Goal: Task Accomplishment & Management: Manage account settings

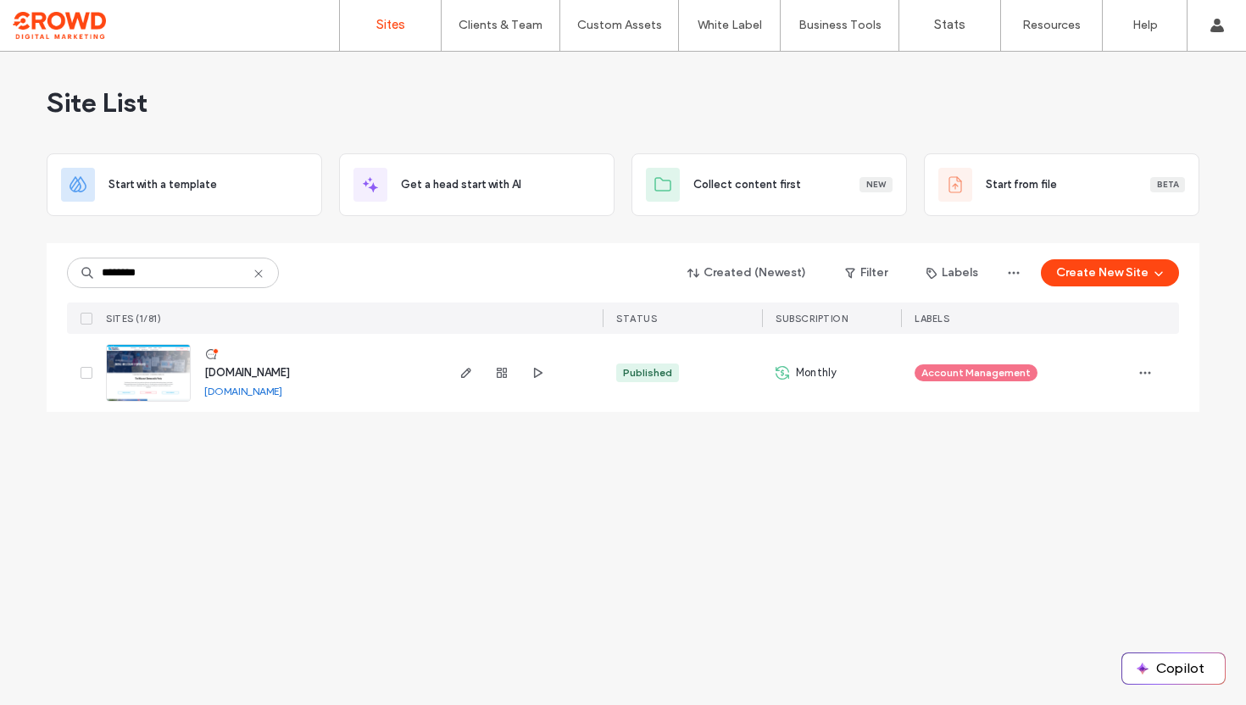
click at [164, 371] on img at bounding box center [148, 402] width 83 height 115
click at [162, 371] on img at bounding box center [148, 402] width 83 height 115
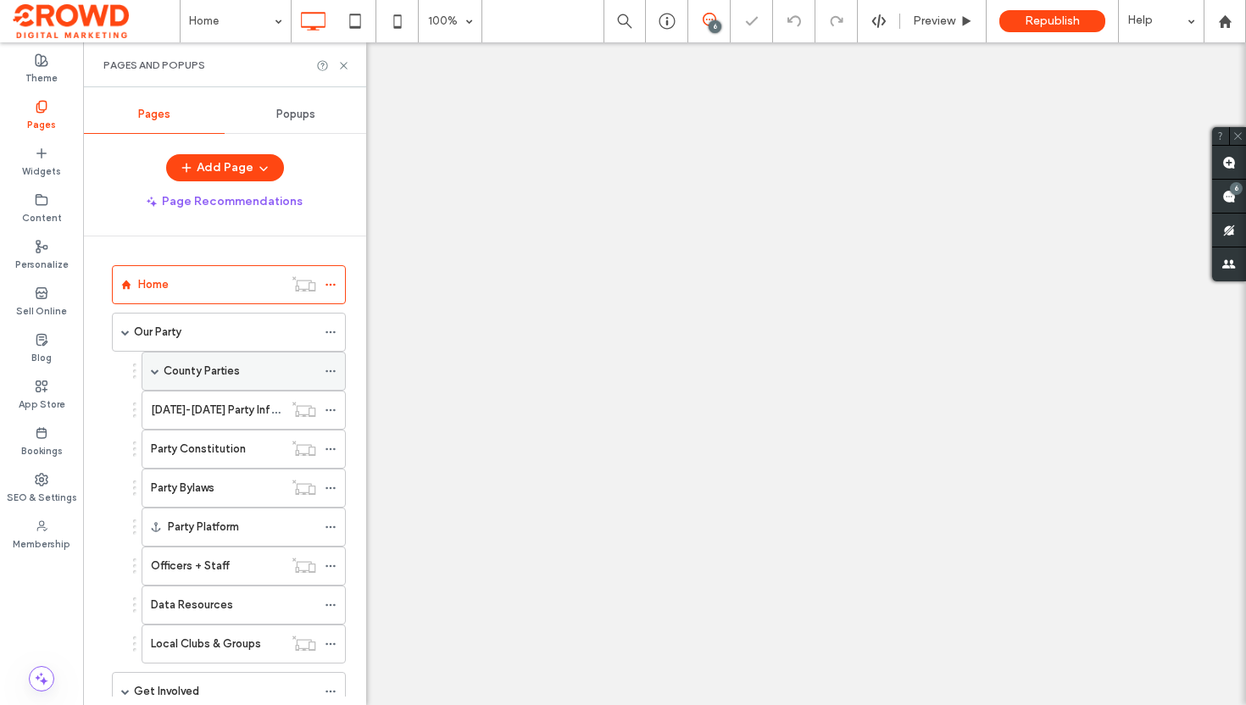
click at [154, 371] on span at bounding box center [155, 371] width 8 height 8
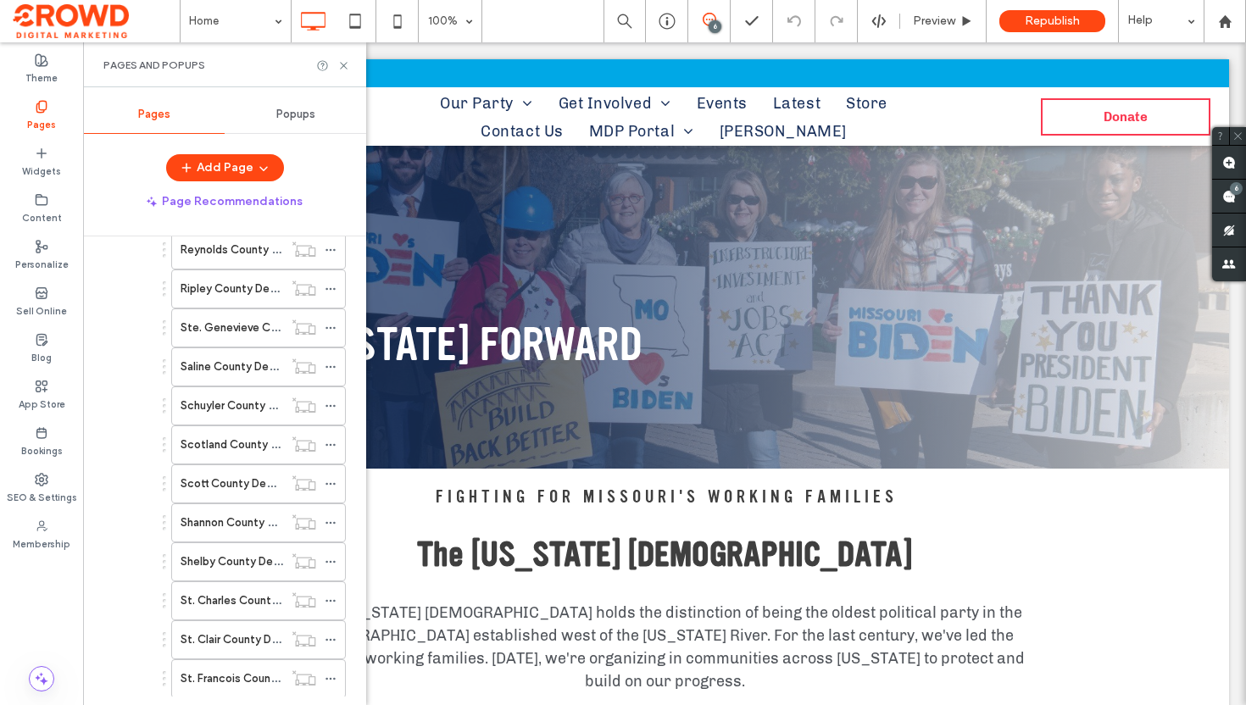
scroll to position [3665, 0]
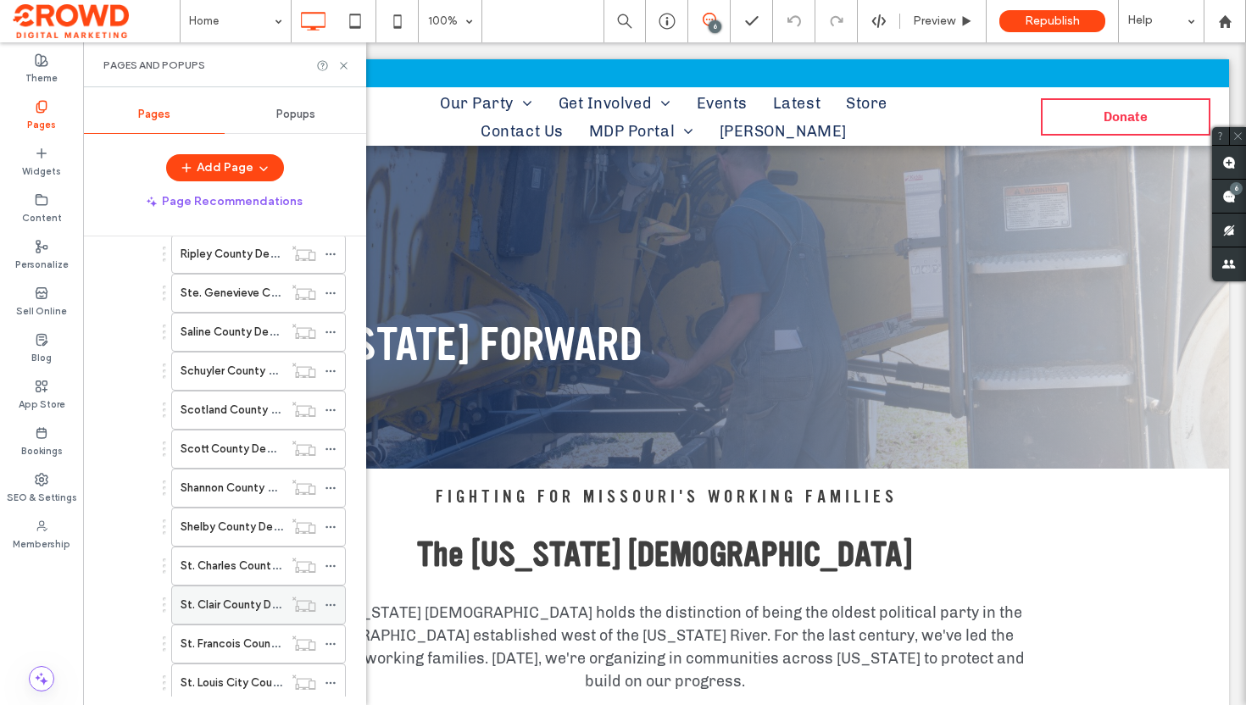
click at [227, 616] on div "St. Clair County Democrats" at bounding box center [232, 605] width 103 height 37
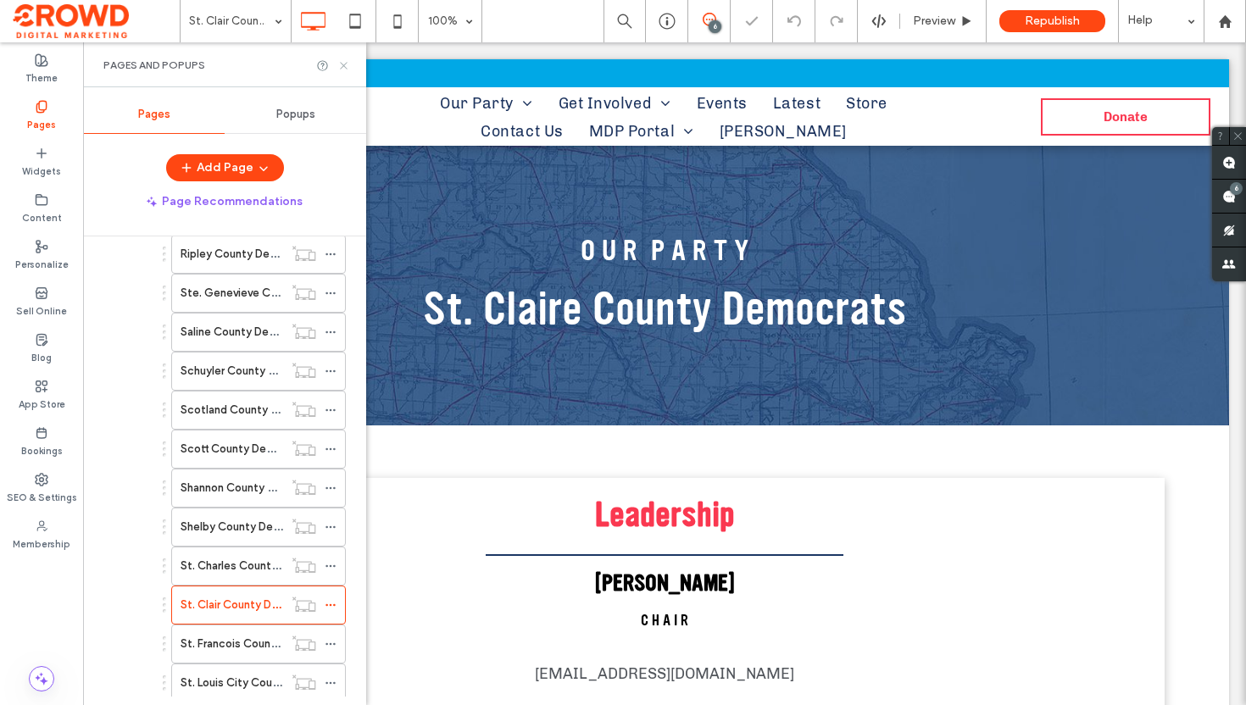
click at [345, 67] on icon at bounding box center [343, 65] width 13 height 13
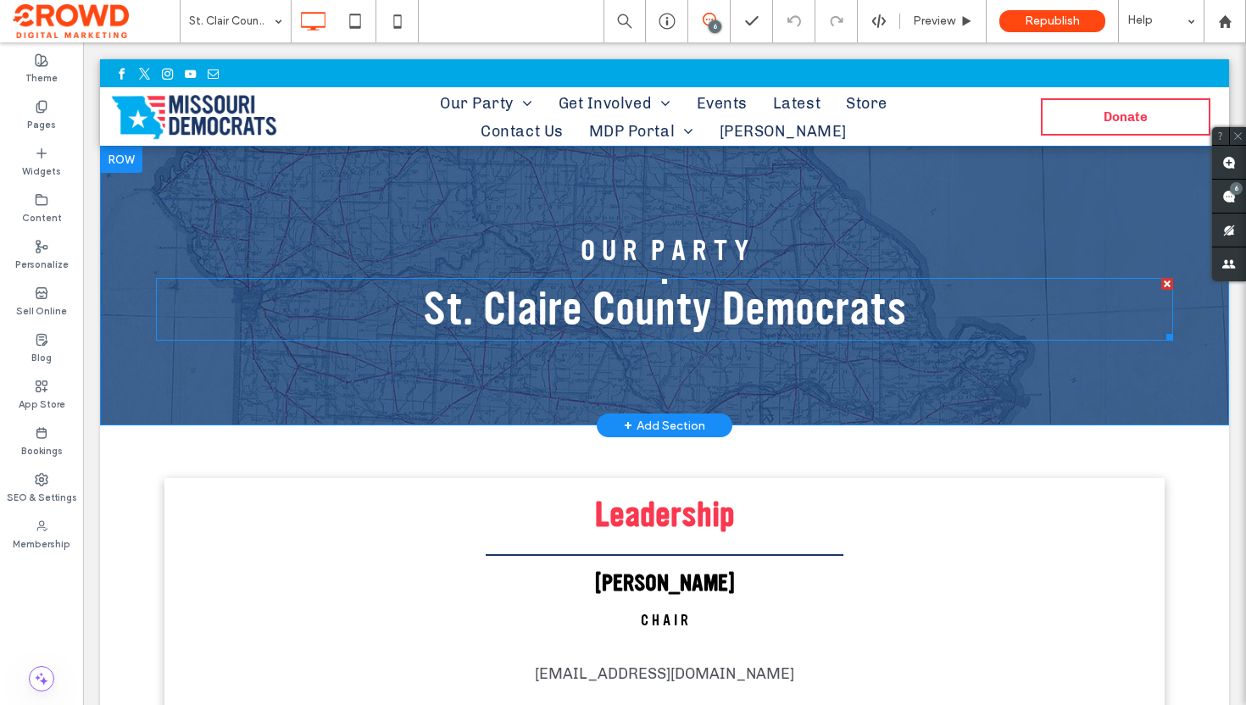
click at [541, 308] on span "St. Claire County Democrats" at bounding box center [664, 309] width 483 height 59
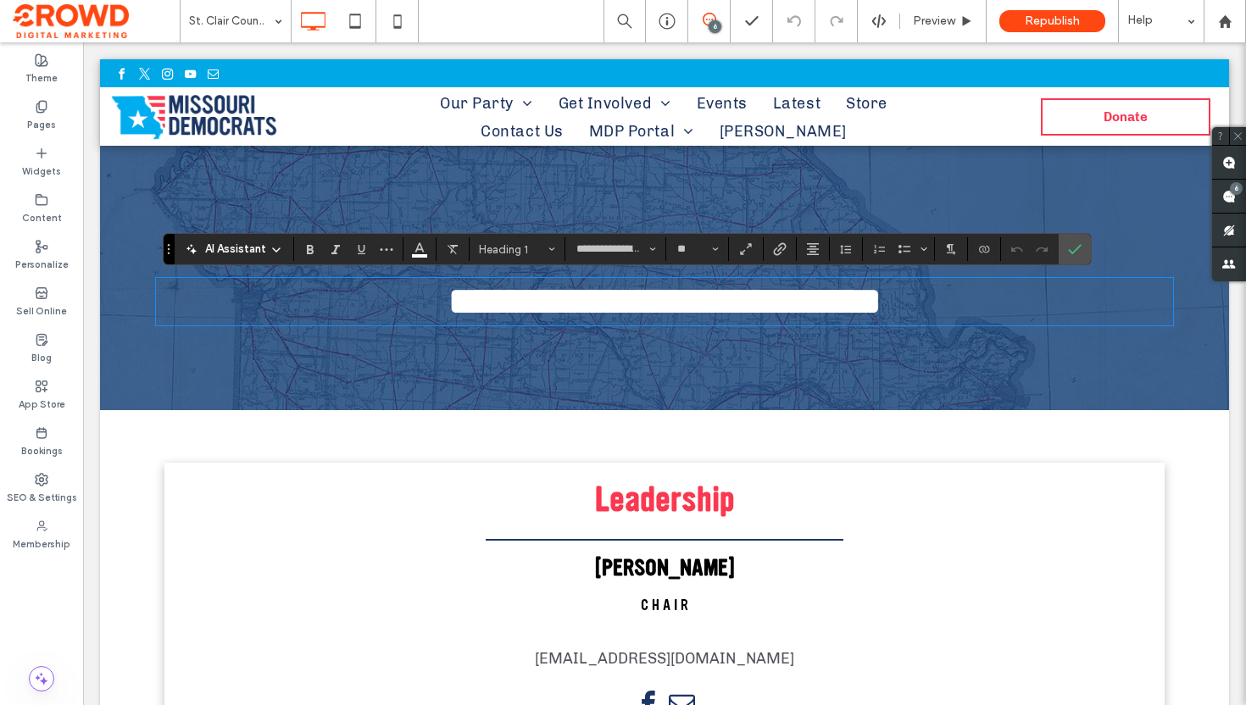
click at [571, 308] on span "**********" at bounding box center [665, 301] width 435 height 40
click at [1084, 248] on label "Confirm" at bounding box center [1074, 249] width 25 height 31
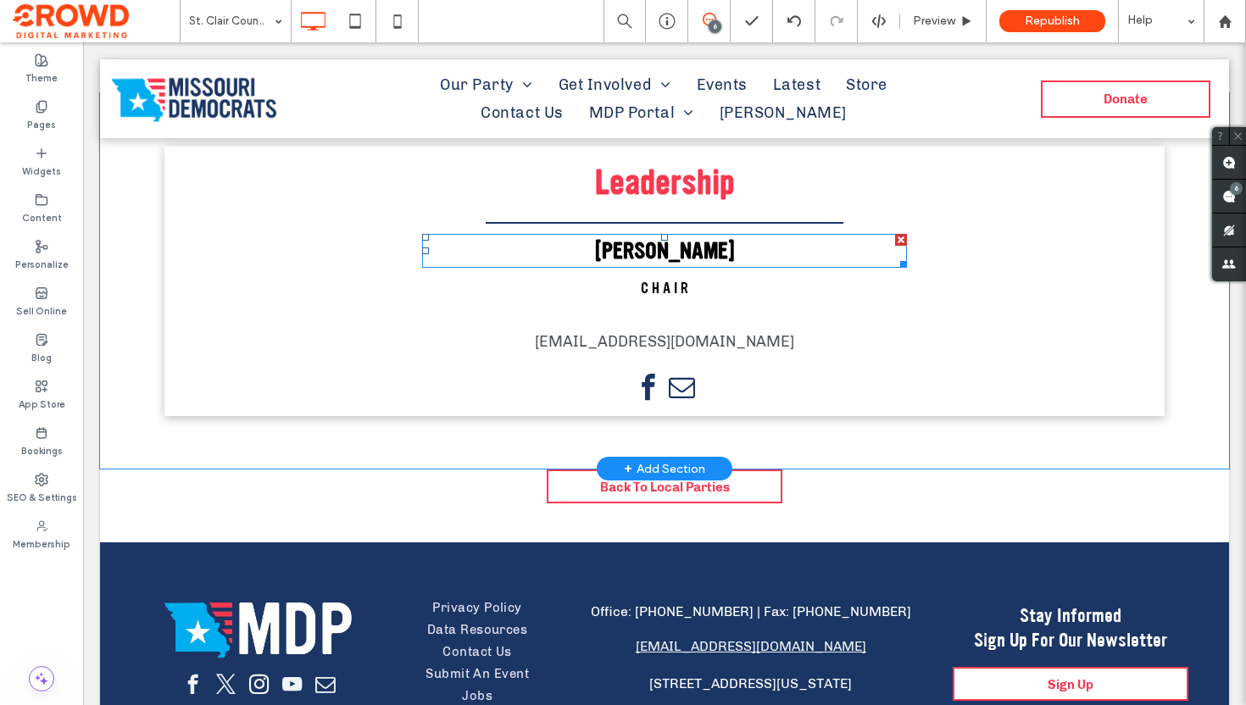
scroll to position [296, 0]
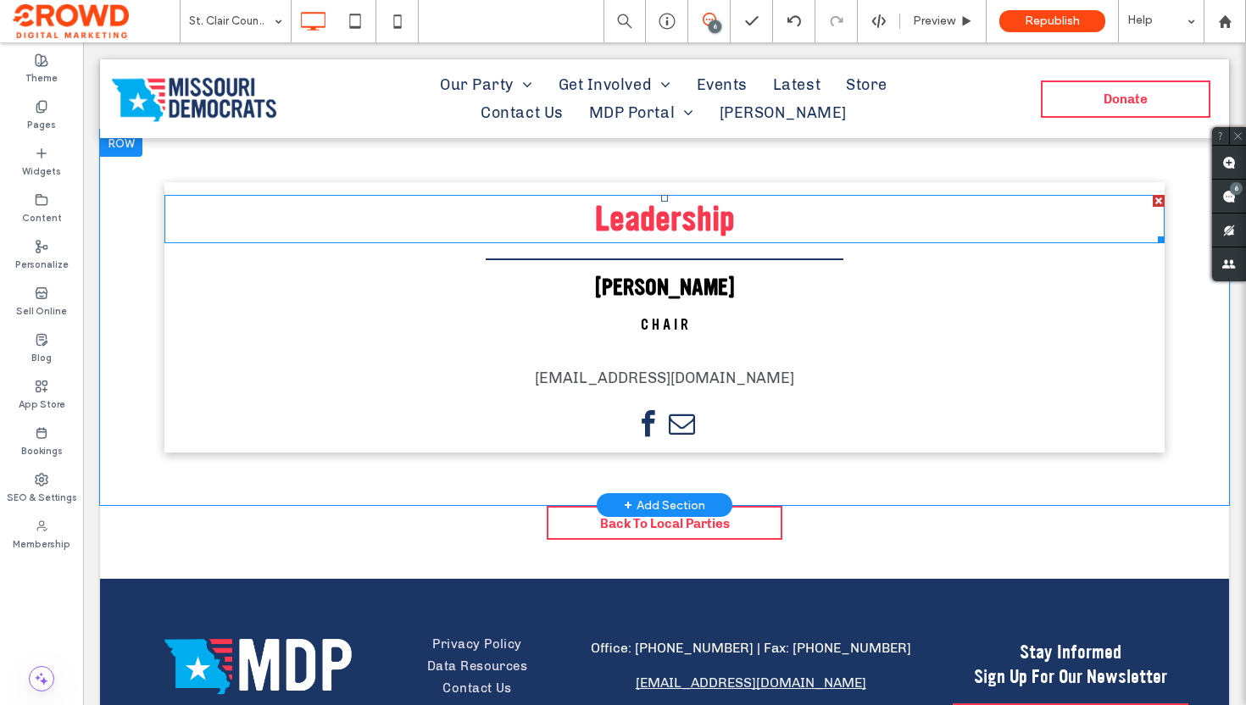
click at [751, 223] on h3 "Leadership" at bounding box center [664, 219] width 1000 height 45
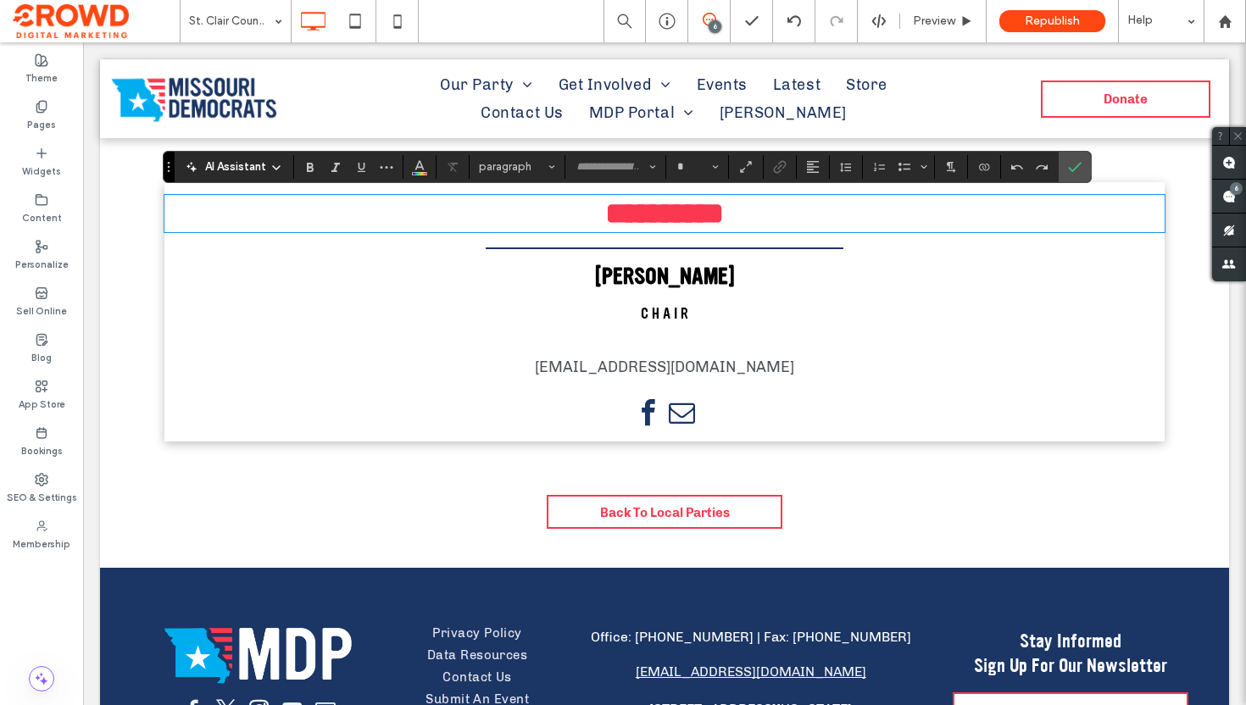
type input "**********"
type input "**"
click at [40, 160] on label "Widgets" at bounding box center [41, 169] width 39 height 19
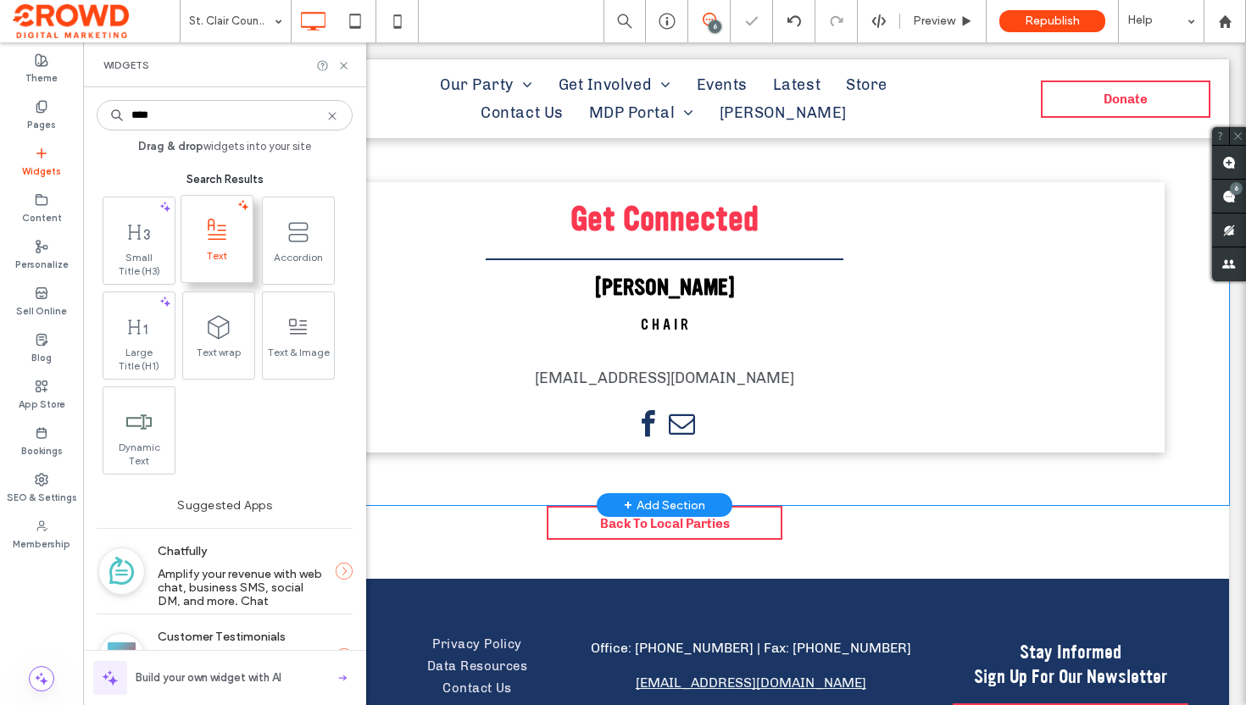
type input "****"
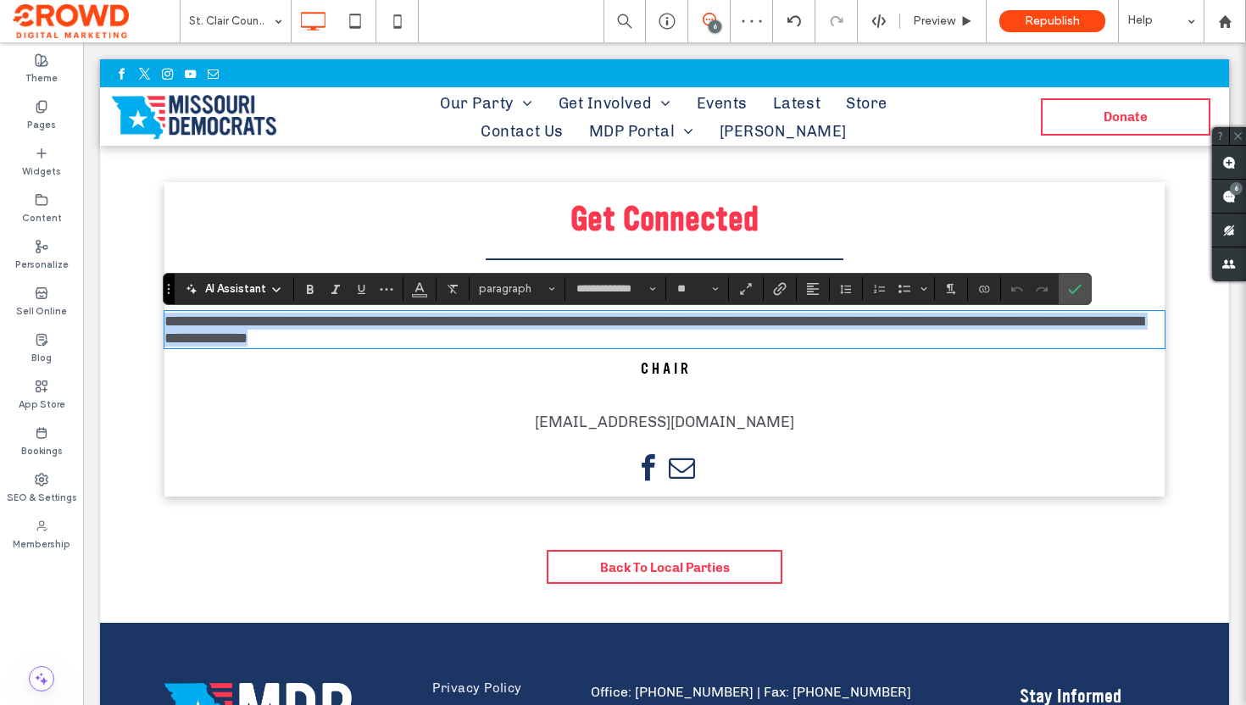
paste div
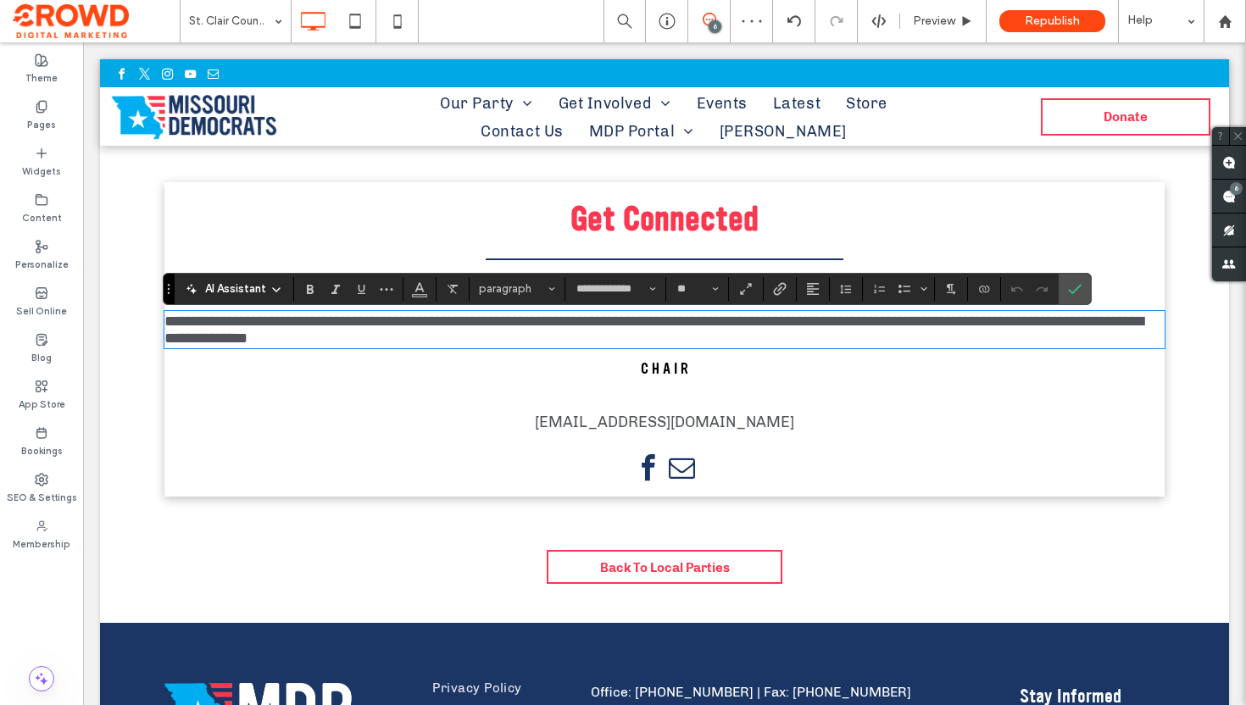
scroll to position [0, 0]
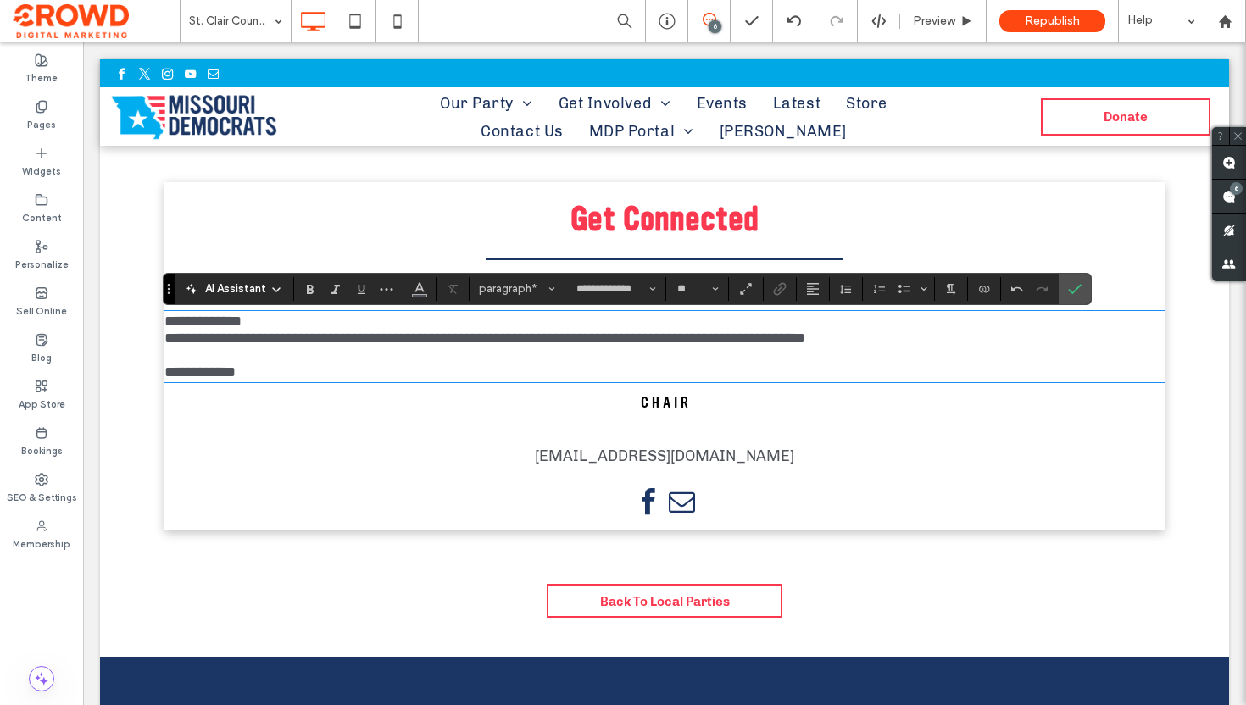
click at [214, 319] on span "**********" at bounding box center [202, 321] width 77 height 15
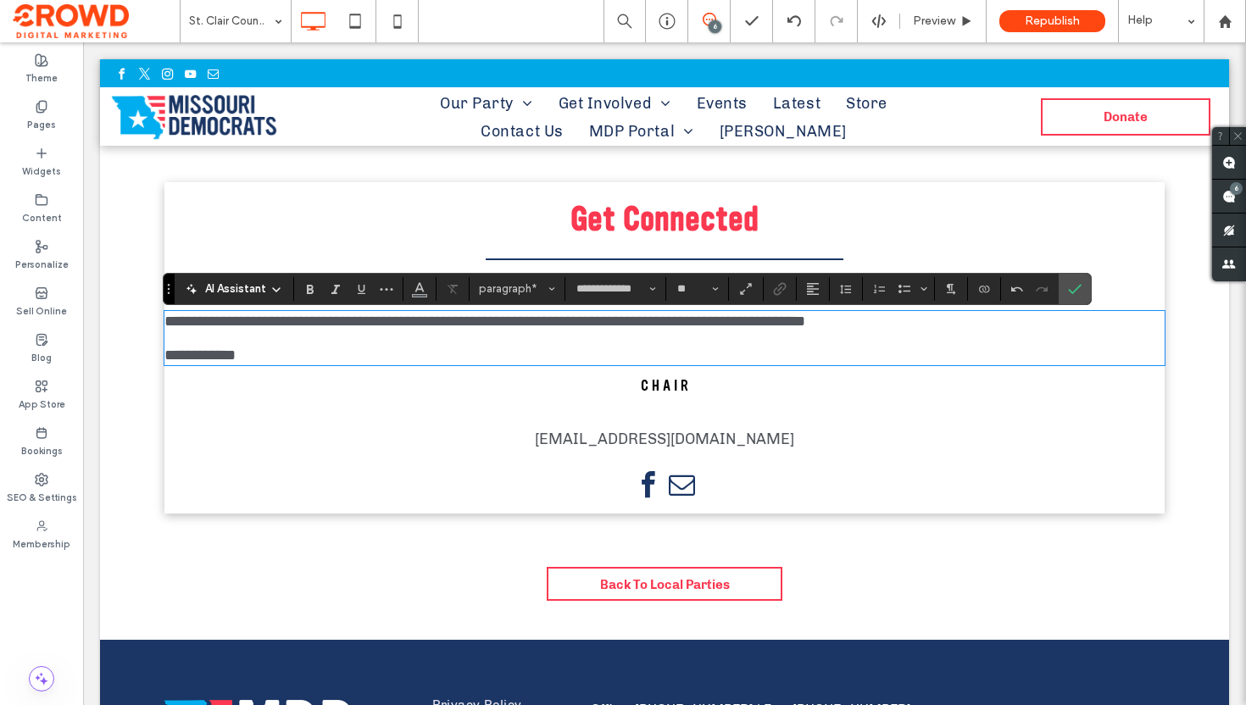
click at [361, 362] on p "**********" at bounding box center [664, 355] width 1000 height 17
click at [809, 286] on icon "Alignment" at bounding box center [813, 289] width 14 height 14
click at [825, 336] on icon "ui.textEditor.alignment.center" at bounding box center [826, 341] width 14 height 14
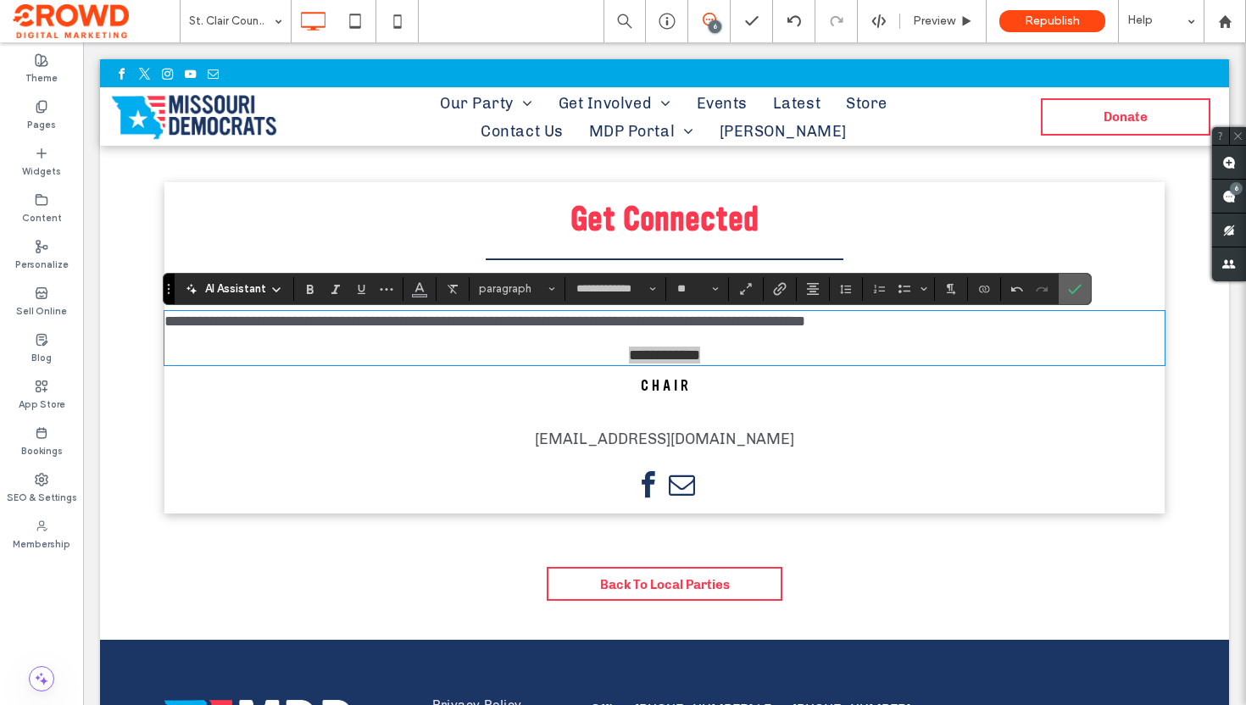
click at [1059, 289] on section at bounding box center [1075, 289] width 32 height 31
click at [1068, 289] on icon "Confirm" at bounding box center [1075, 289] width 14 height 14
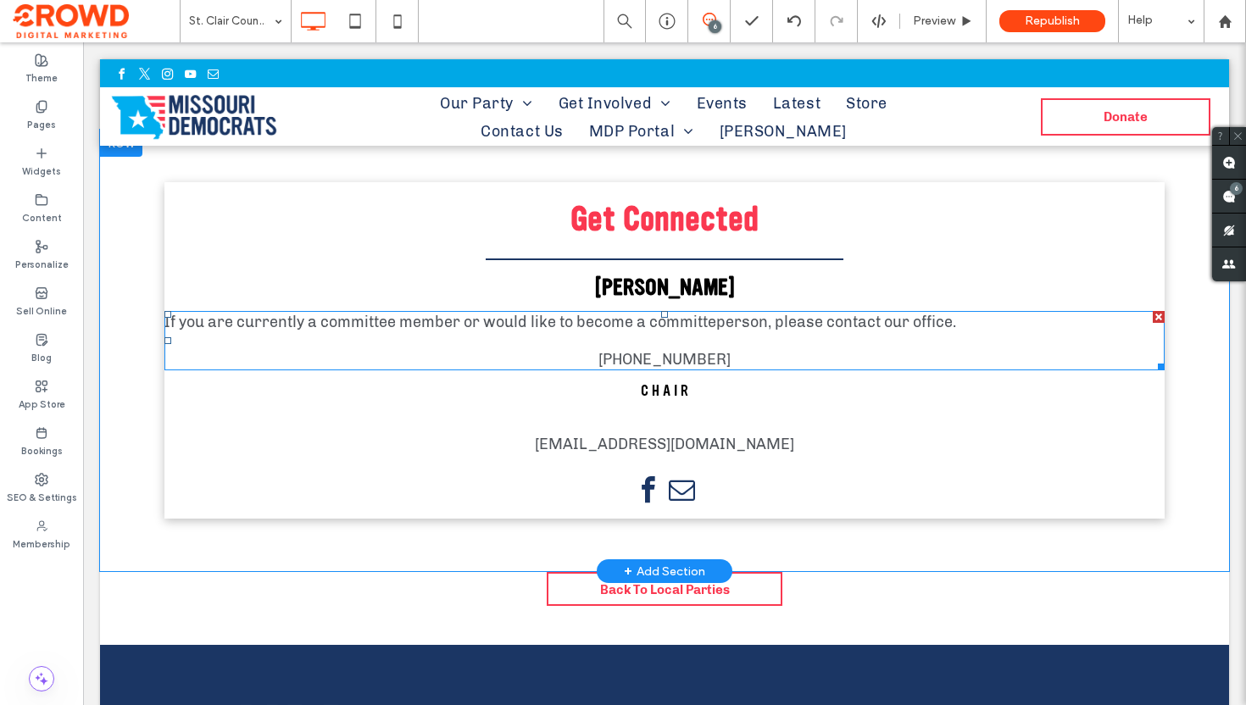
click at [730, 324] on span "If you are currently a committee member or would like to become a committeperso…" at bounding box center [560, 322] width 792 height 19
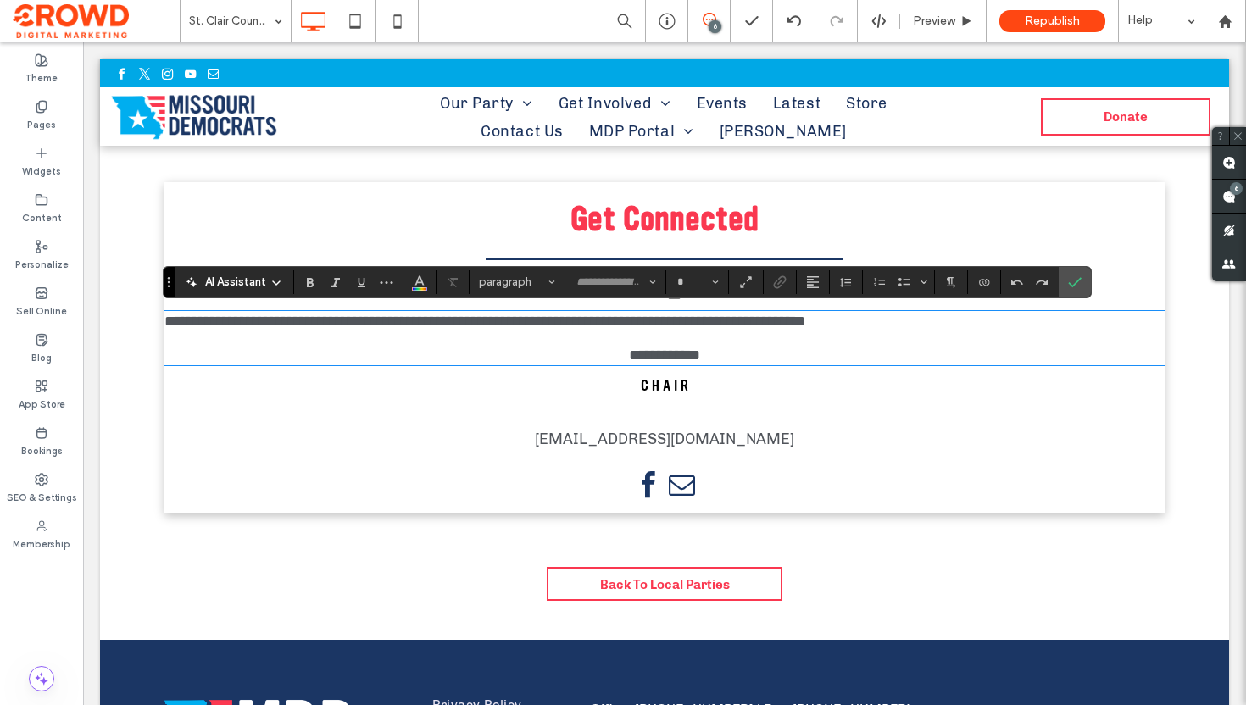
type input "**********"
type input "**"
click at [730, 324] on span "**********" at bounding box center [484, 321] width 641 height 15
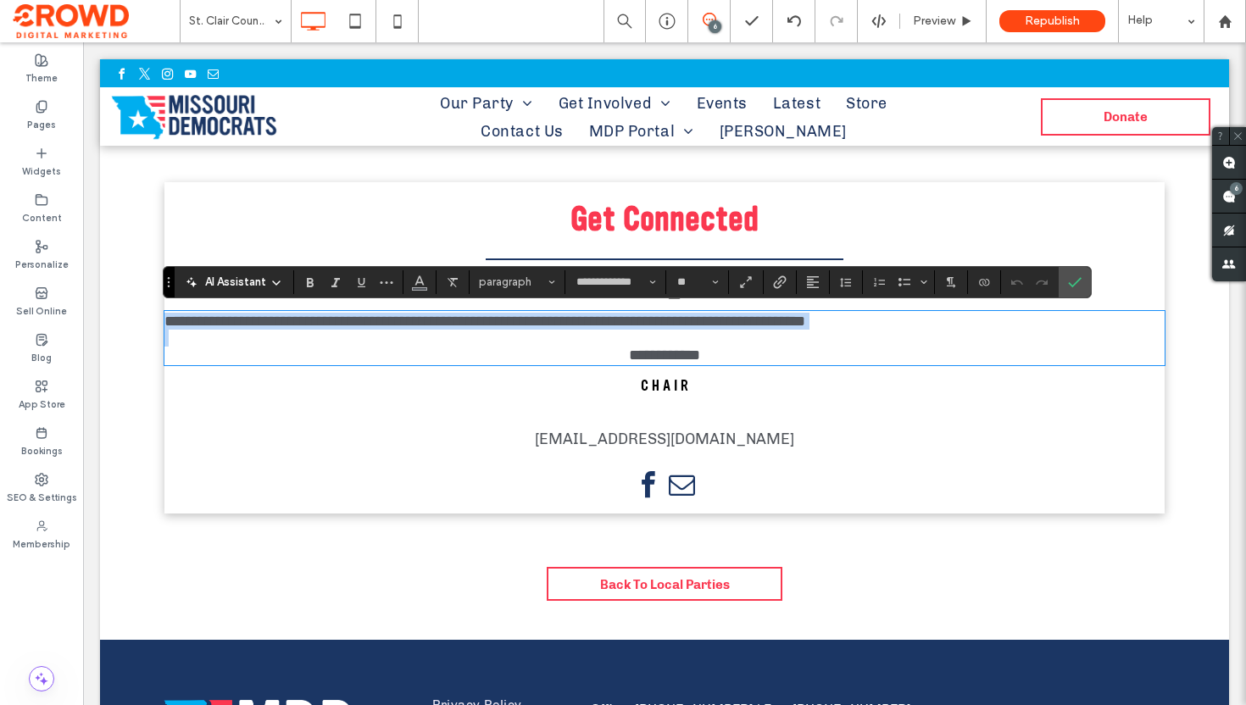
click at [730, 324] on span "**********" at bounding box center [484, 321] width 641 height 15
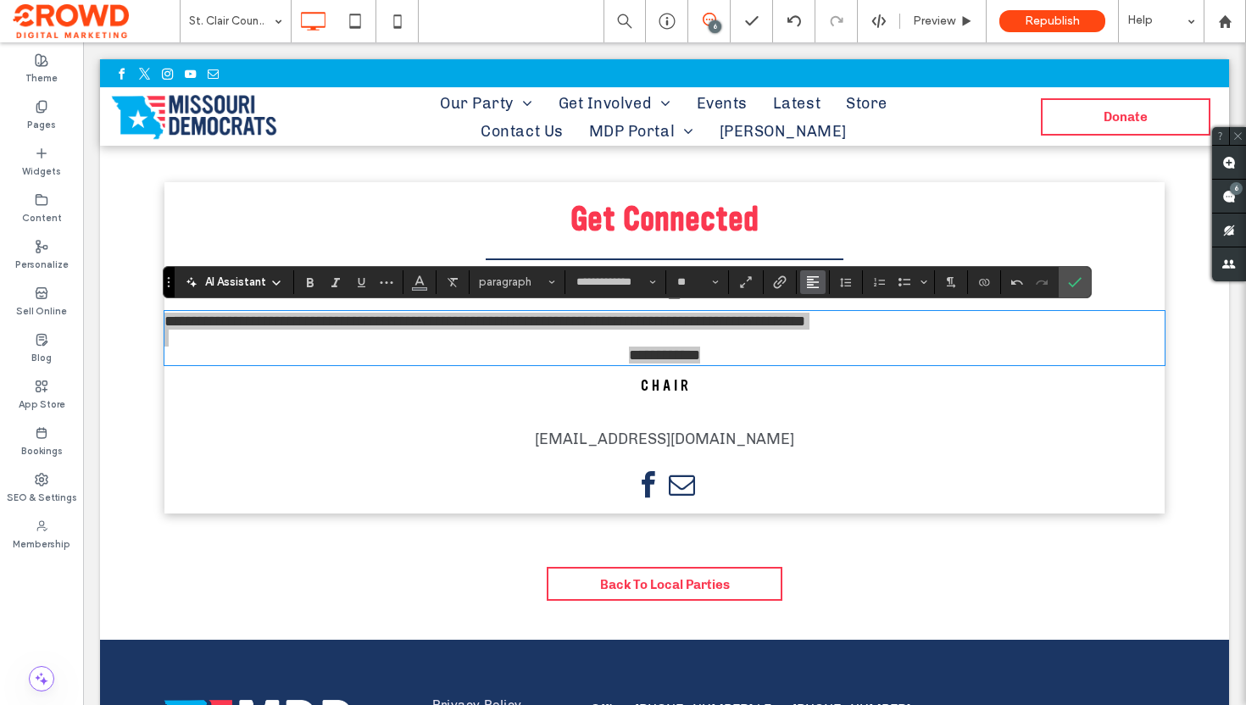
click at [822, 281] on button "Alignment" at bounding box center [812, 282] width 25 height 24
click at [827, 328] on icon "ui.textEditor.alignment.center" at bounding box center [826, 334] width 14 height 14
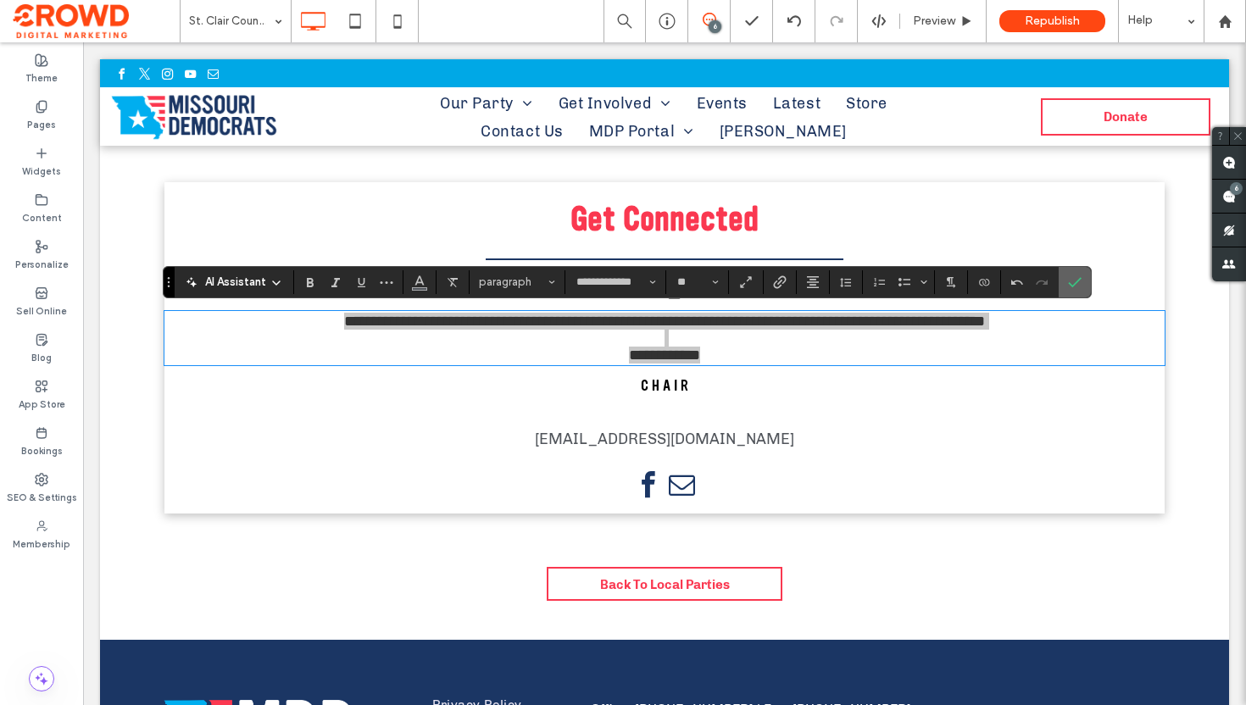
click at [1082, 282] on label "Confirm" at bounding box center [1074, 282] width 25 height 31
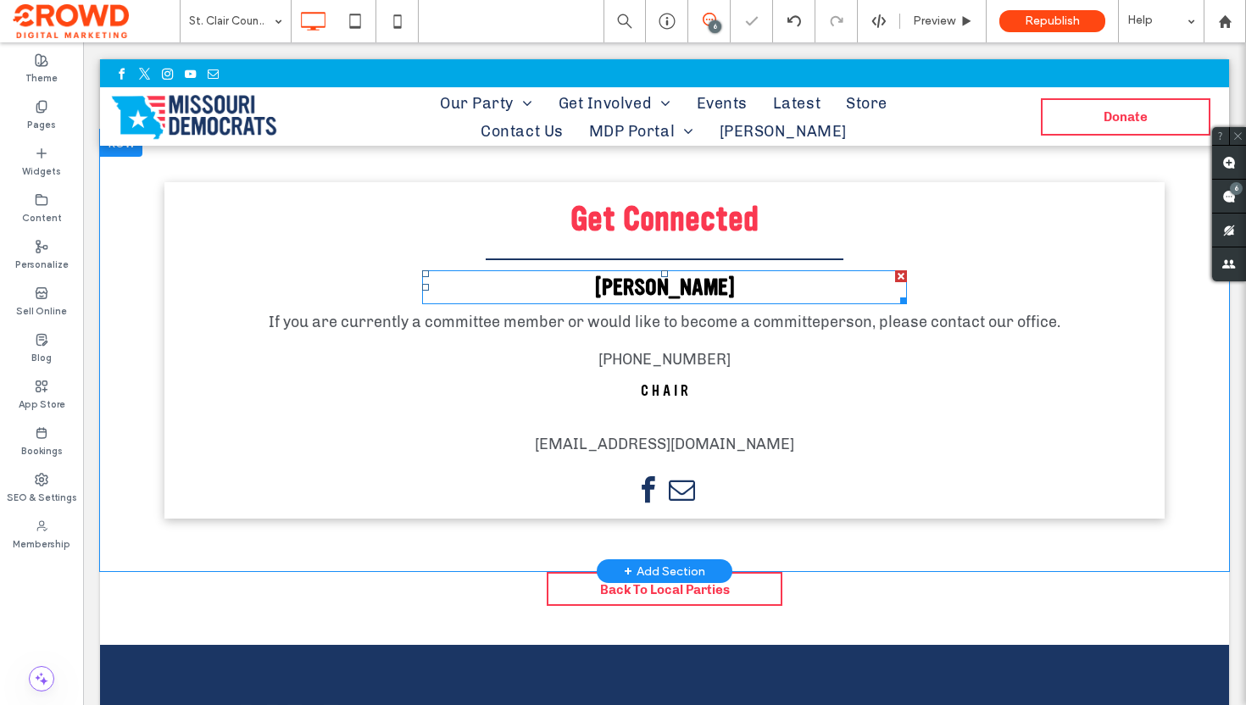
click at [899, 275] on div at bounding box center [901, 276] width 12 height 12
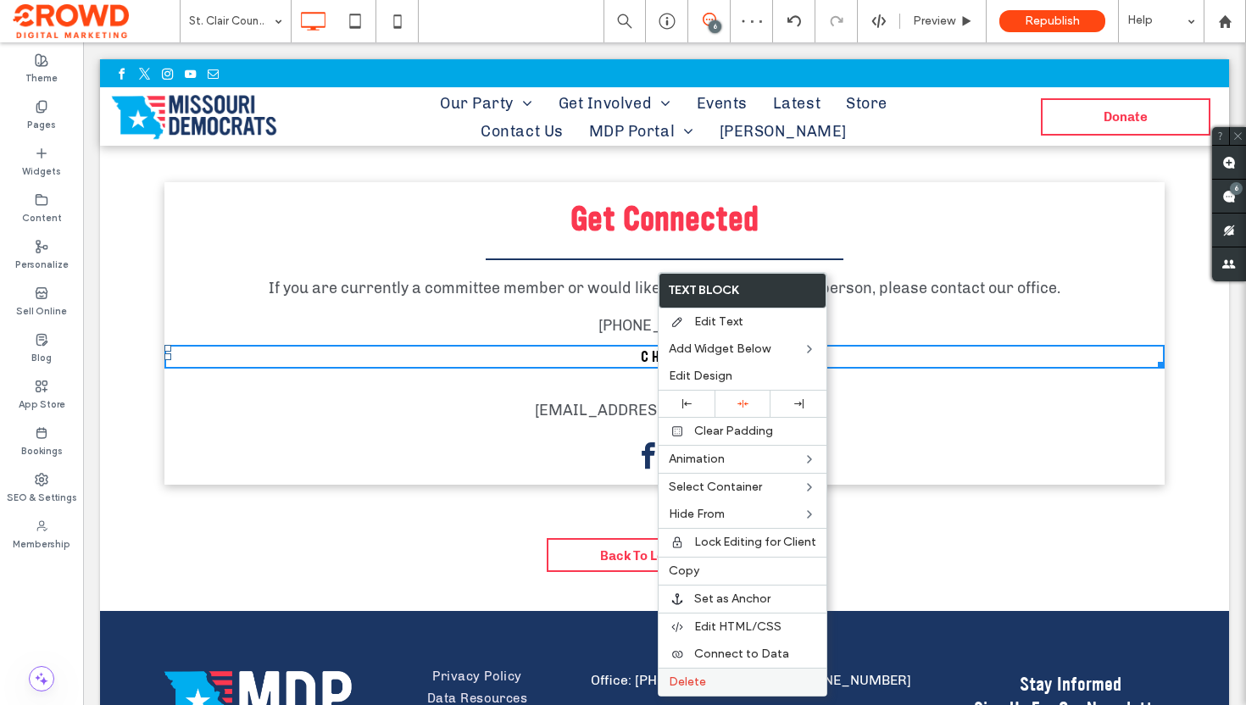
click at [738, 681] on label "Delete" at bounding box center [742, 683] width 147 height 14
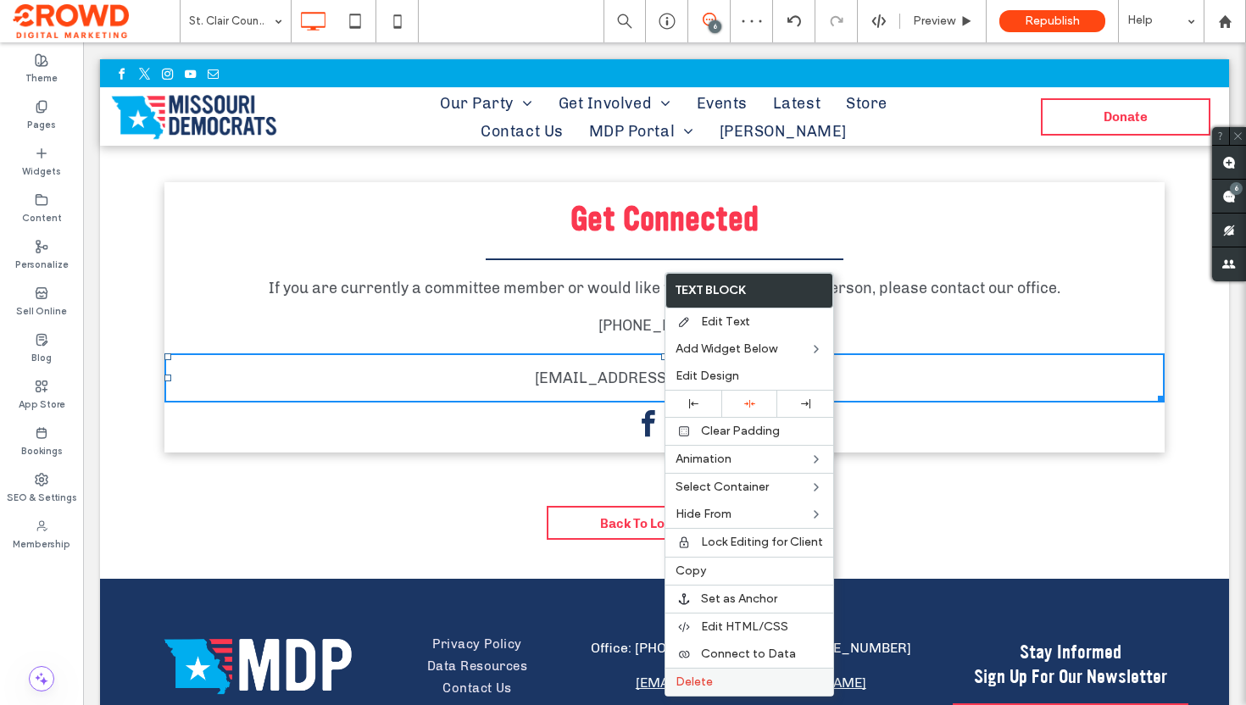
click at [726, 673] on div "Delete" at bounding box center [749, 682] width 168 height 28
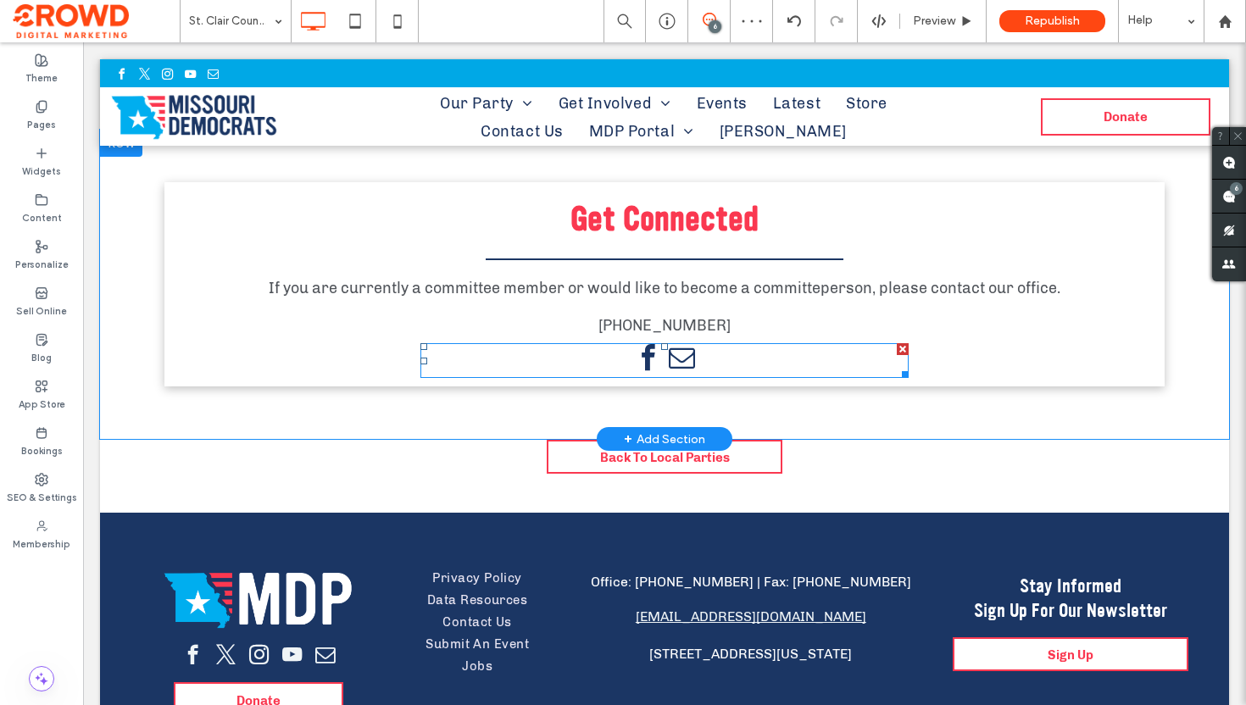
click at [649, 354] on span "facebook" at bounding box center [647, 358] width 31 height 31
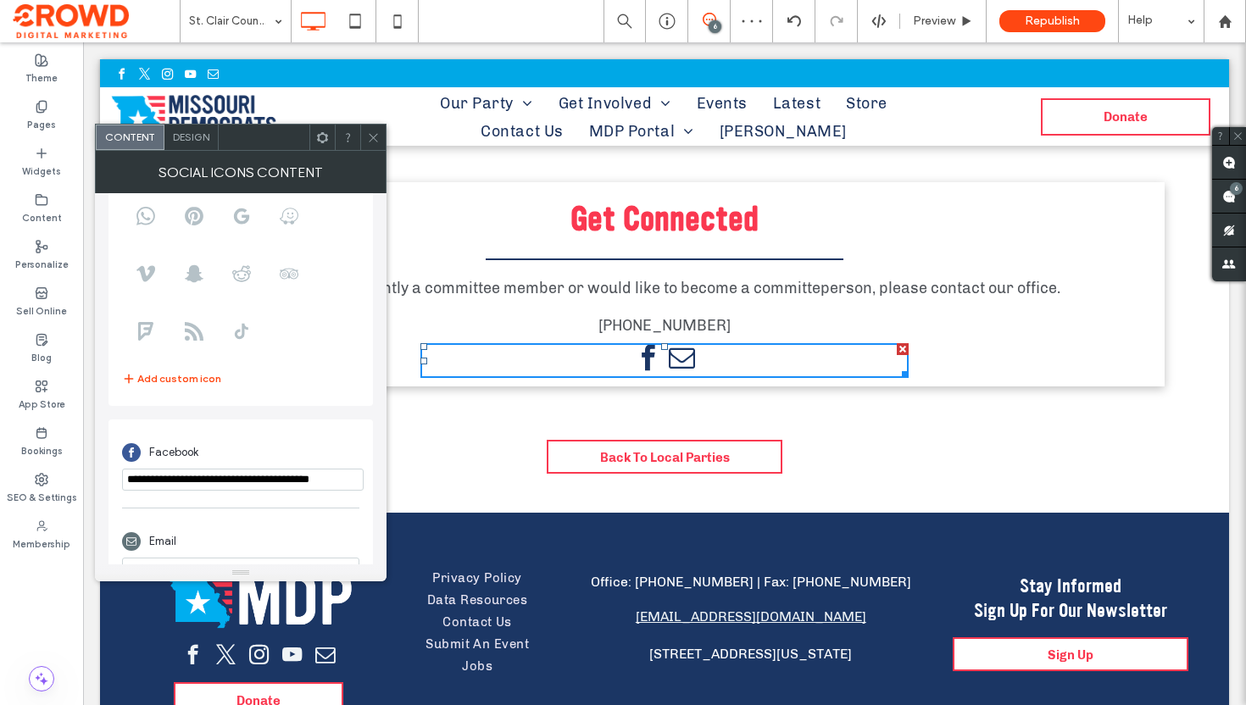
scroll to position [211, 0]
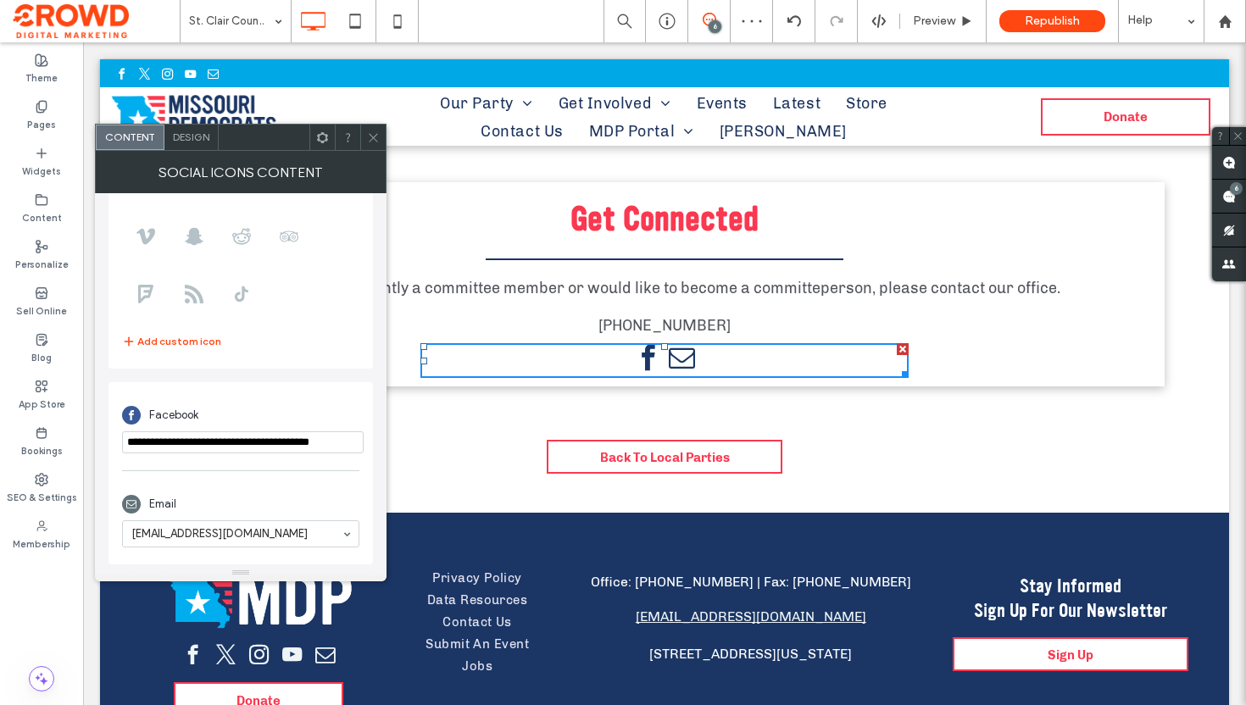
click at [184, 438] on input "**********" at bounding box center [243, 442] width 242 height 22
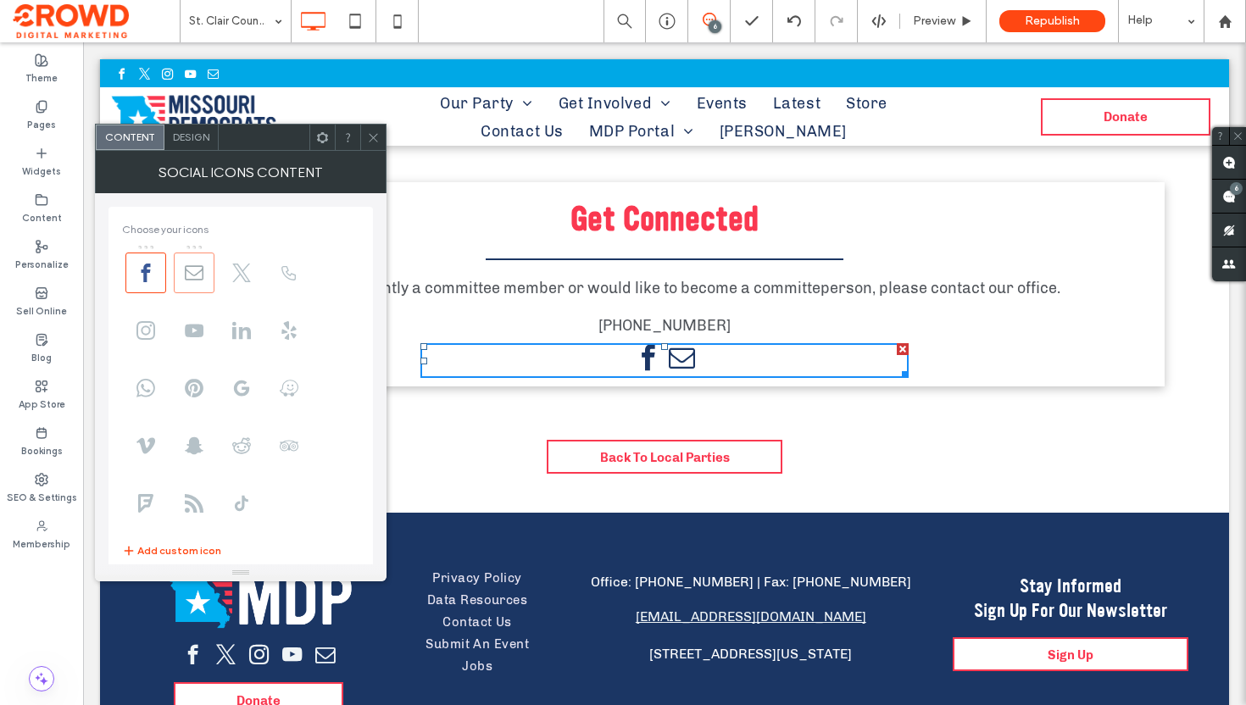
click at [202, 268] on use at bounding box center [194, 272] width 19 height 14
click at [376, 144] on span at bounding box center [373, 137] width 13 height 25
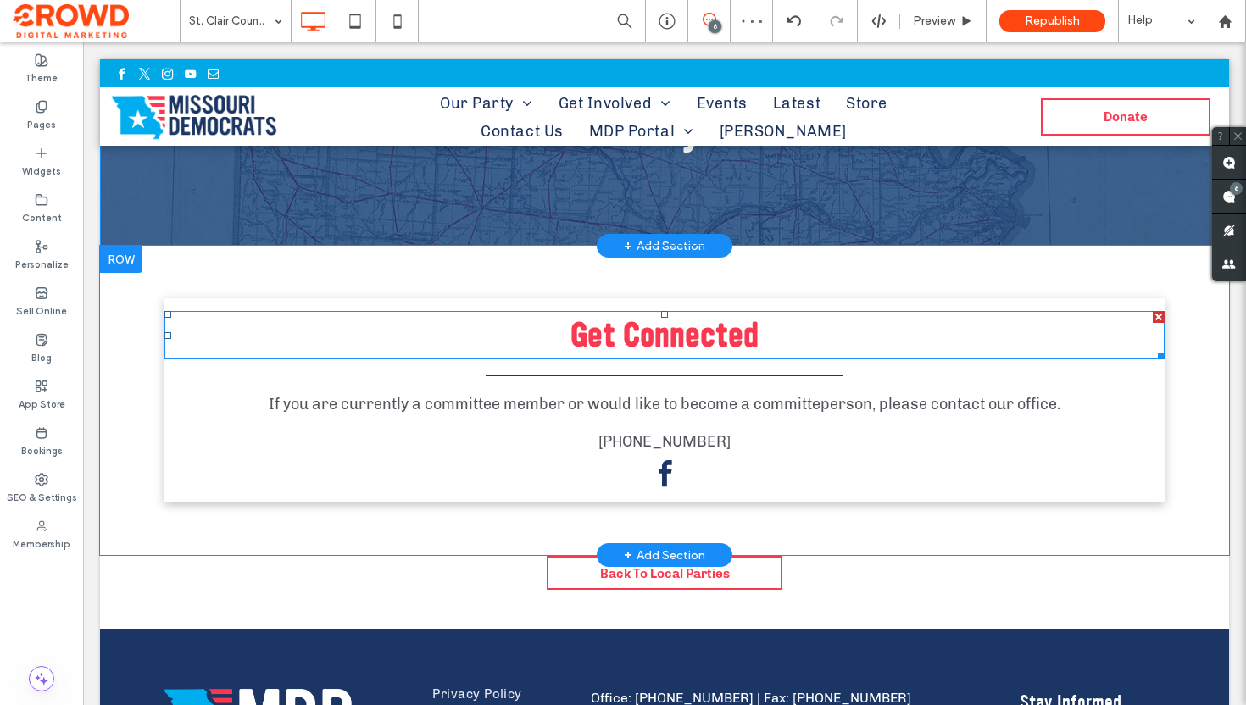
scroll to position [6, 0]
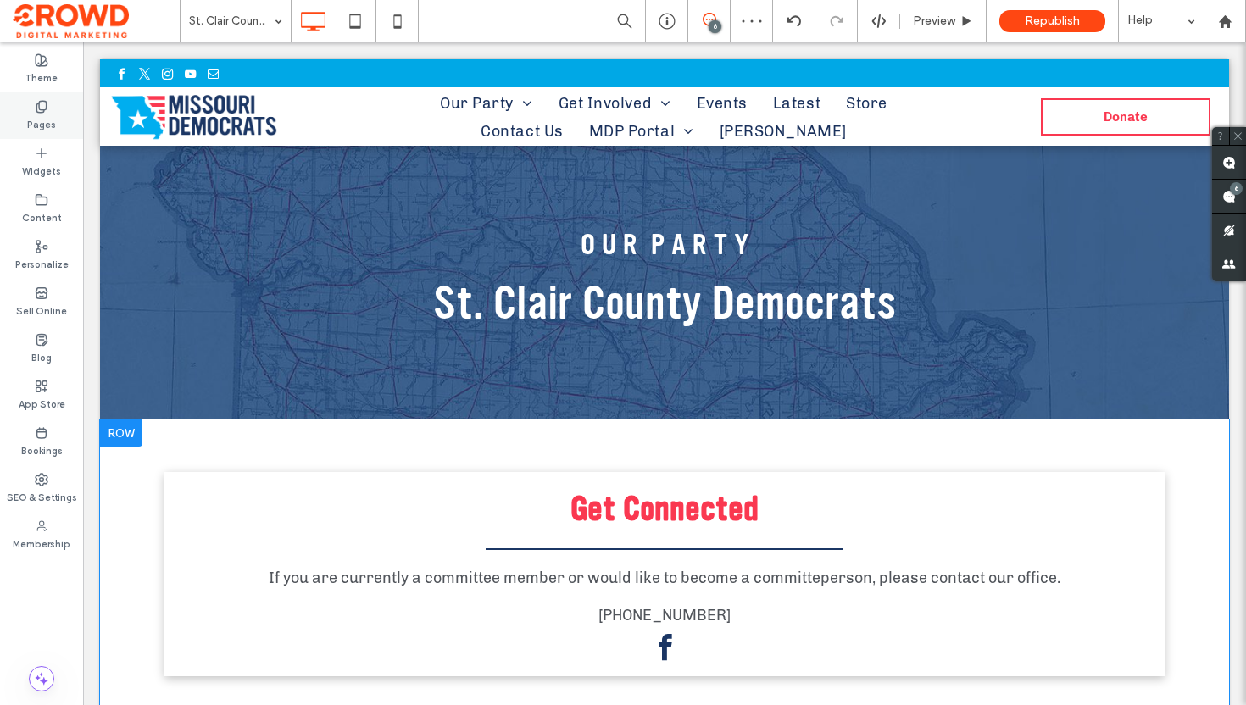
click at [61, 120] on div "Pages" at bounding box center [41, 115] width 83 height 47
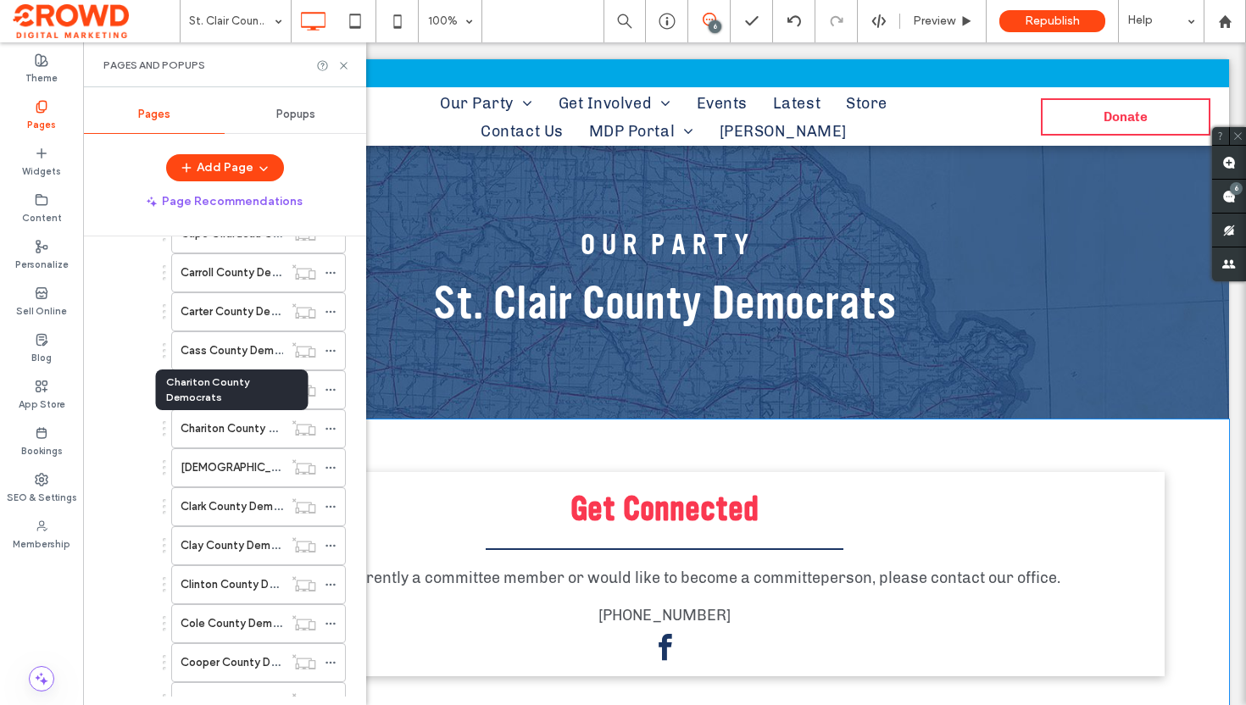
scroll to position [3803, 0]
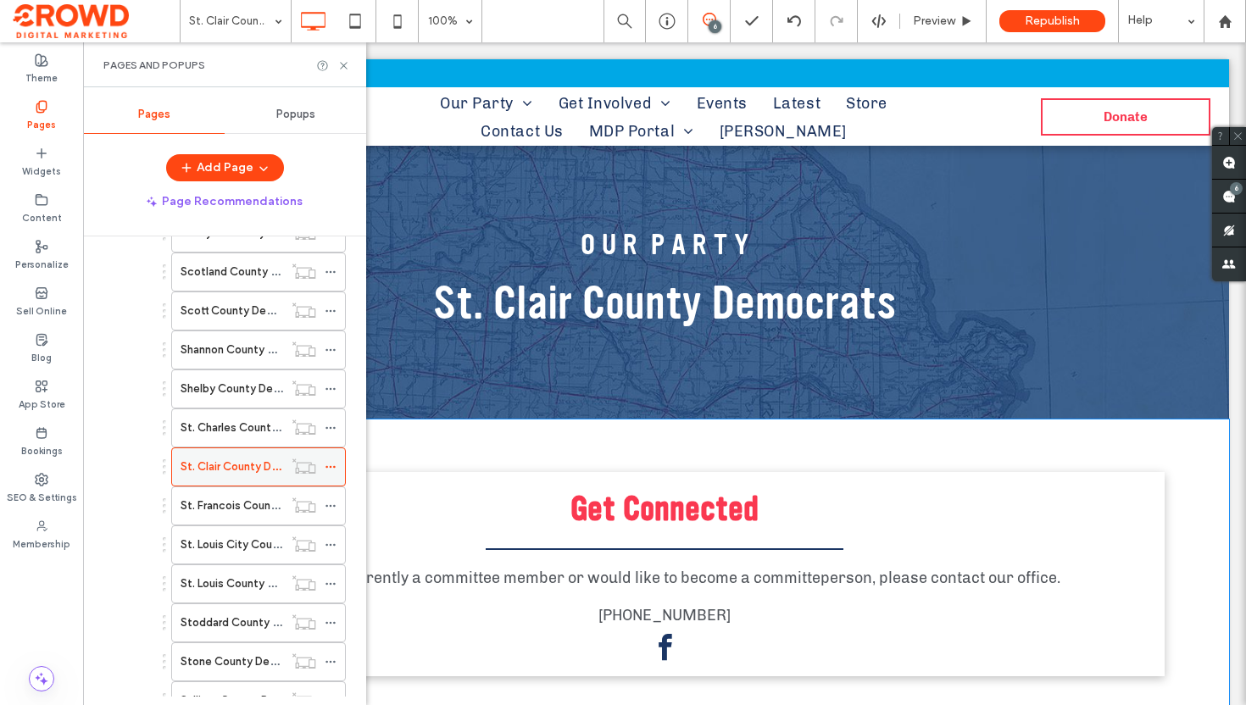
click at [333, 464] on icon at bounding box center [331, 467] width 12 height 12
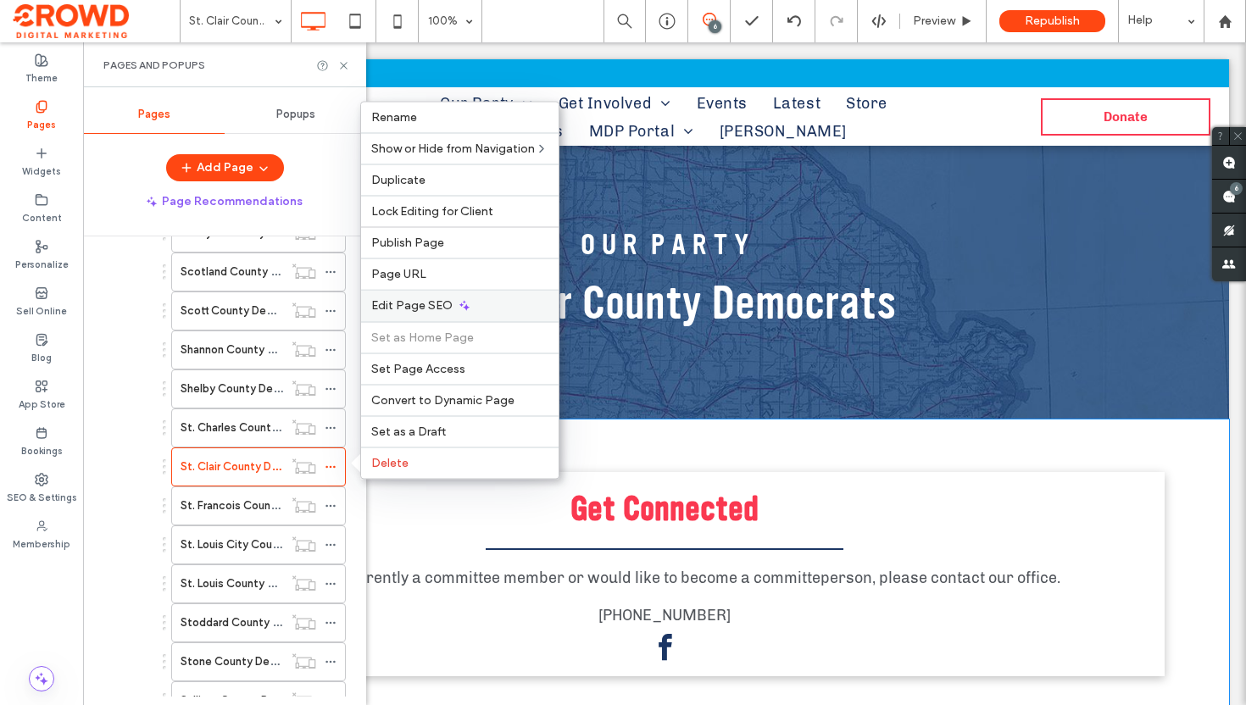
click at [404, 314] on div "Edit Page SEO" at bounding box center [459, 305] width 197 height 31
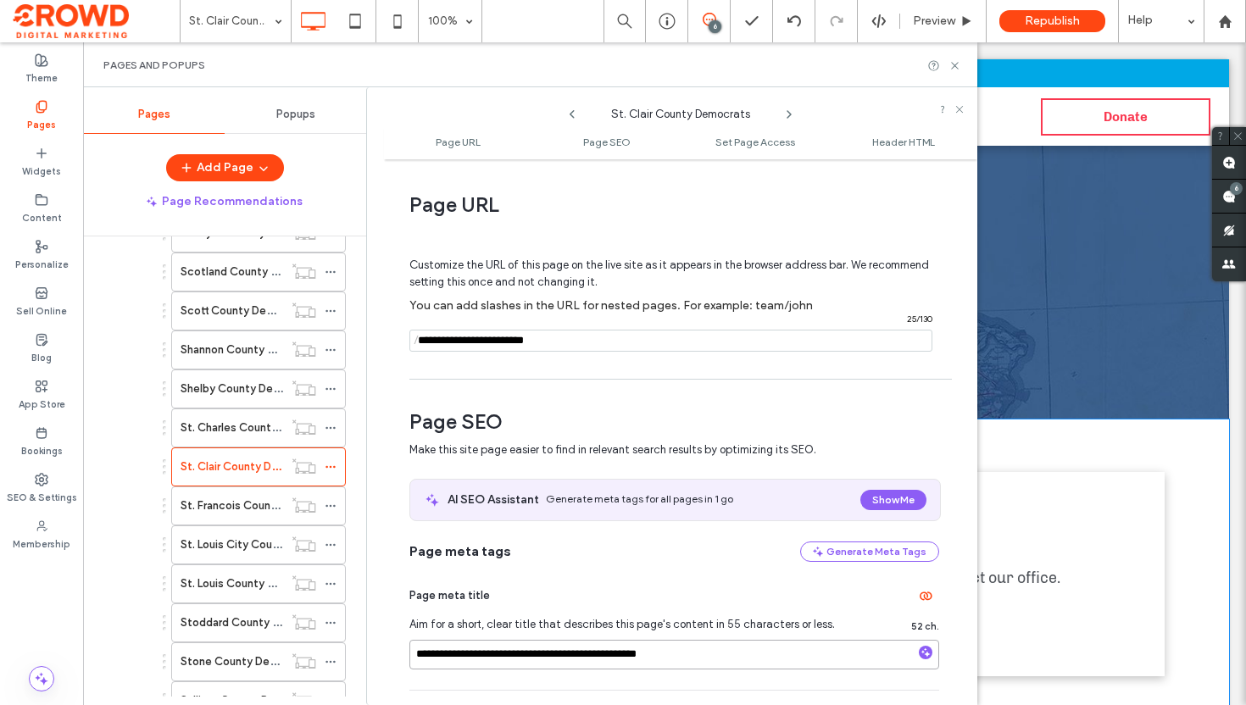
click at [428, 656] on input "**********" at bounding box center [674, 655] width 530 height 30
type input "**********"
click at [789, 113] on use at bounding box center [788, 114] width 3 height 7
click at [575, 114] on icon at bounding box center [572, 115] width 14 height 14
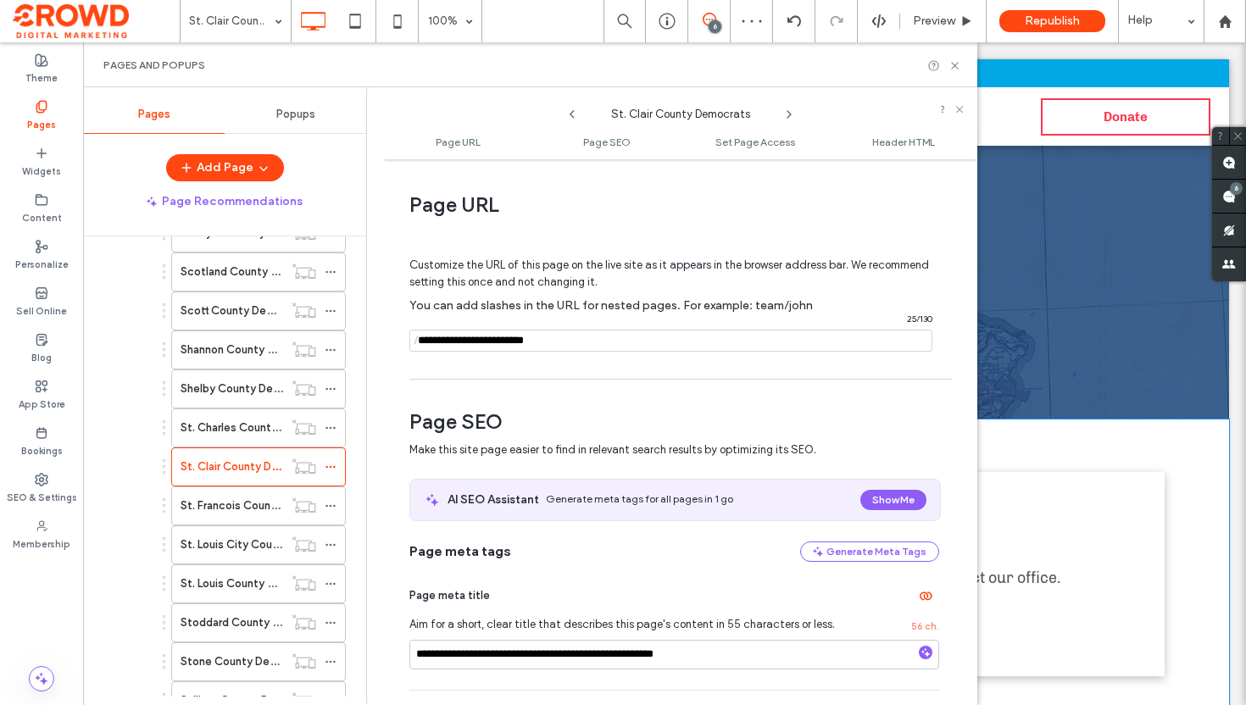
click at [575, 114] on icon at bounding box center [572, 115] width 14 height 14
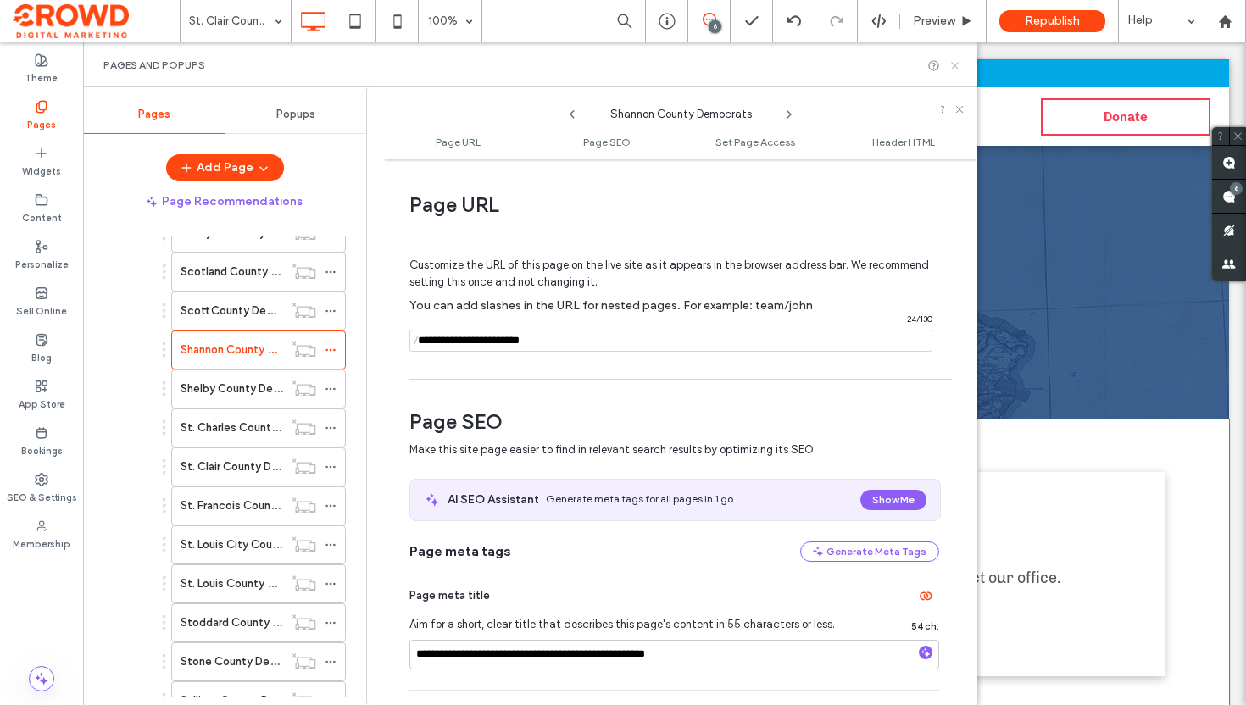
click at [953, 62] on icon at bounding box center [954, 65] width 13 height 13
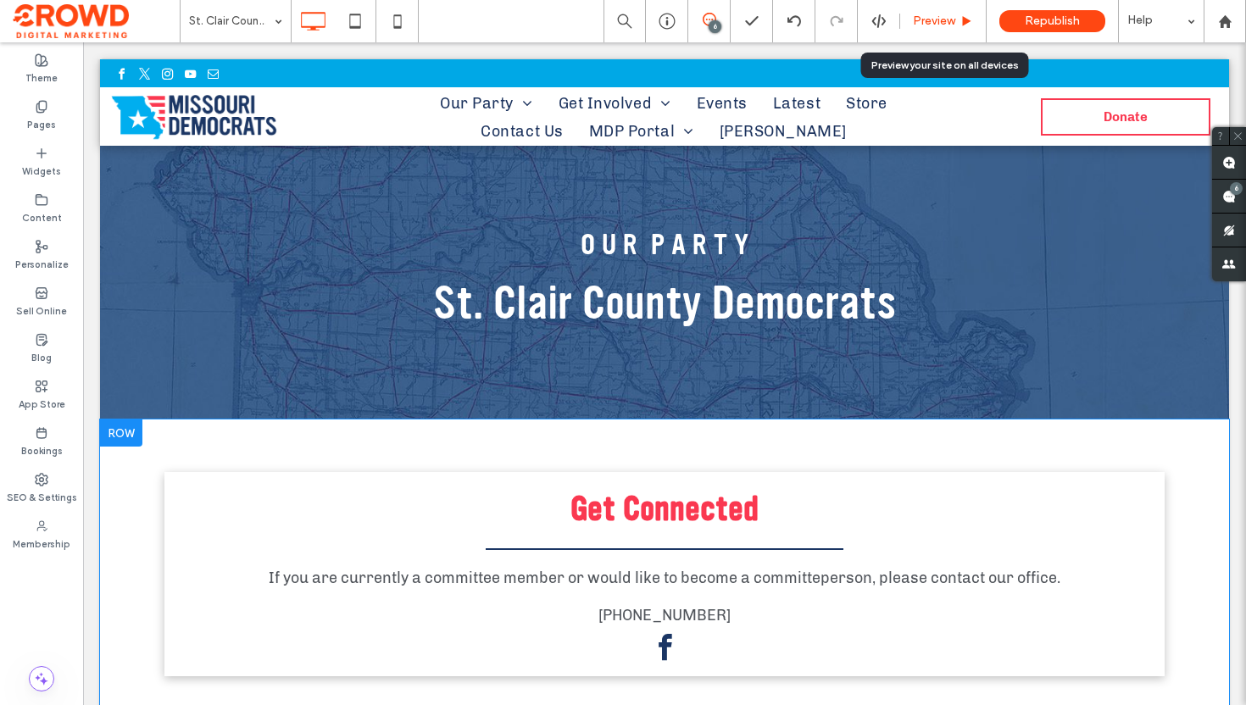
click at [904, 23] on div "Preview" at bounding box center [943, 21] width 86 height 14
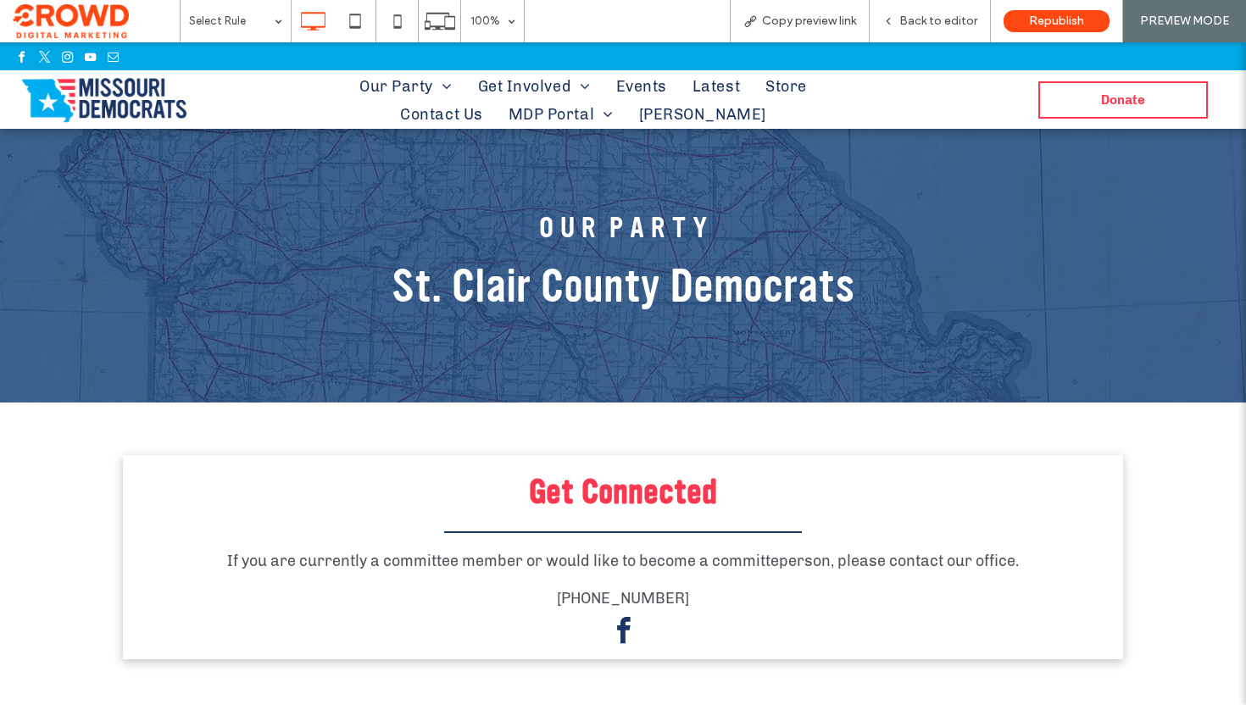
click at [84, 91] on img at bounding box center [104, 99] width 188 height 58
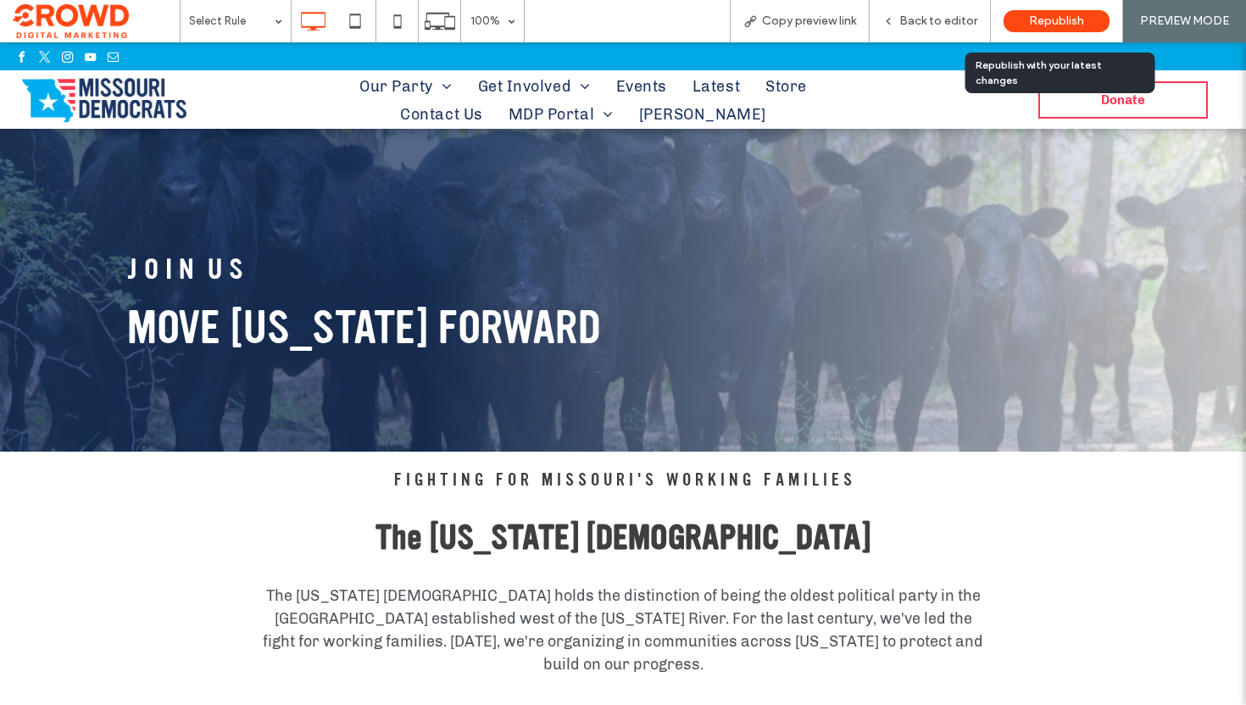
click at [1052, 19] on span "Republish" at bounding box center [1056, 21] width 55 height 14
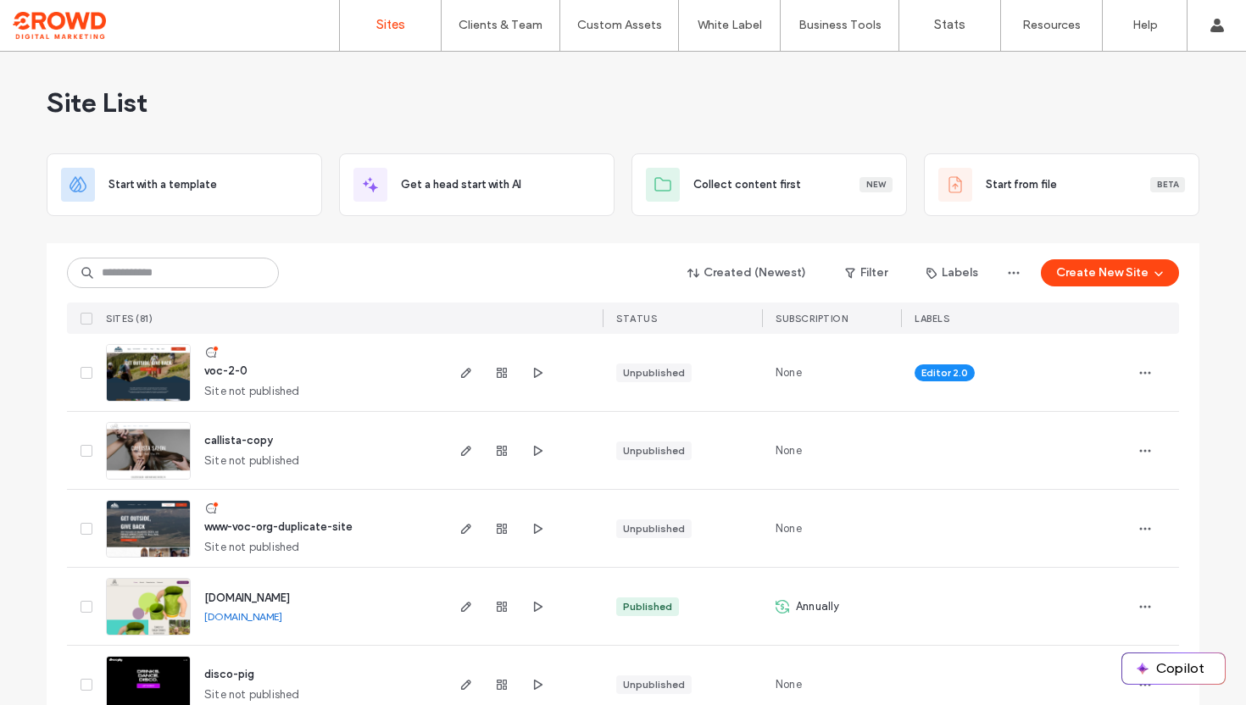
click at [156, 380] on img at bounding box center [148, 402] width 83 height 115
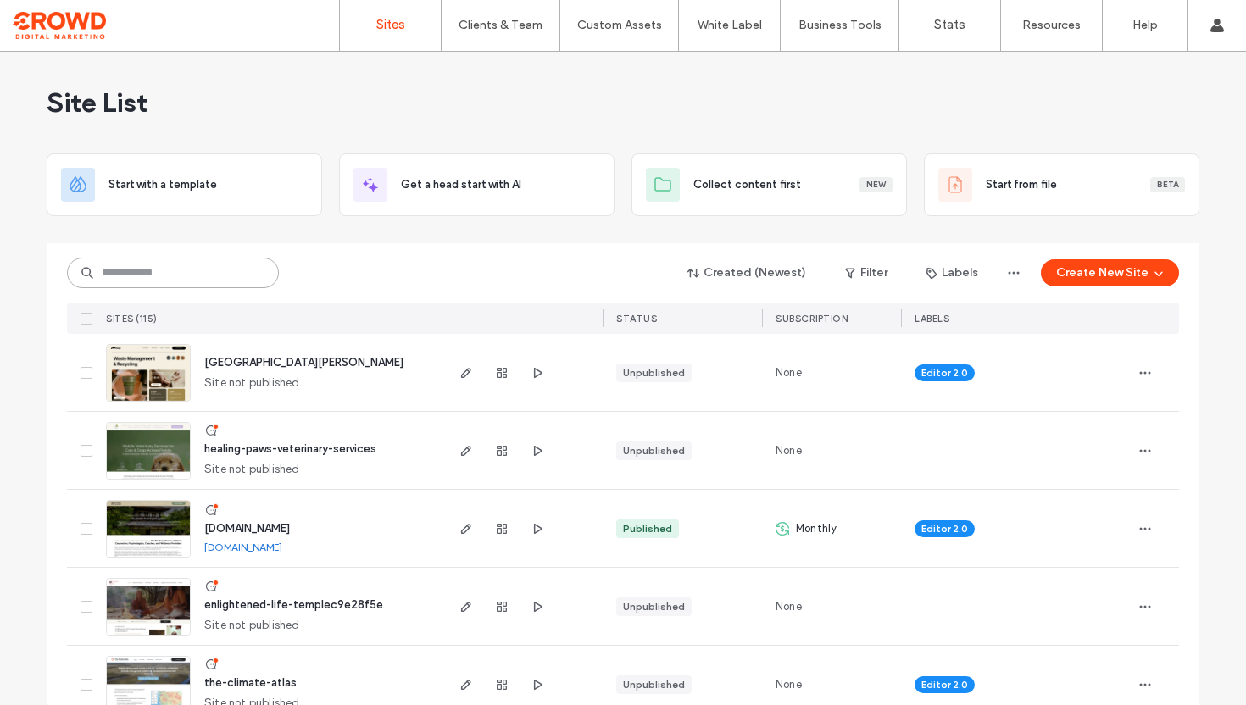
click at [218, 275] on input at bounding box center [173, 273] width 212 height 31
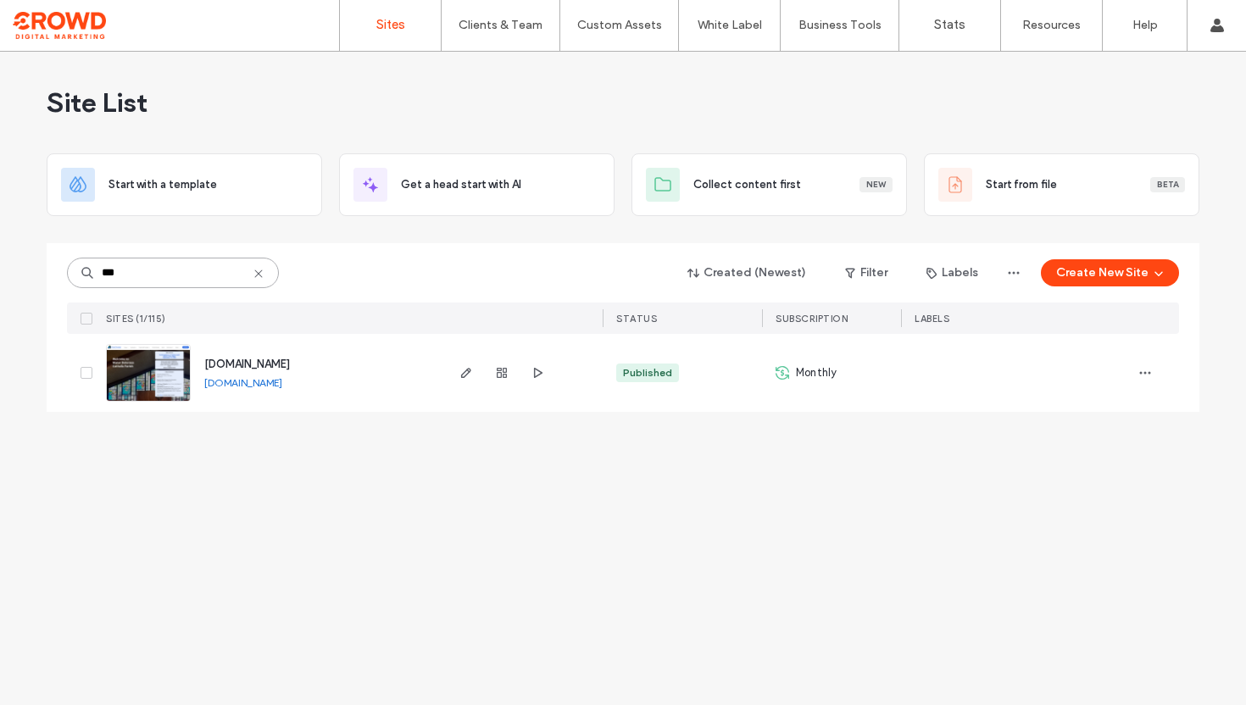
type input "***"
click at [149, 385] on img at bounding box center [148, 402] width 83 height 115
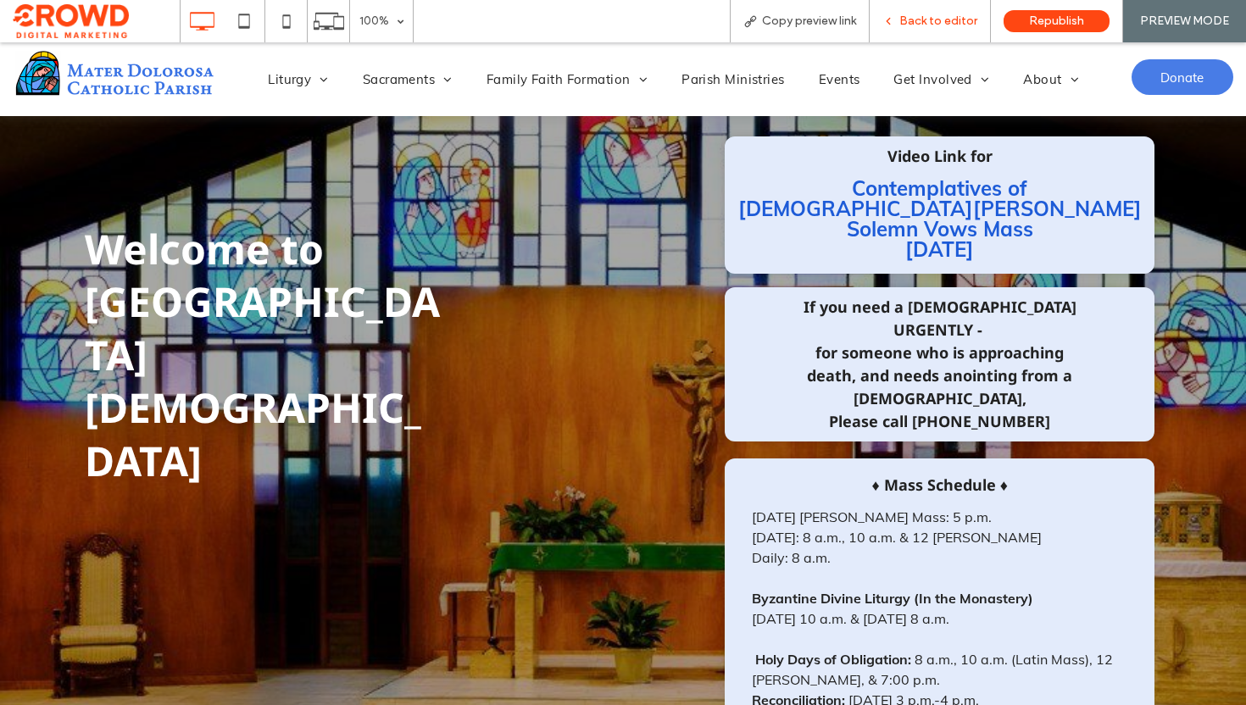
click at [923, 25] on span "Back to editor" at bounding box center [938, 21] width 78 height 14
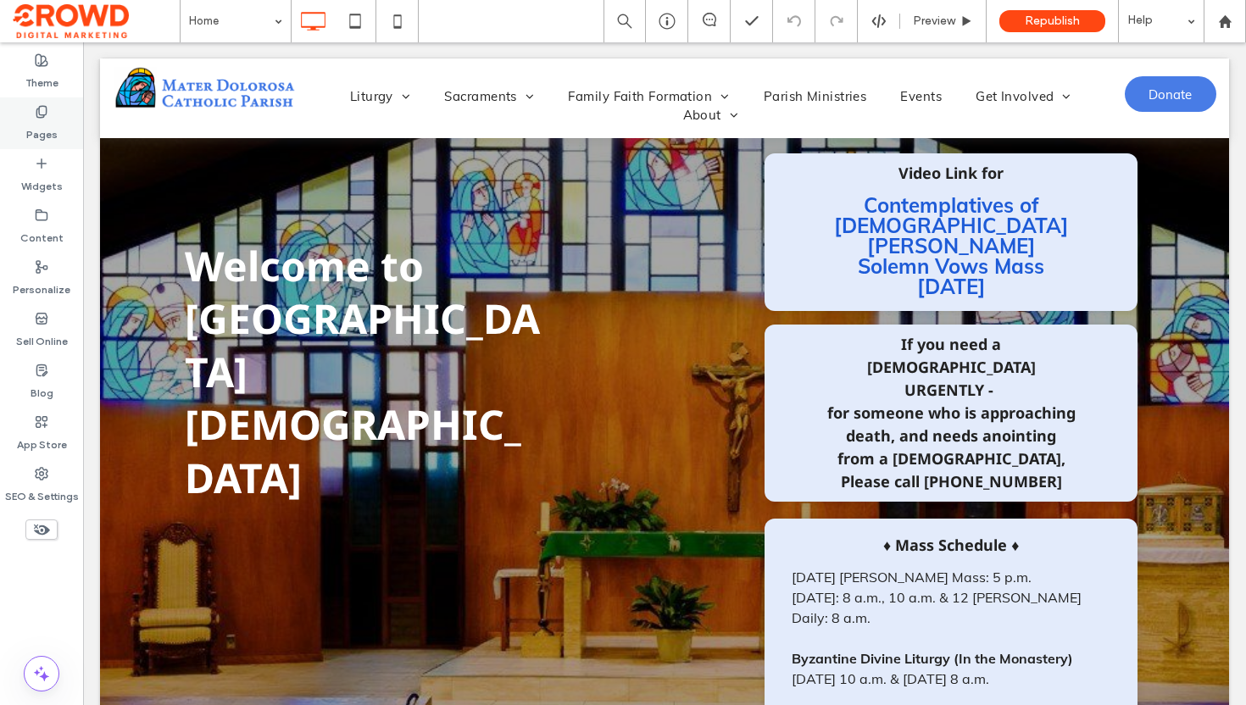
click at [31, 128] on label "Pages" at bounding box center [41, 131] width 31 height 24
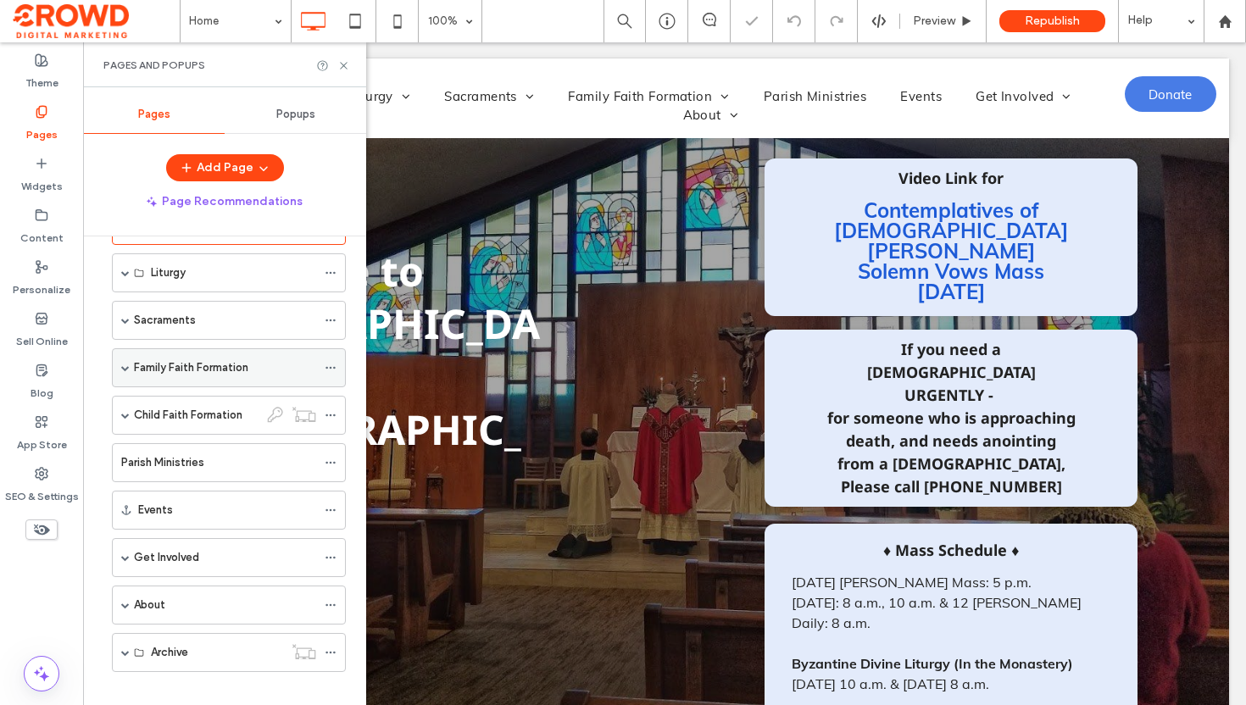
scroll to position [77, 0]
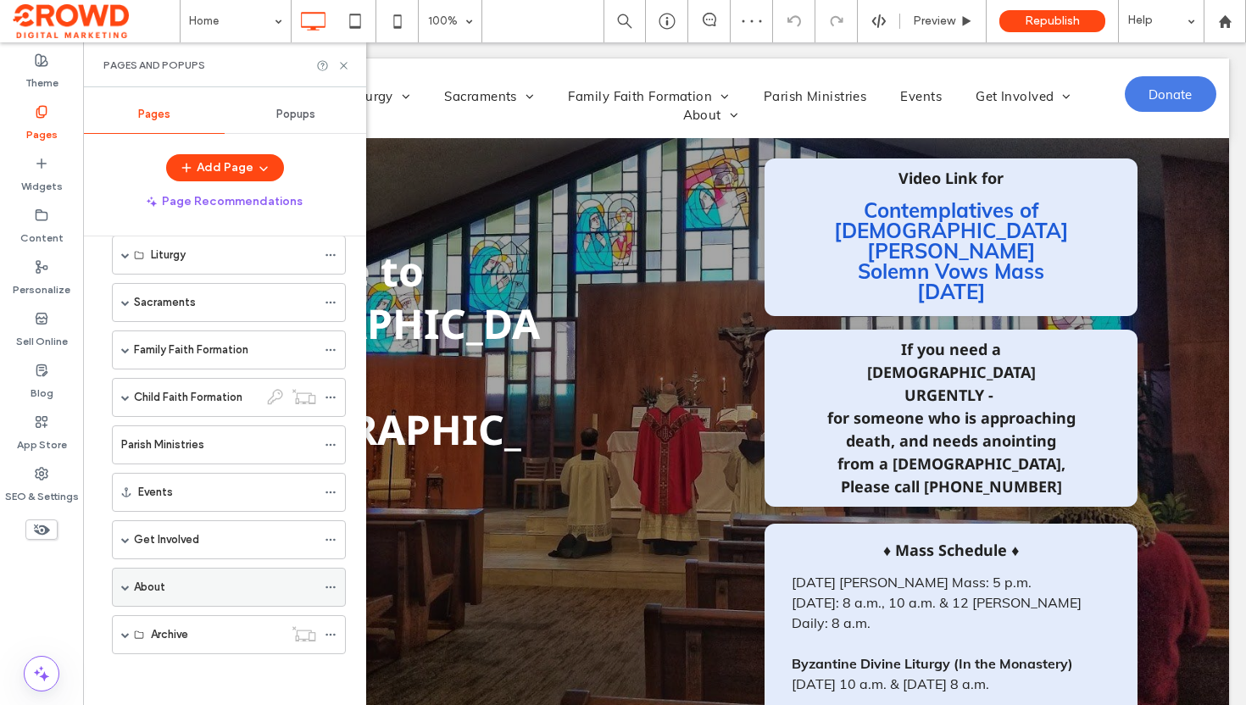
click at [125, 585] on span at bounding box center [125, 587] width 8 height 8
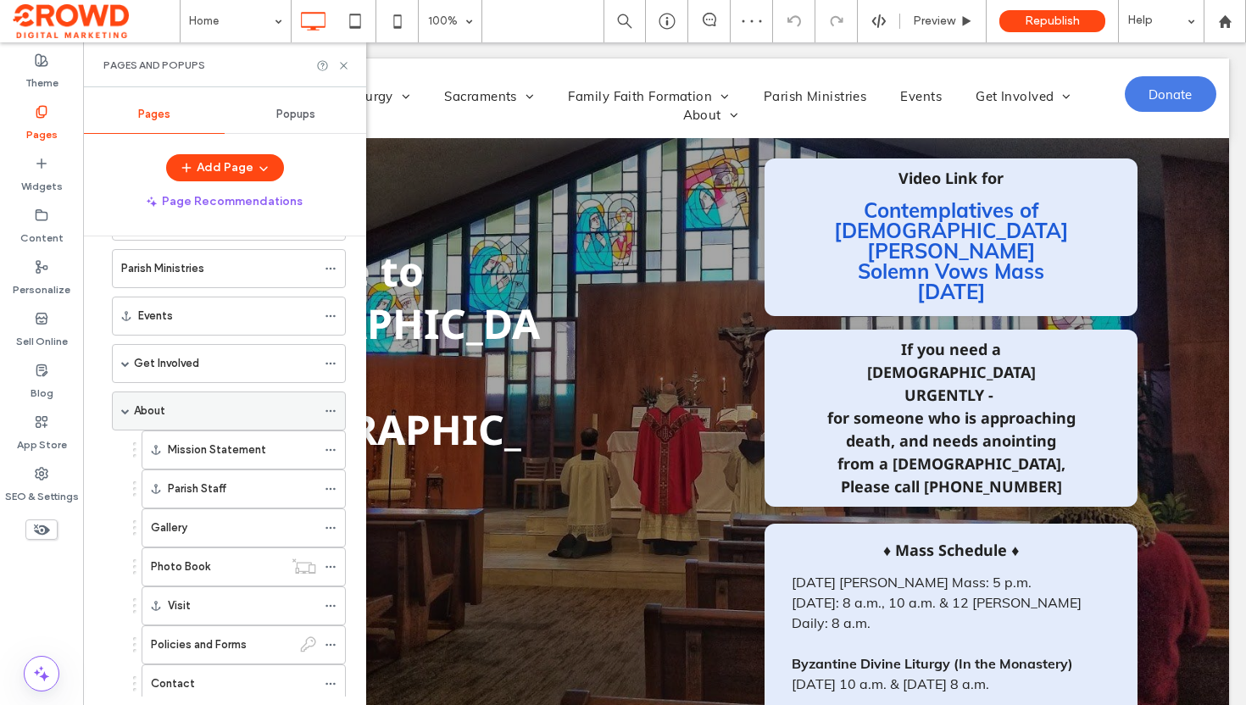
scroll to position [314, 0]
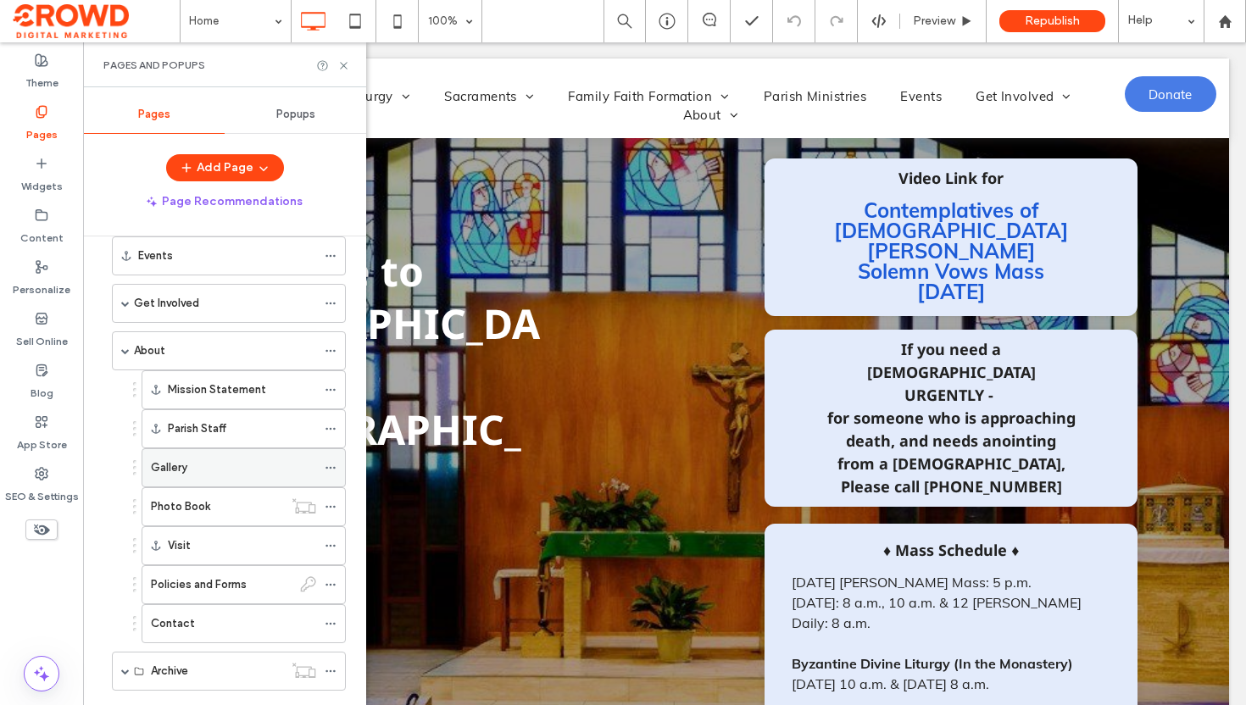
click at [202, 468] on div "Gallery" at bounding box center [233, 467] width 165 height 17
click at [342, 63] on div at bounding box center [623, 352] width 1246 height 705
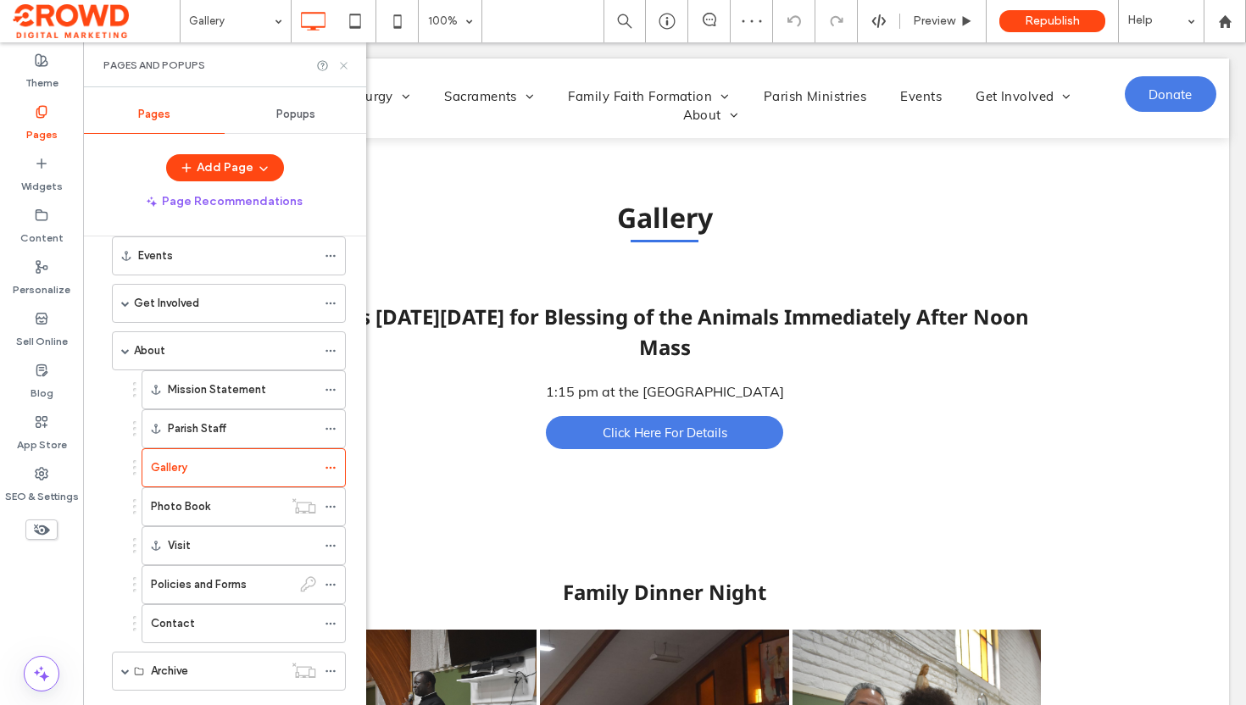
click at [342, 64] on use at bounding box center [343, 65] width 7 height 7
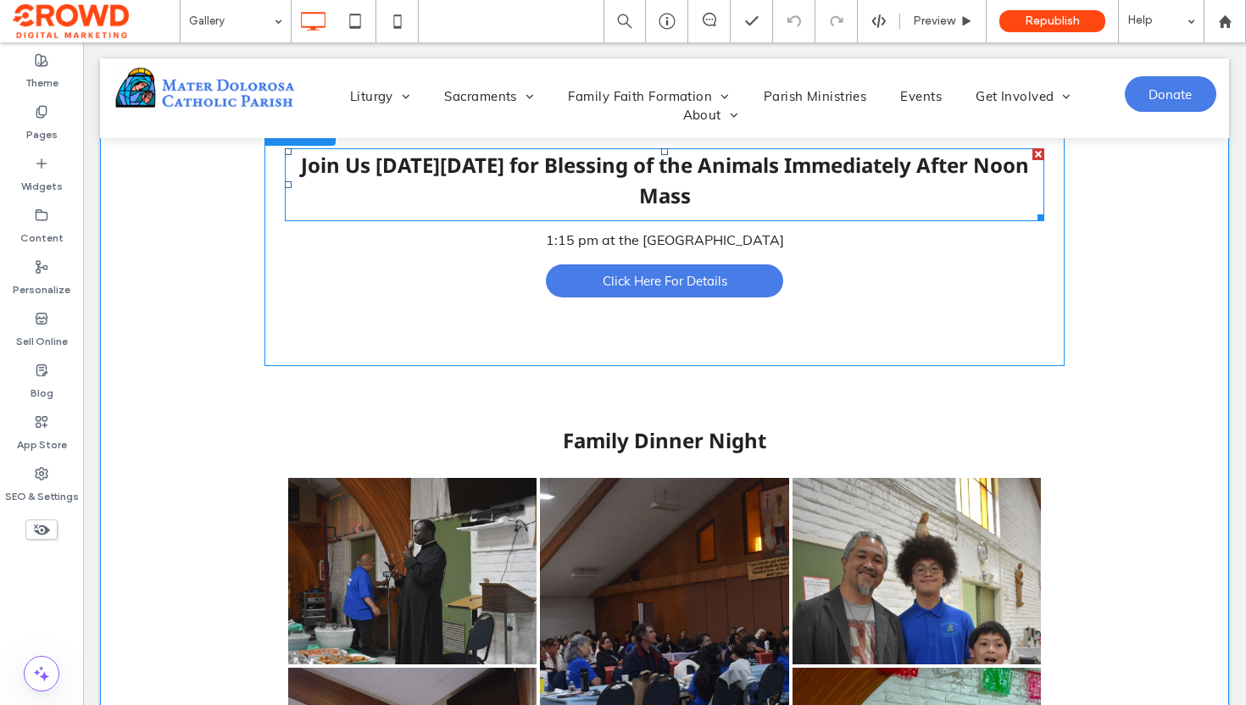
scroll to position [153, 0]
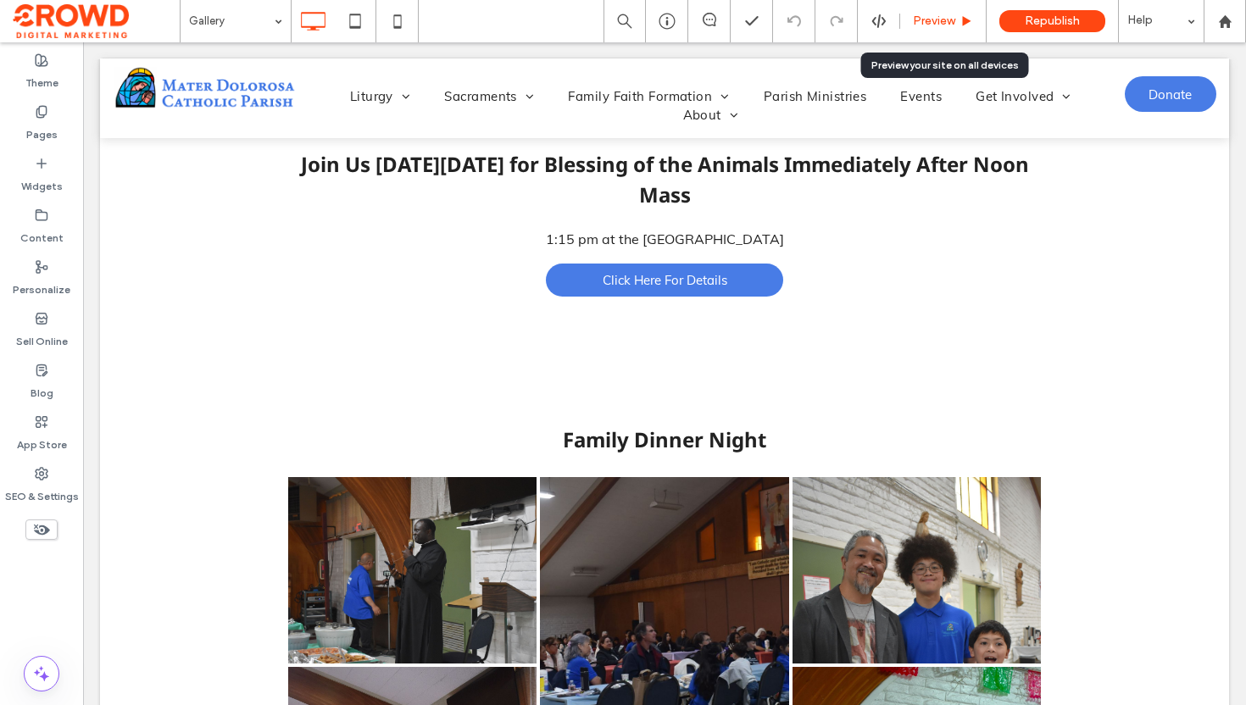
click at [922, 19] on span "Preview" at bounding box center [934, 21] width 42 height 14
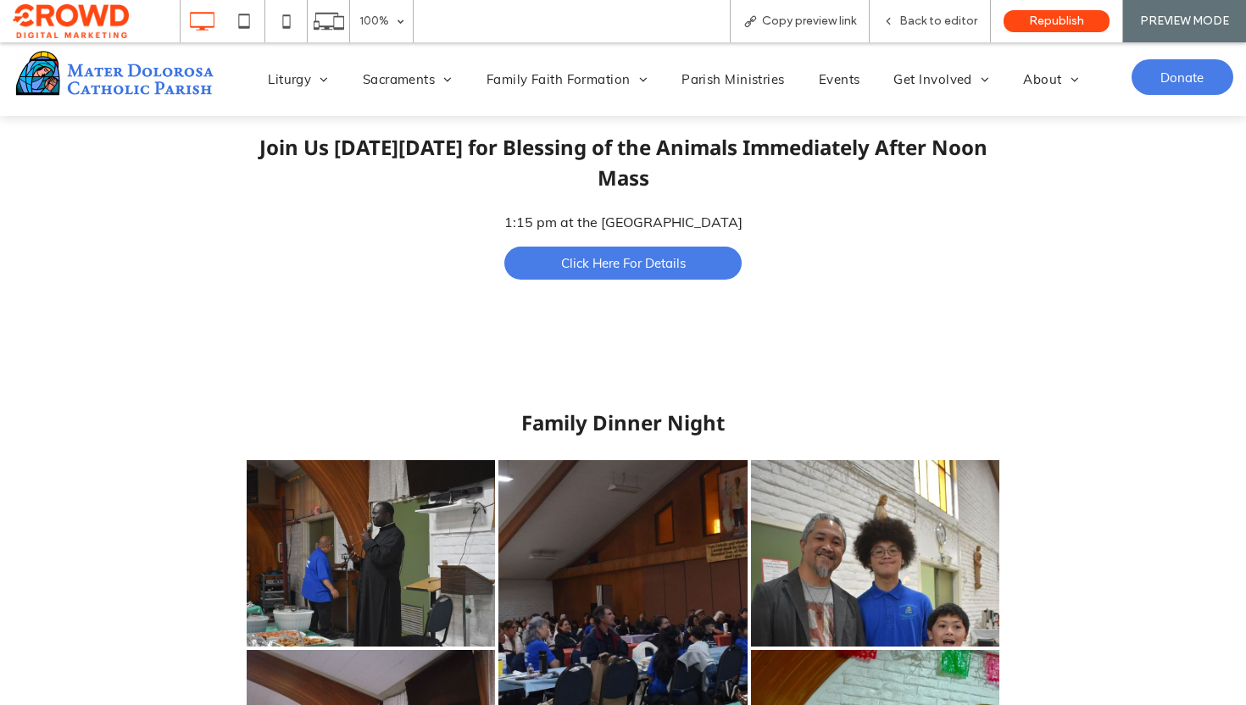
click at [67, 75] on img at bounding box center [114, 73] width 203 height 50
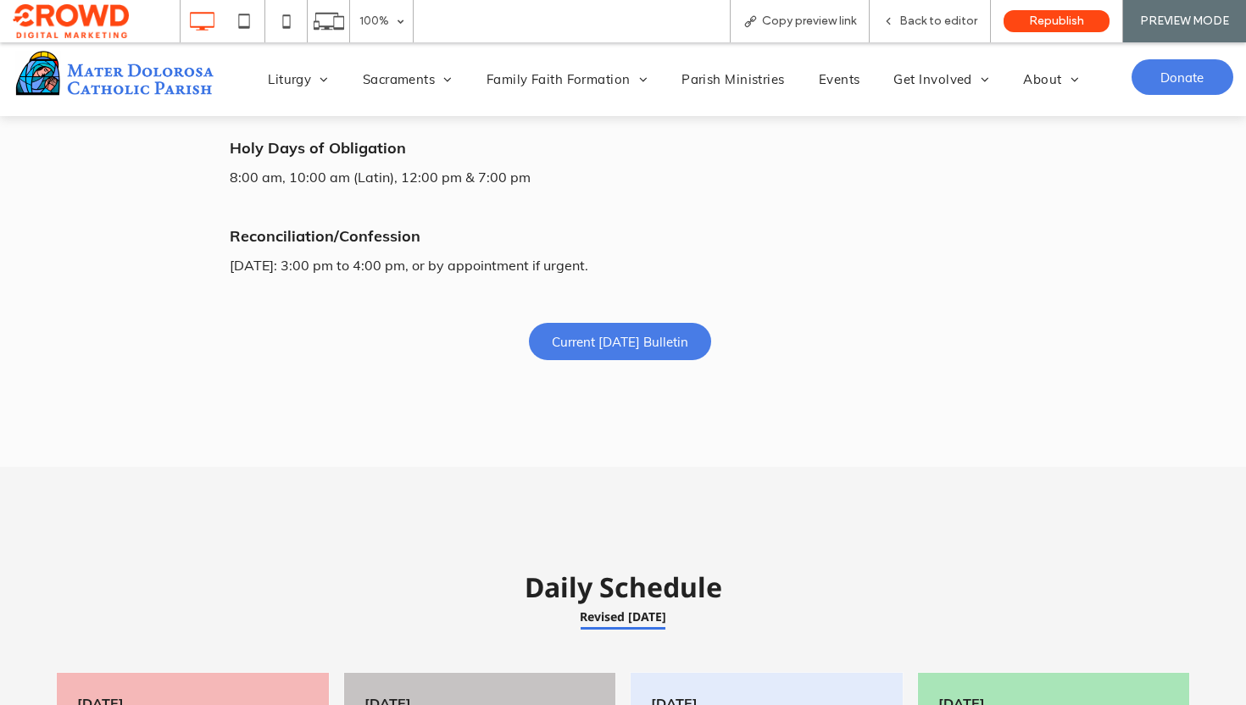
scroll to position [1530, 0]
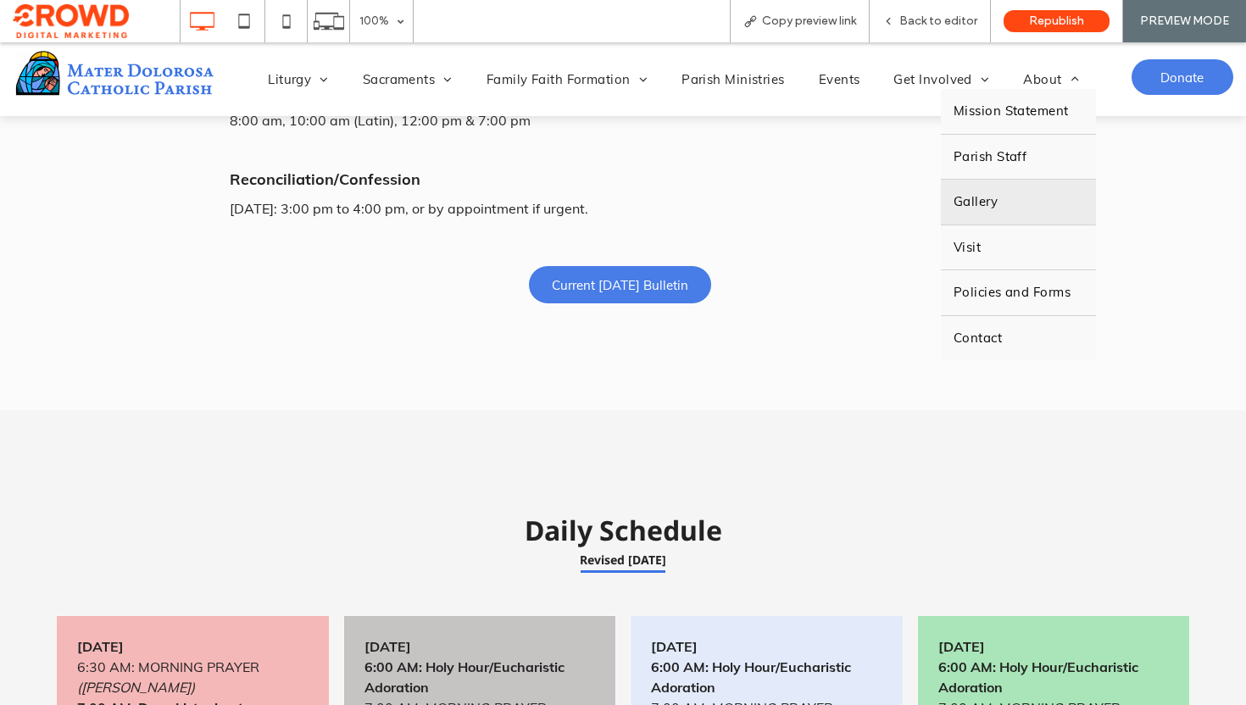
click at [1006, 204] on link "Gallery" at bounding box center [1018, 202] width 155 height 45
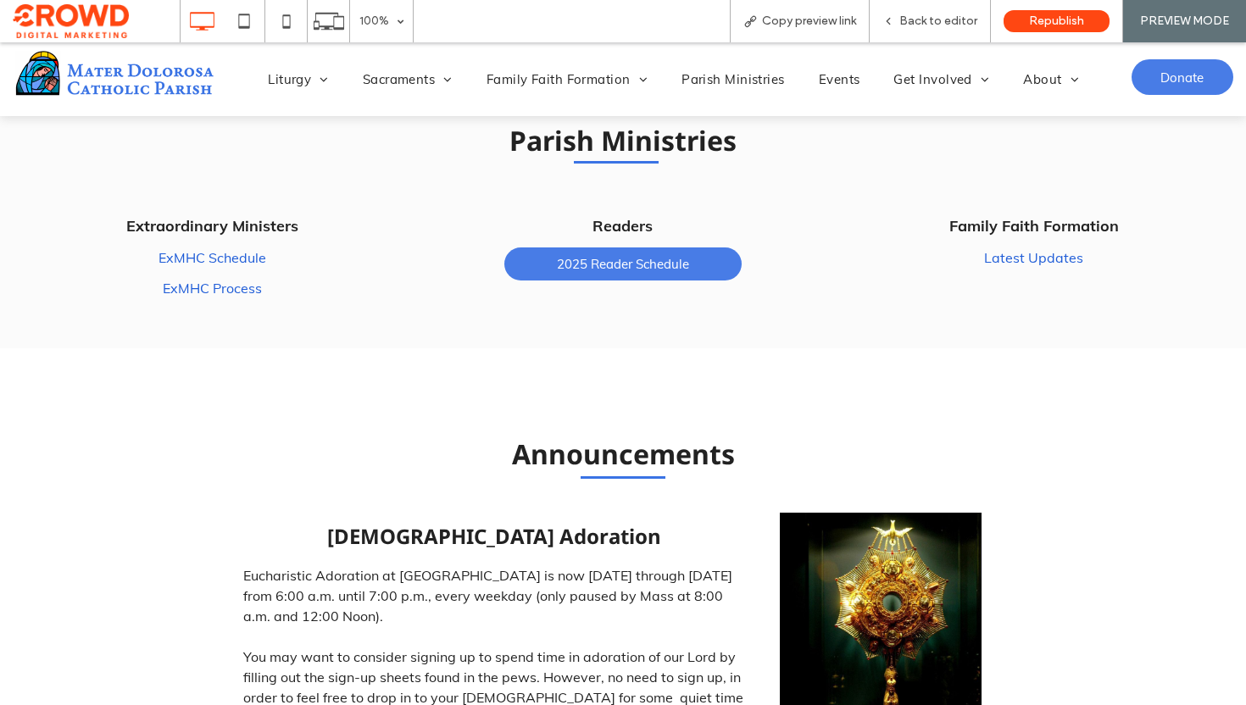
scroll to position [4049, 0]
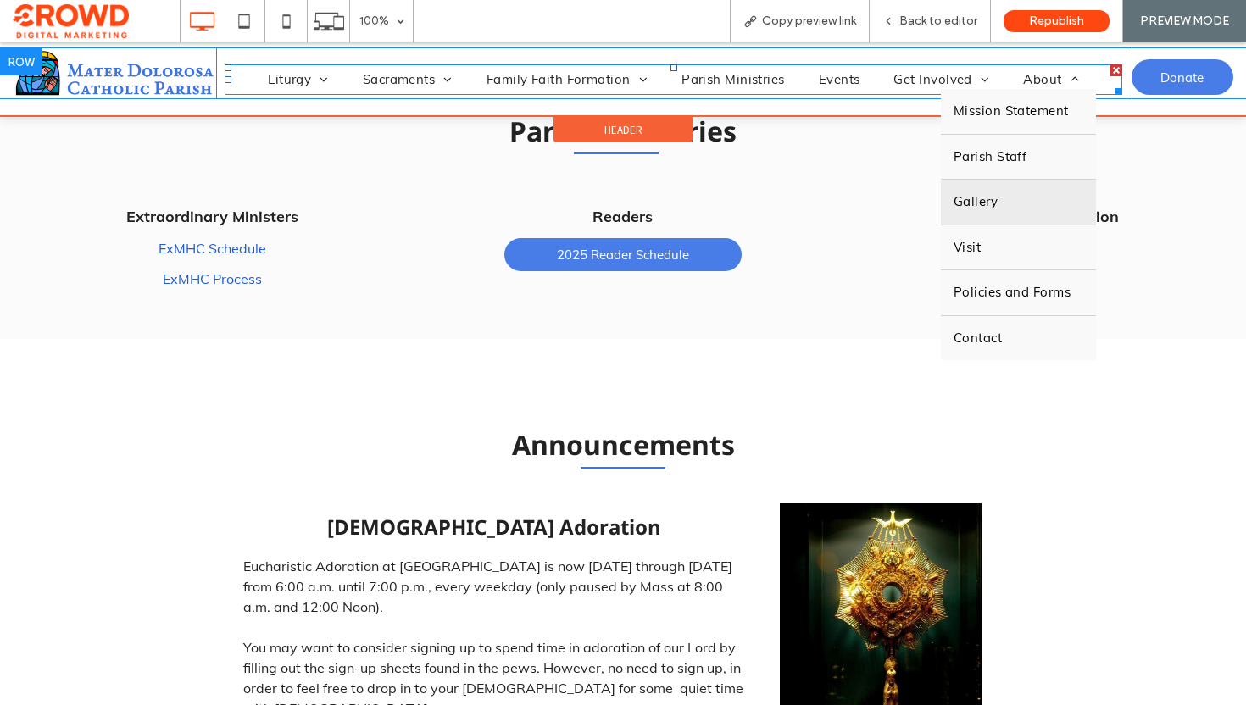
click at [1000, 196] on link "Gallery" at bounding box center [1018, 202] width 155 height 45
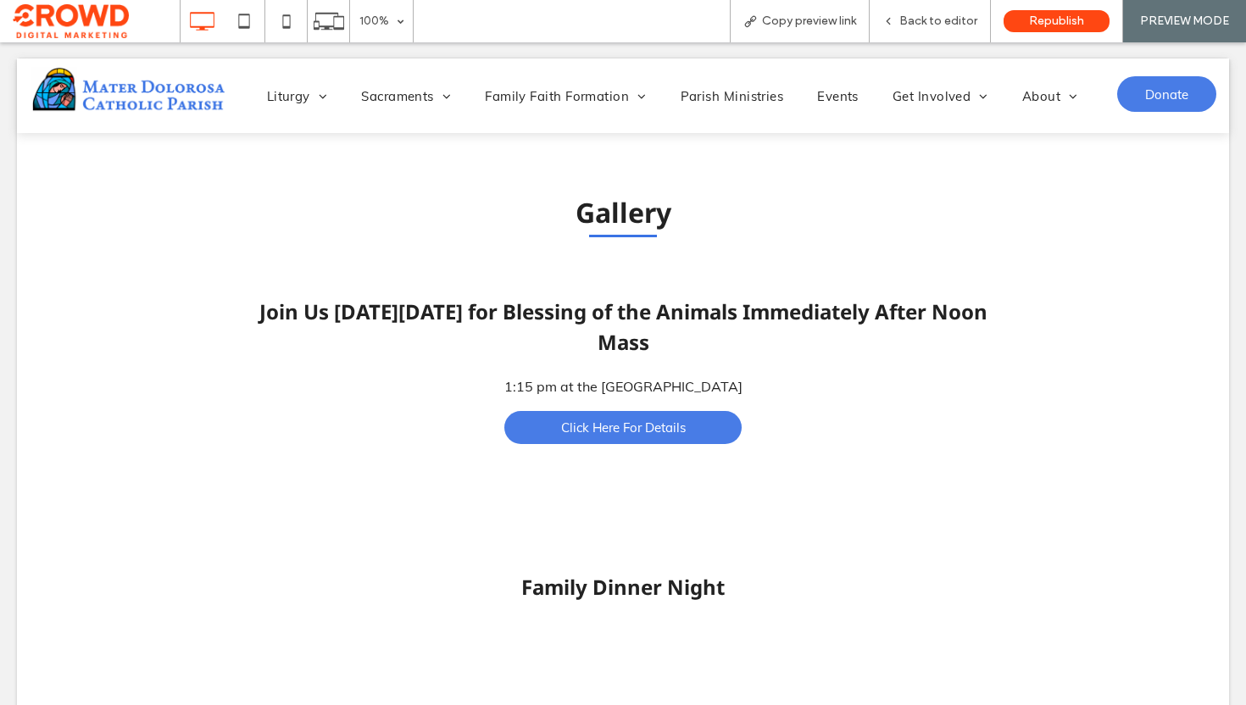
scroll to position [0, 0]
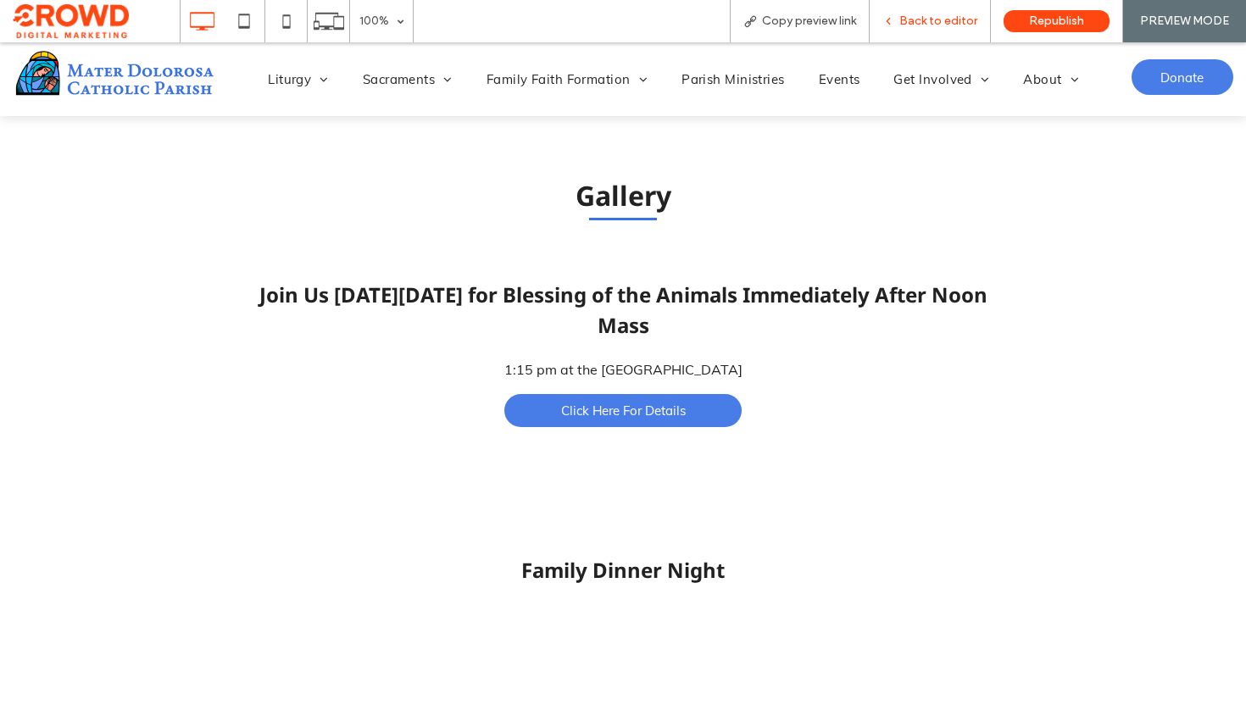
click at [921, 19] on span "Back to editor" at bounding box center [938, 21] width 78 height 14
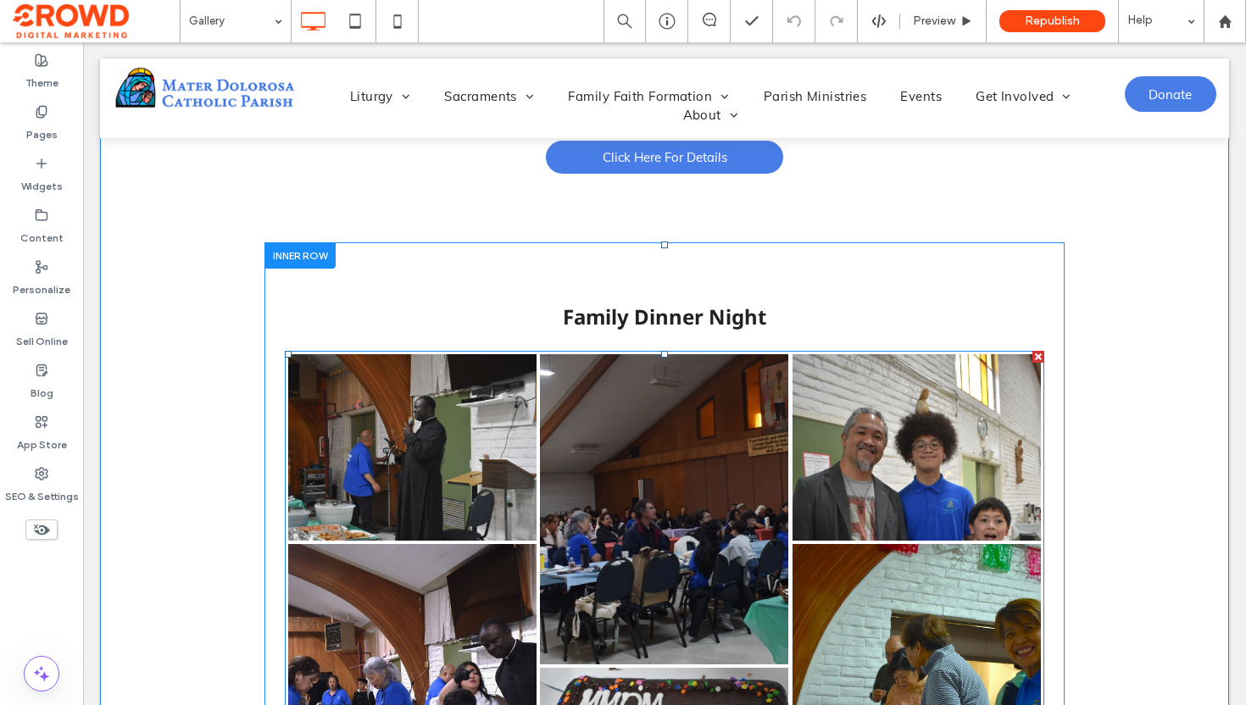
scroll to position [116, 0]
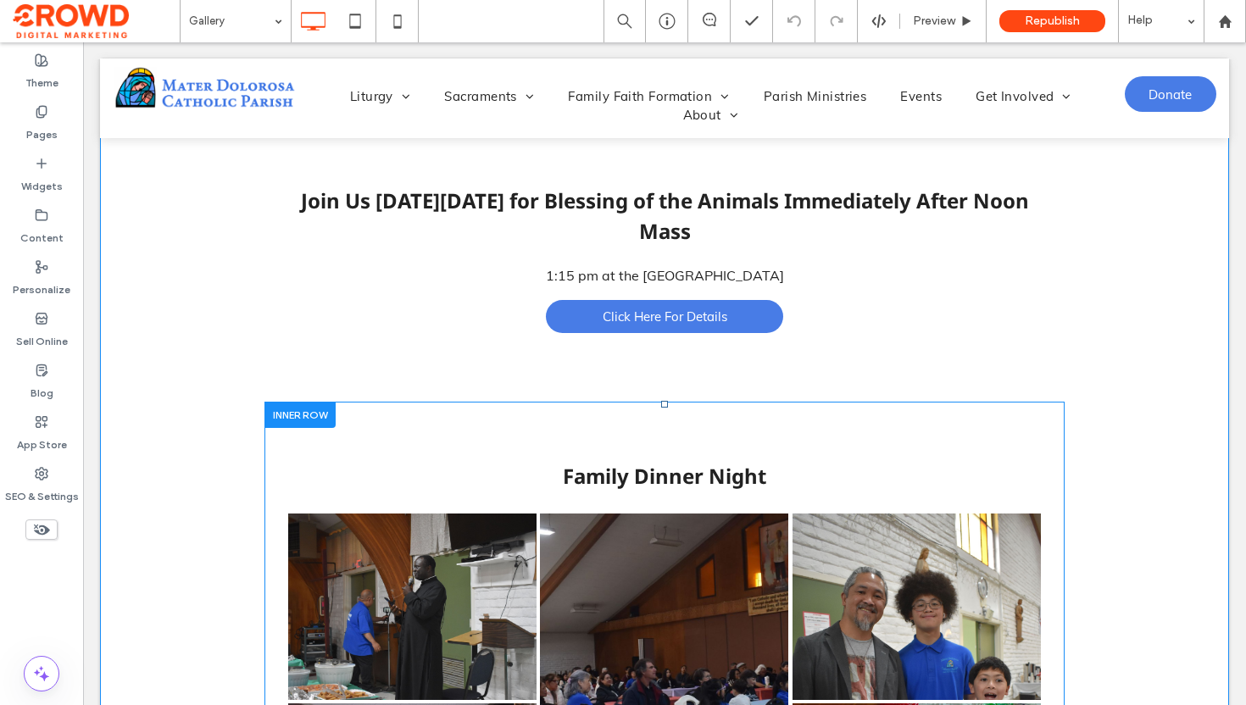
click at [298, 414] on div at bounding box center [299, 415] width 71 height 26
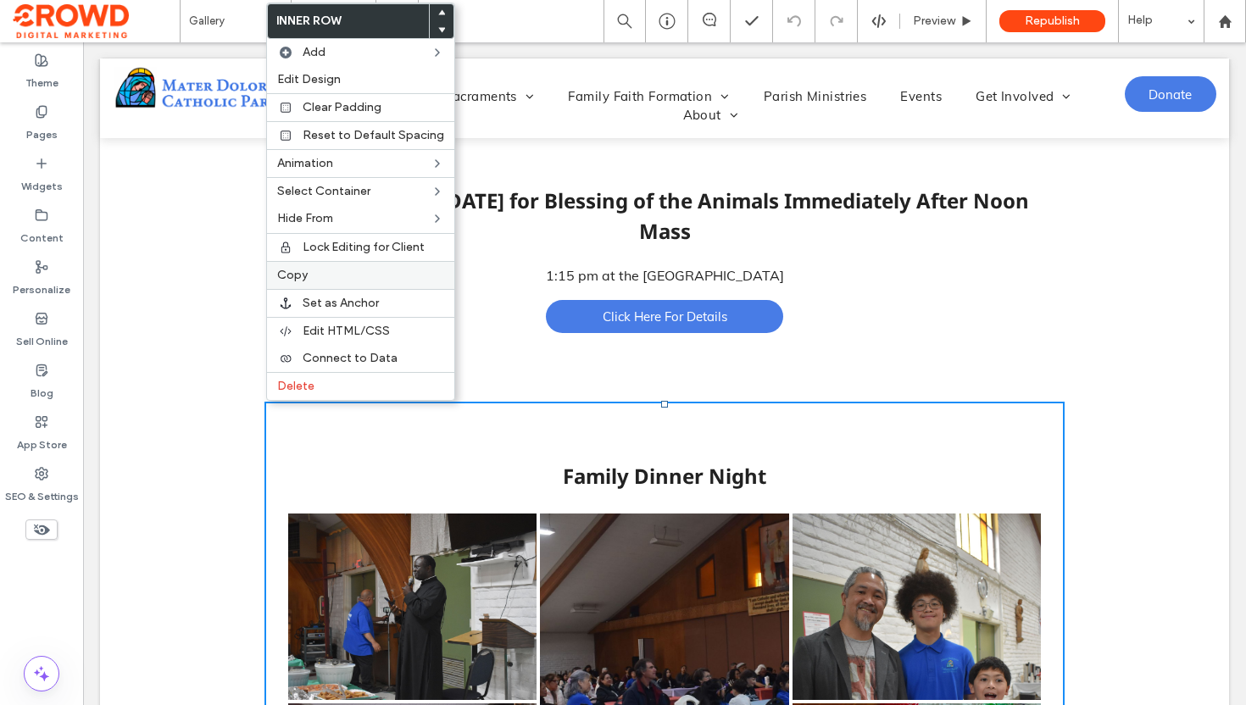
click at [310, 271] on label "Copy" at bounding box center [360, 276] width 167 height 14
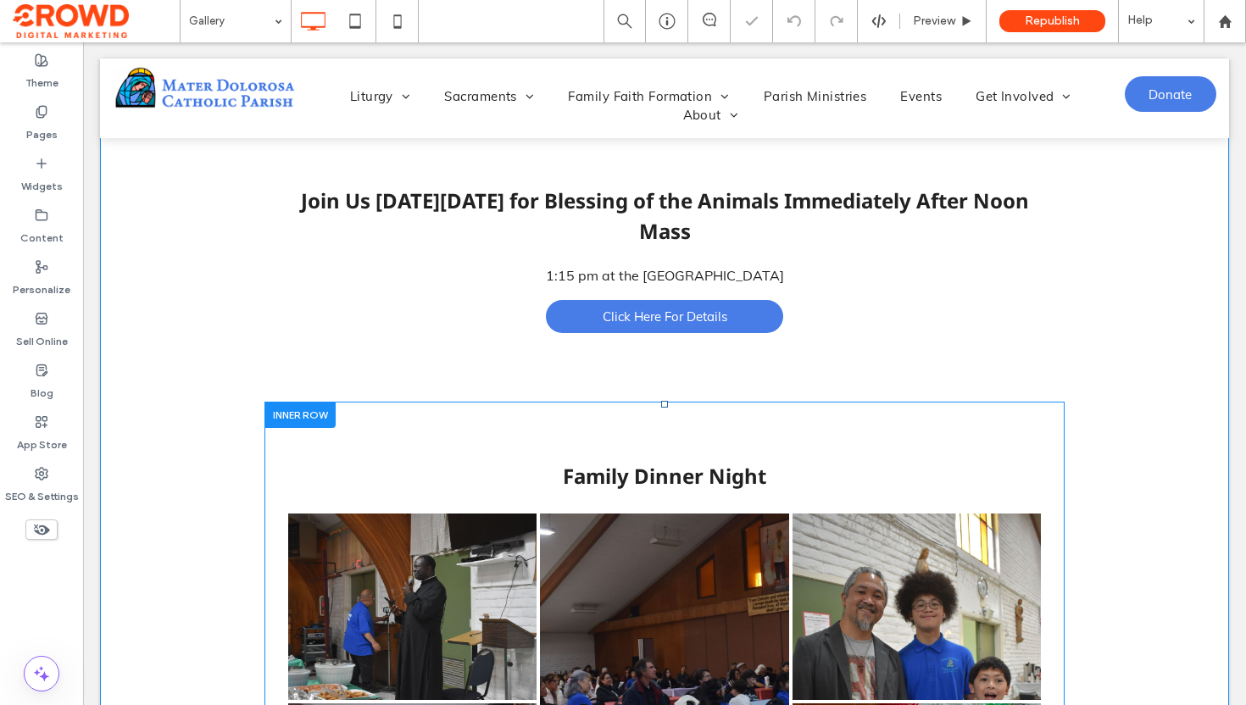
click at [289, 414] on div at bounding box center [299, 415] width 71 height 26
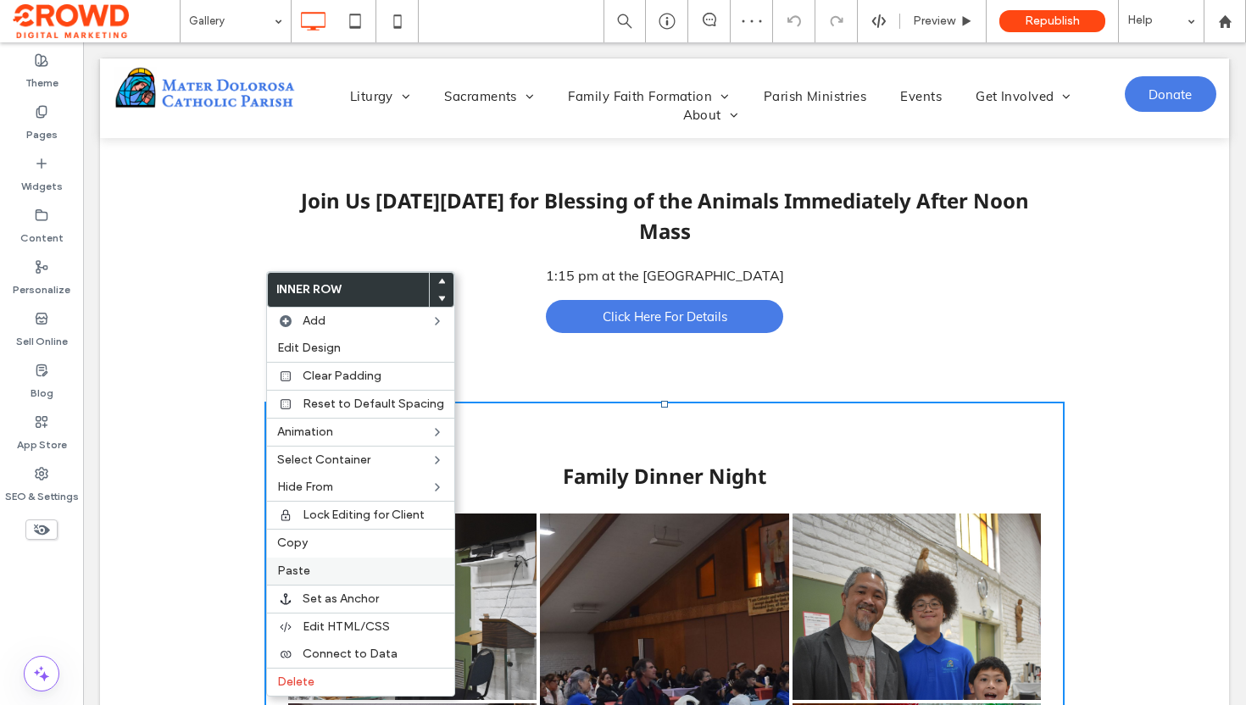
click at [342, 568] on label "Paste" at bounding box center [360, 572] width 167 height 14
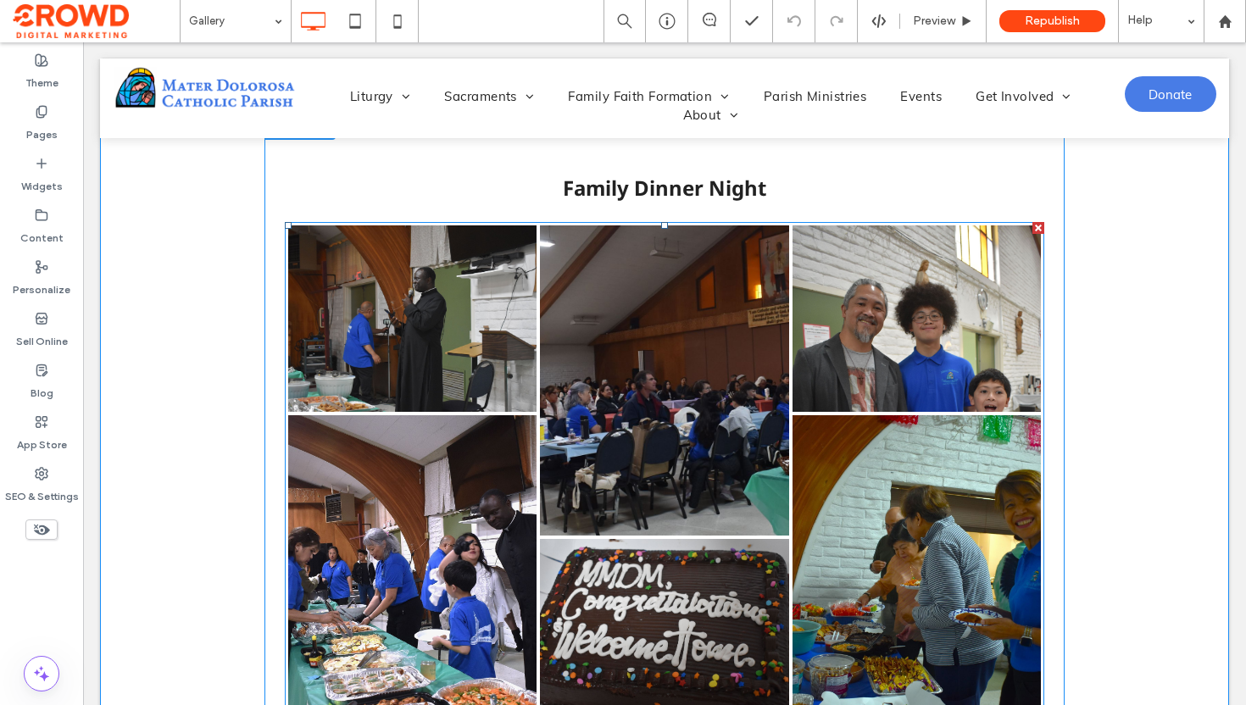
scroll to position [0, 0]
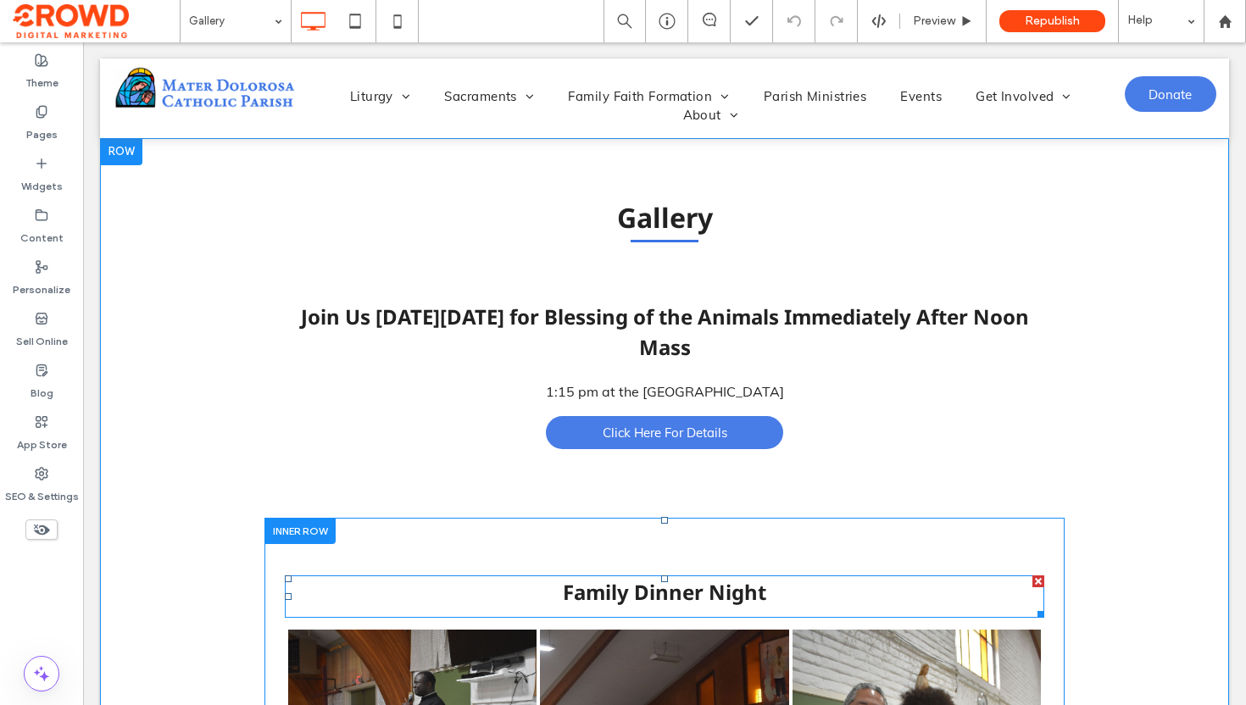
click at [642, 592] on span "Family Dinner Night" at bounding box center [664, 592] width 203 height 28
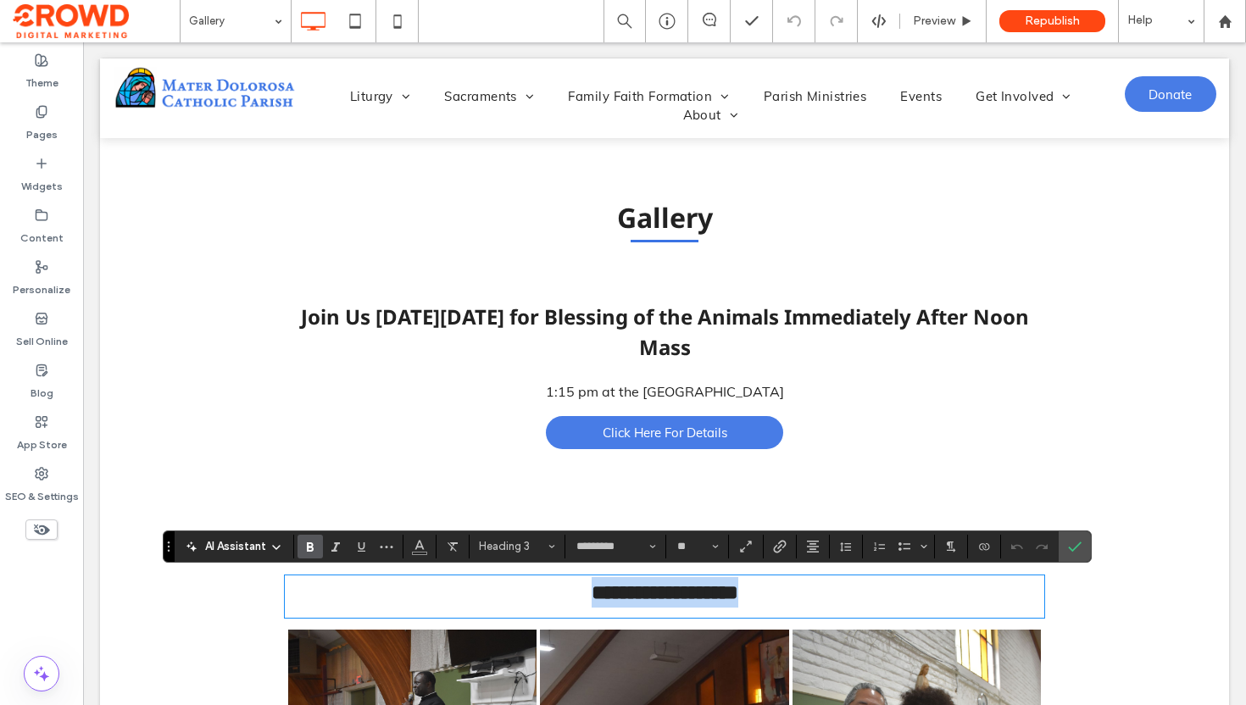
type input "****"
type input "**"
click at [1079, 545] on icon "Confirm" at bounding box center [1075, 547] width 14 height 14
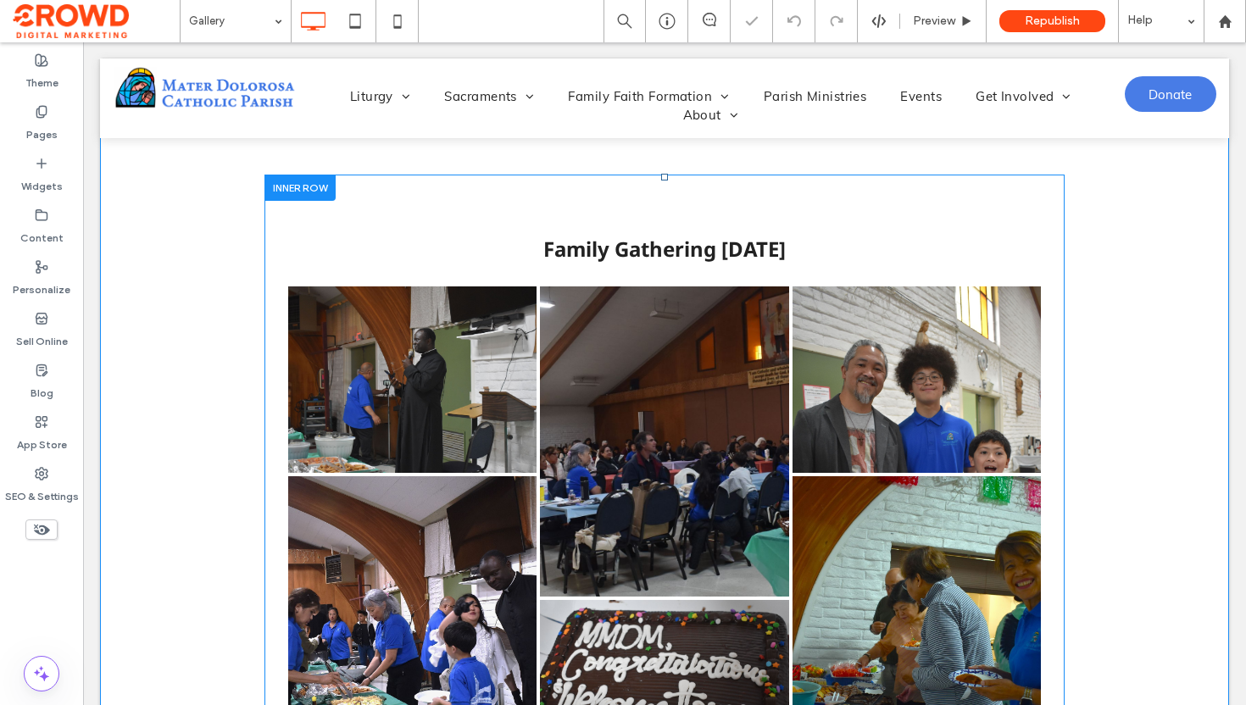
scroll to position [681, 0]
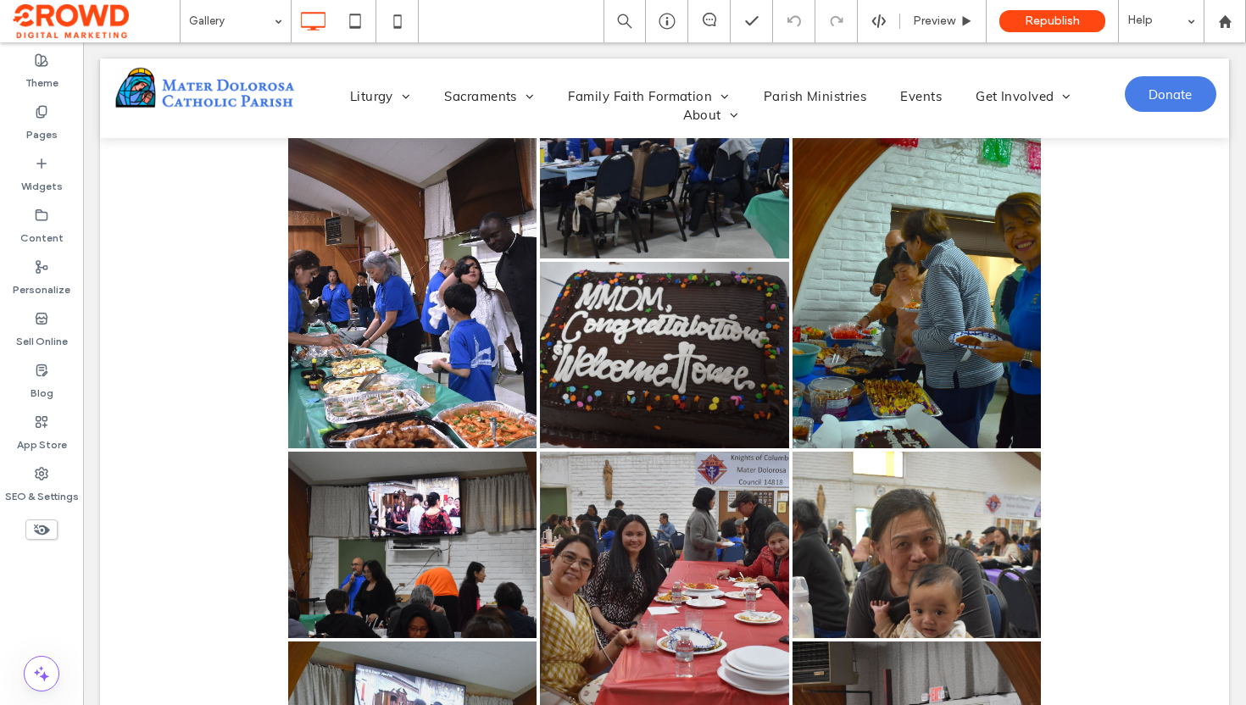
click at [588, 486] on link at bounding box center [665, 607] width 264 height 330
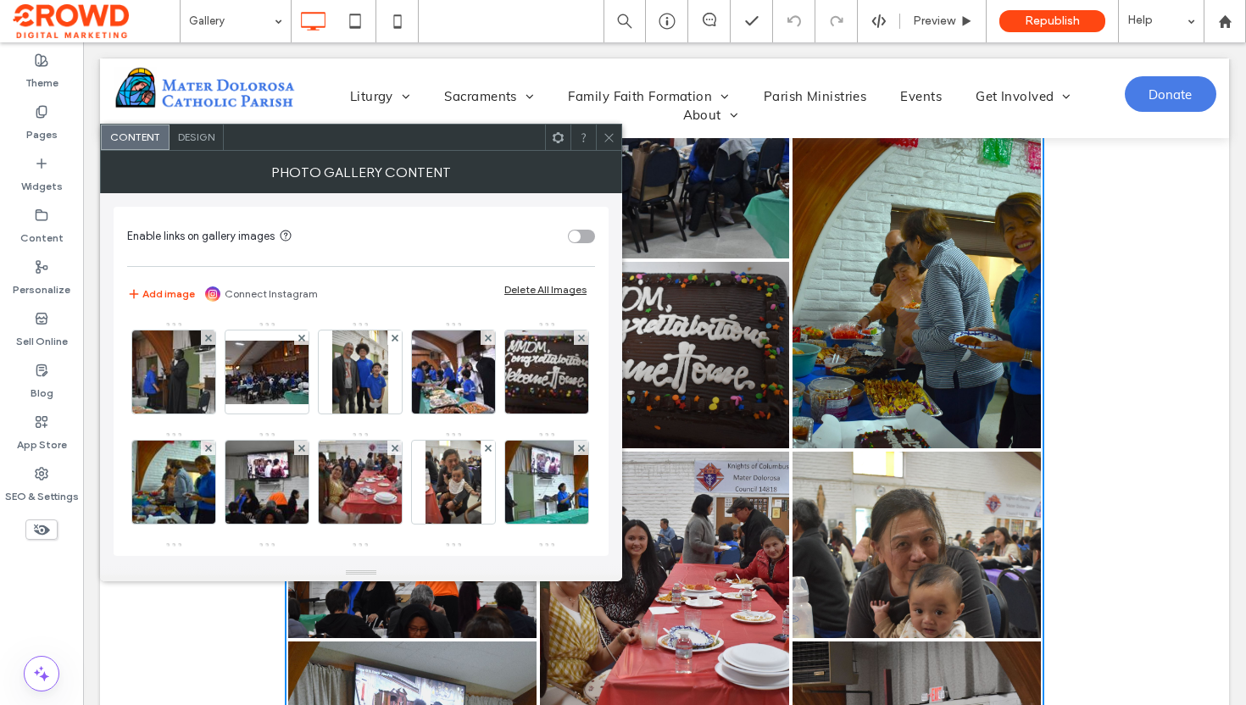
click at [526, 297] on div "Add image Connect Instagram Delete All Images" at bounding box center [361, 294] width 468 height 20
click at [526, 287] on div "Delete All Images" at bounding box center [545, 290] width 82 height 12
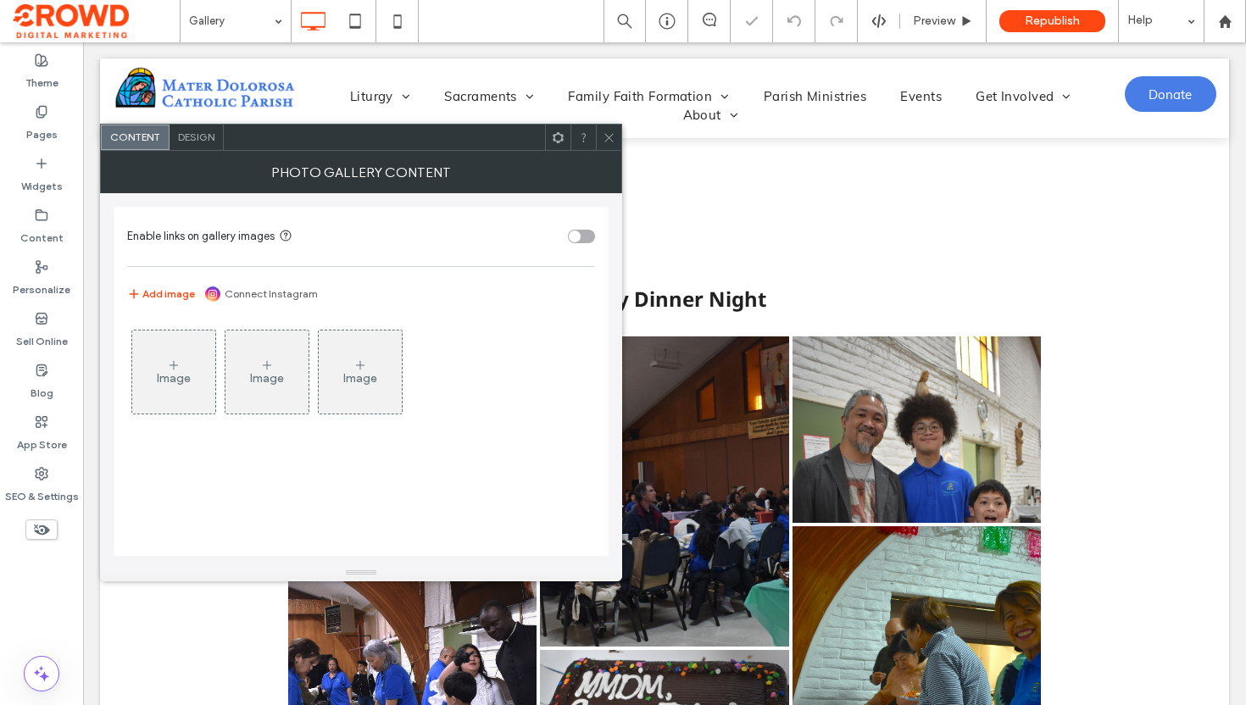
click at [176, 368] on icon at bounding box center [174, 366] width 14 height 14
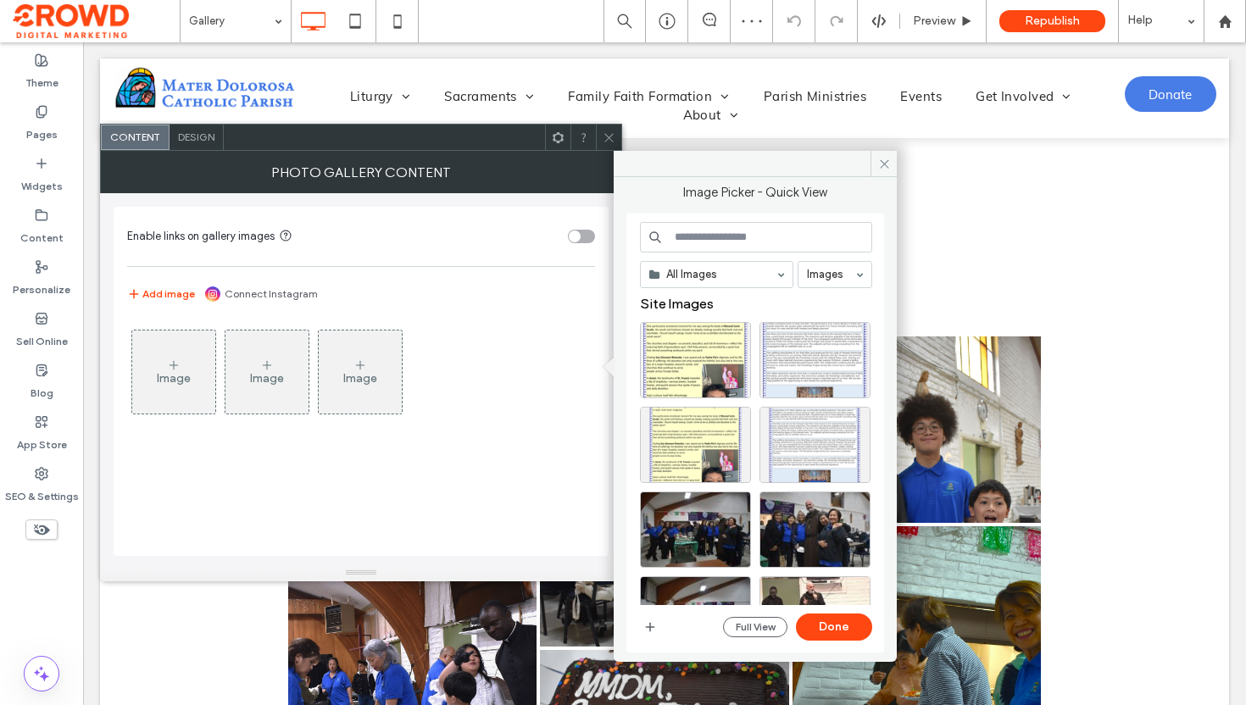
click at [639, 626] on div "All Images Images Site Images Full View Done" at bounding box center [755, 433] width 258 height 439
click at [648, 626] on use "button" at bounding box center [650, 627] width 9 height 9
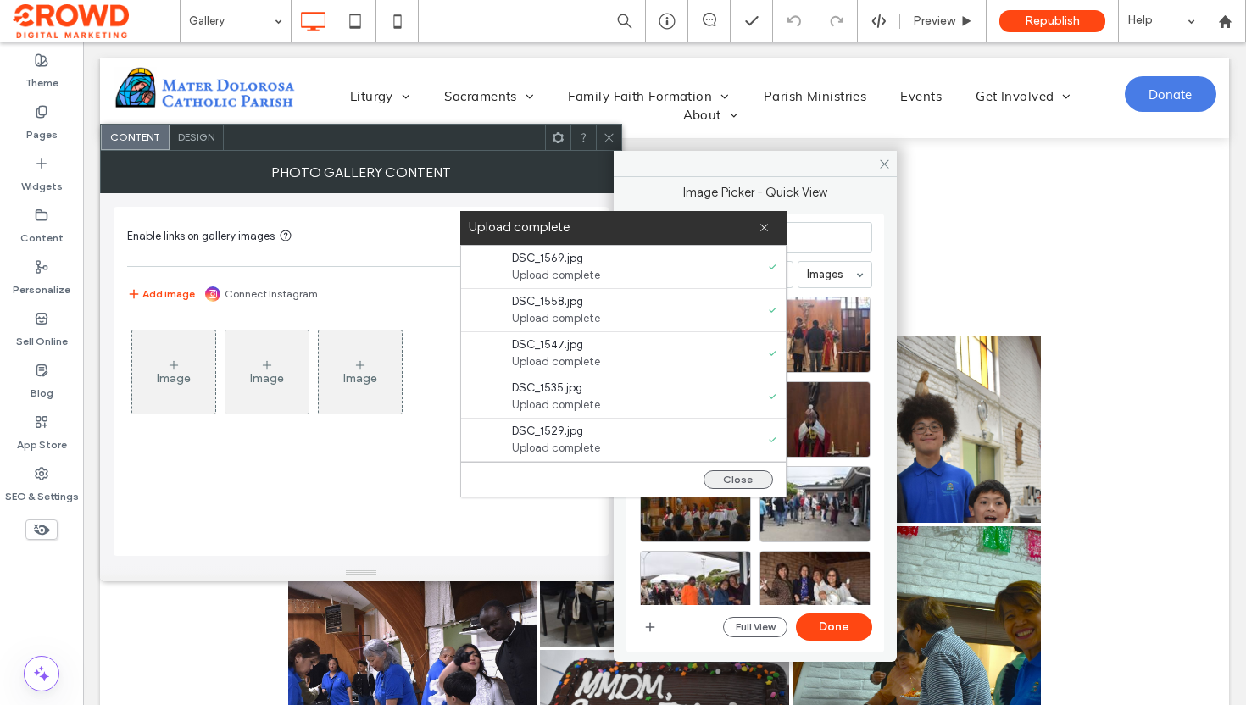
click at [738, 481] on button "Close" at bounding box center [739, 479] width 70 height 19
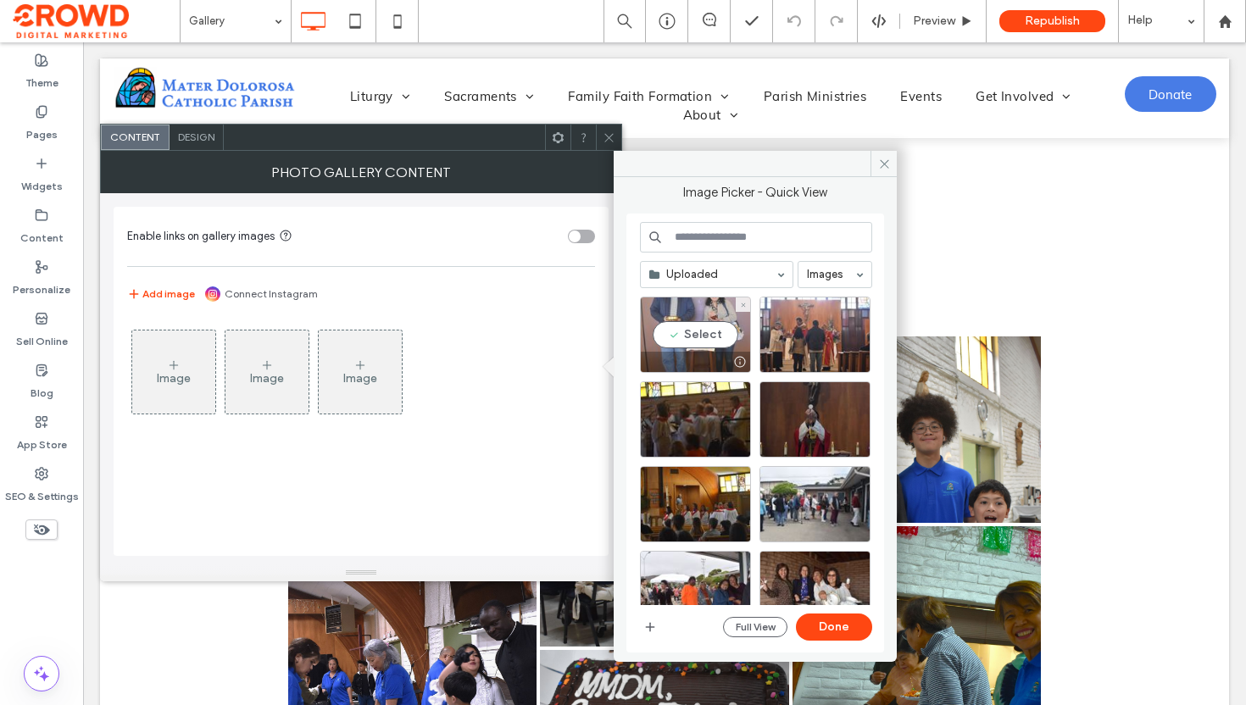
click at [696, 334] on div "Select" at bounding box center [695, 335] width 111 height 76
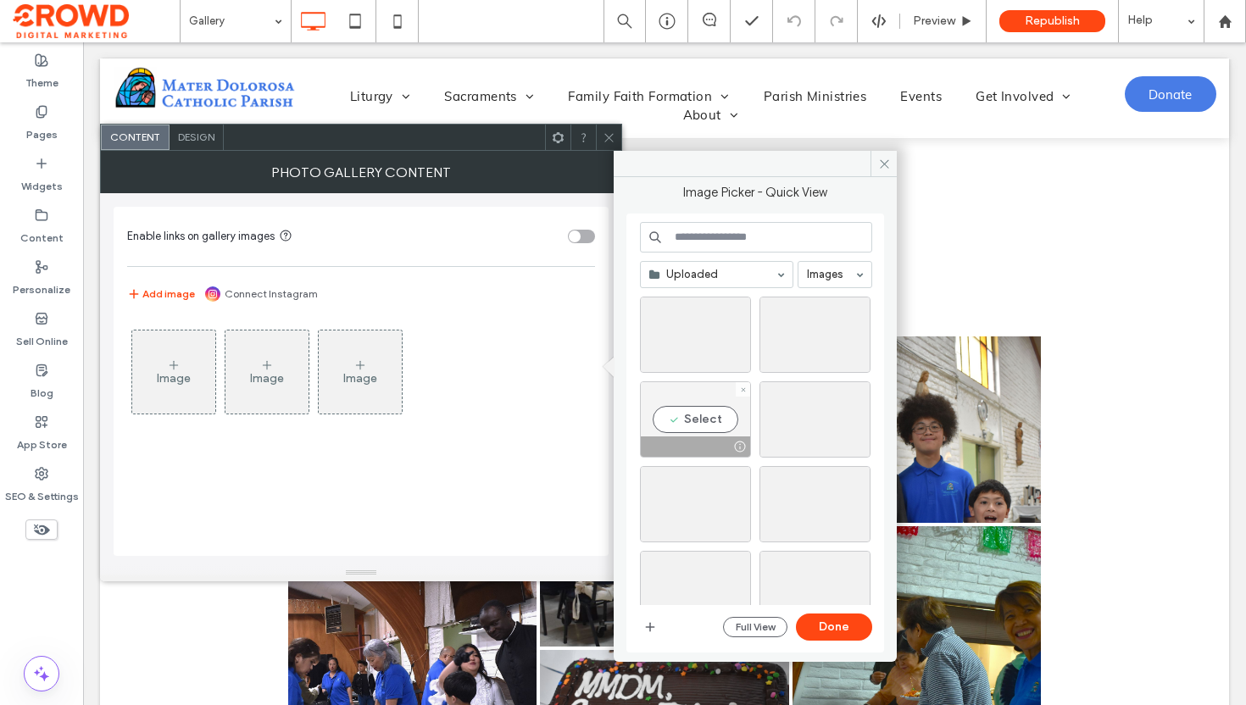
scroll to position [626, 0]
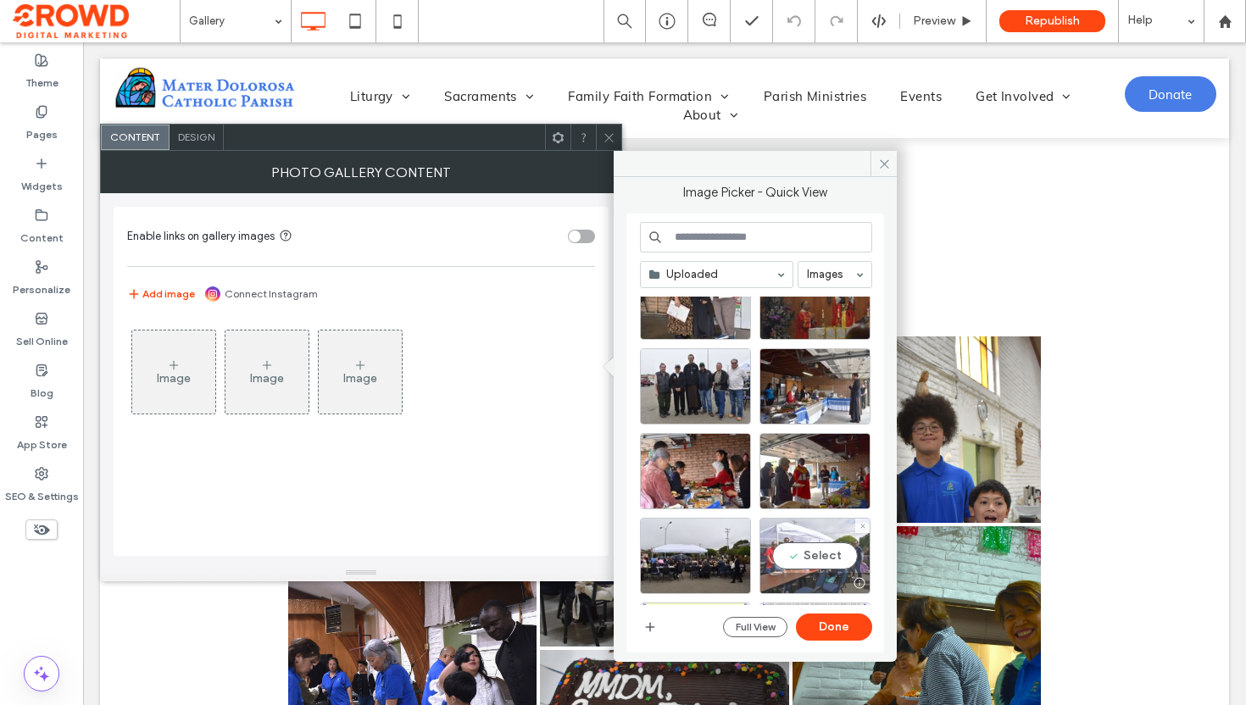
click at [813, 542] on div "Select" at bounding box center [814, 556] width 111 height 76
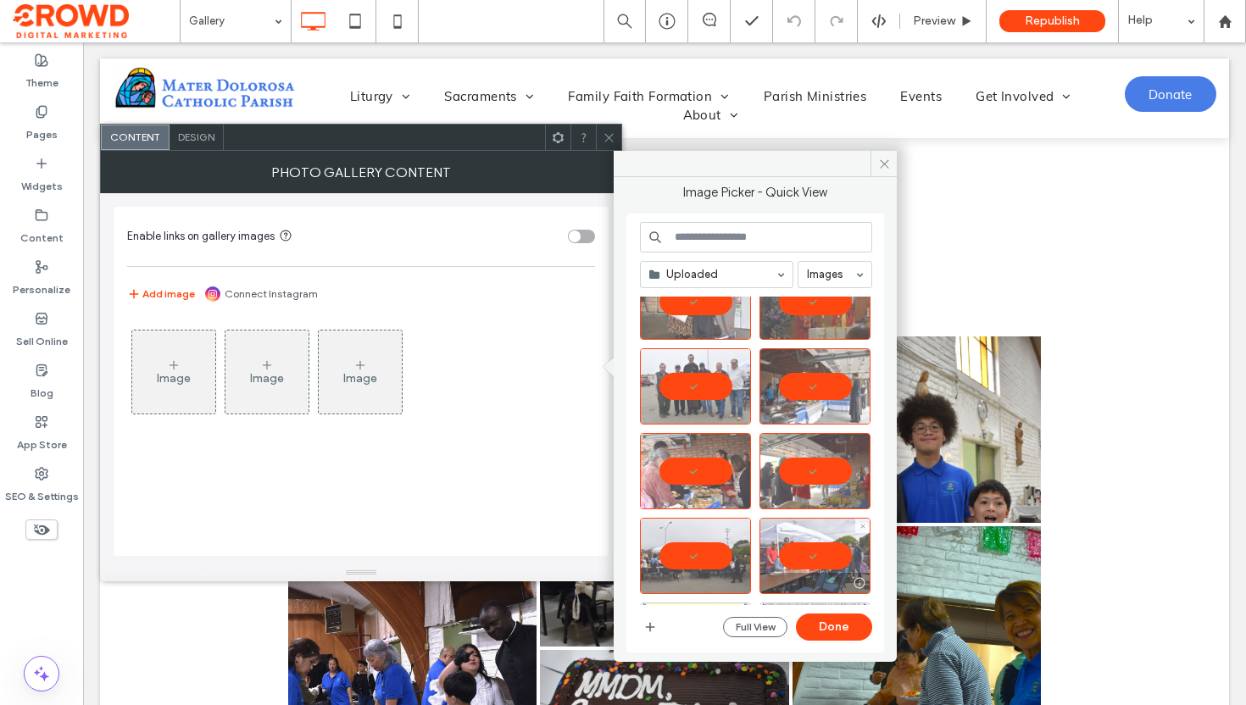
scroll to position [0, 0]
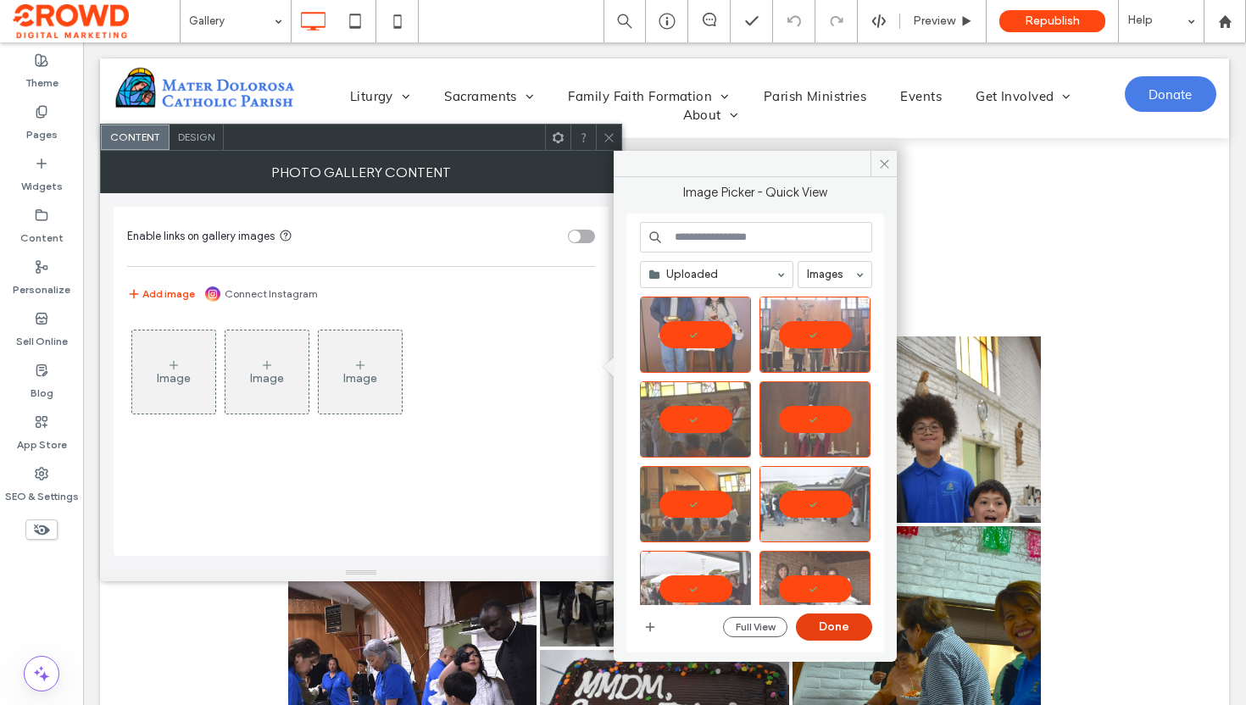
click at [840, 620] on button "Done" at bounding box center [834, 627] width 76 height 27
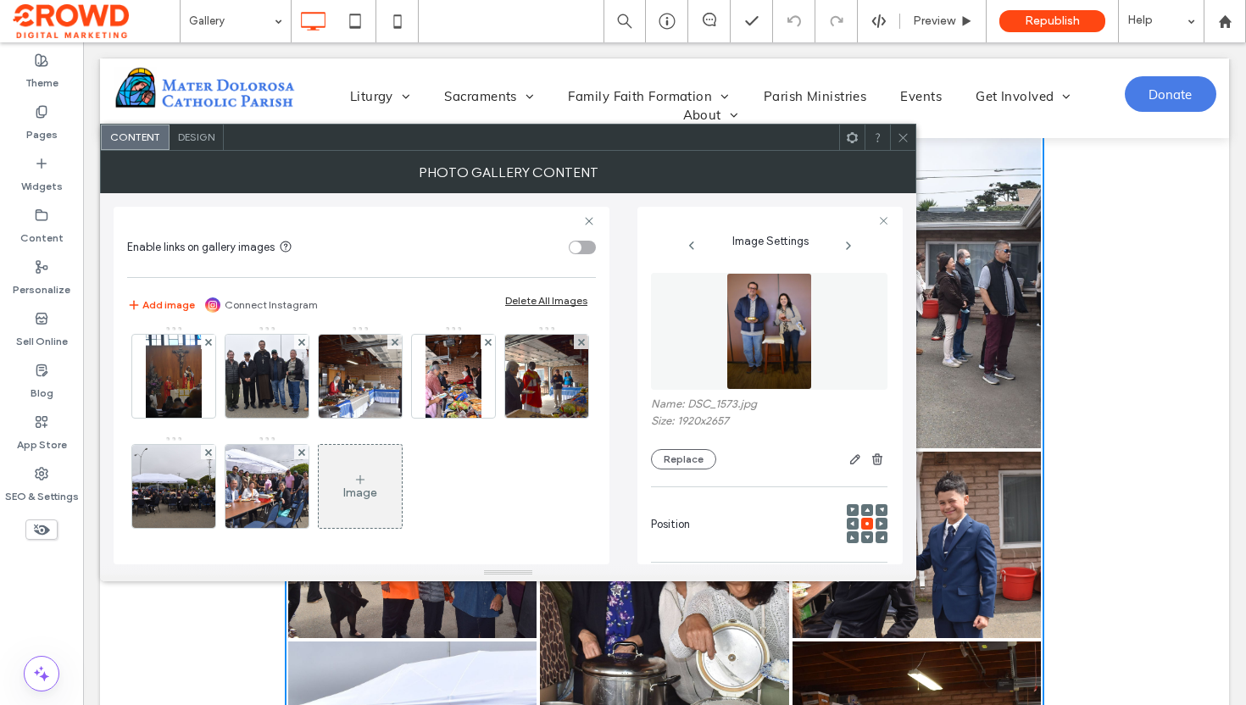
scroll to position [434, 0]
click at [897, 135] on icon at bounding box center [903, 137] width 13 height 13
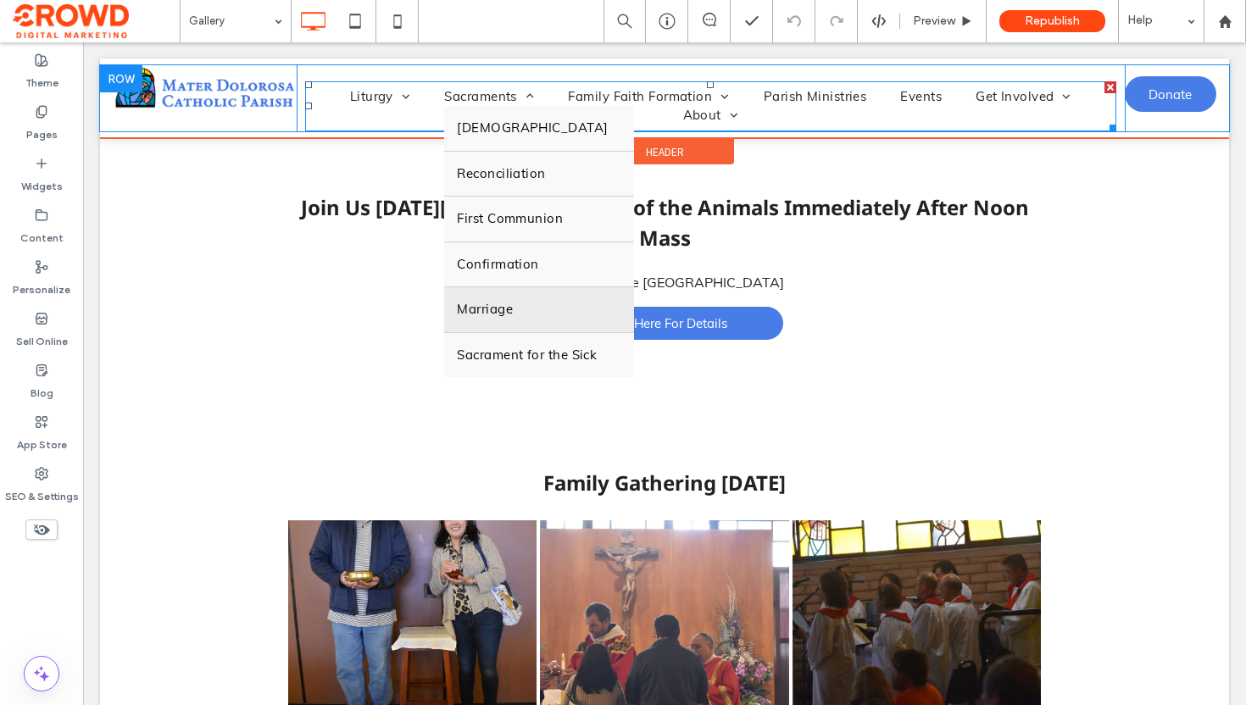
scroll to position [153, 0]
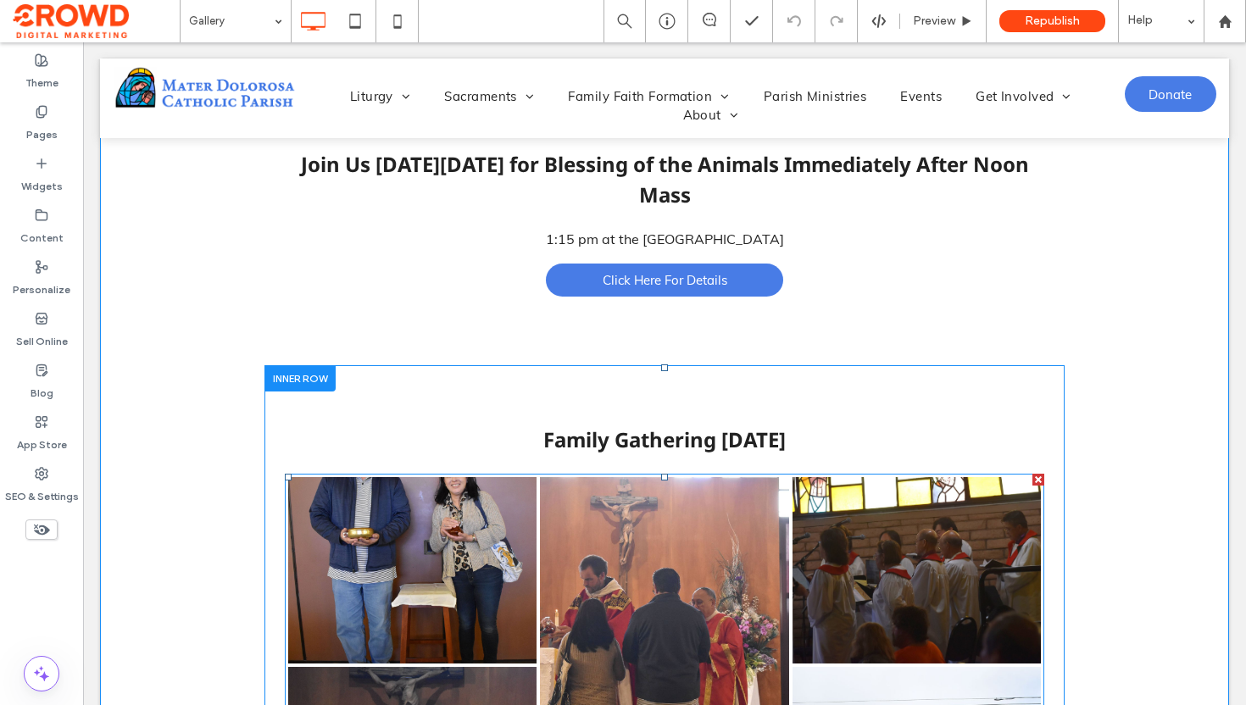
click at [553, 528] on link at bounding box center [665, 633] width 264 height 330
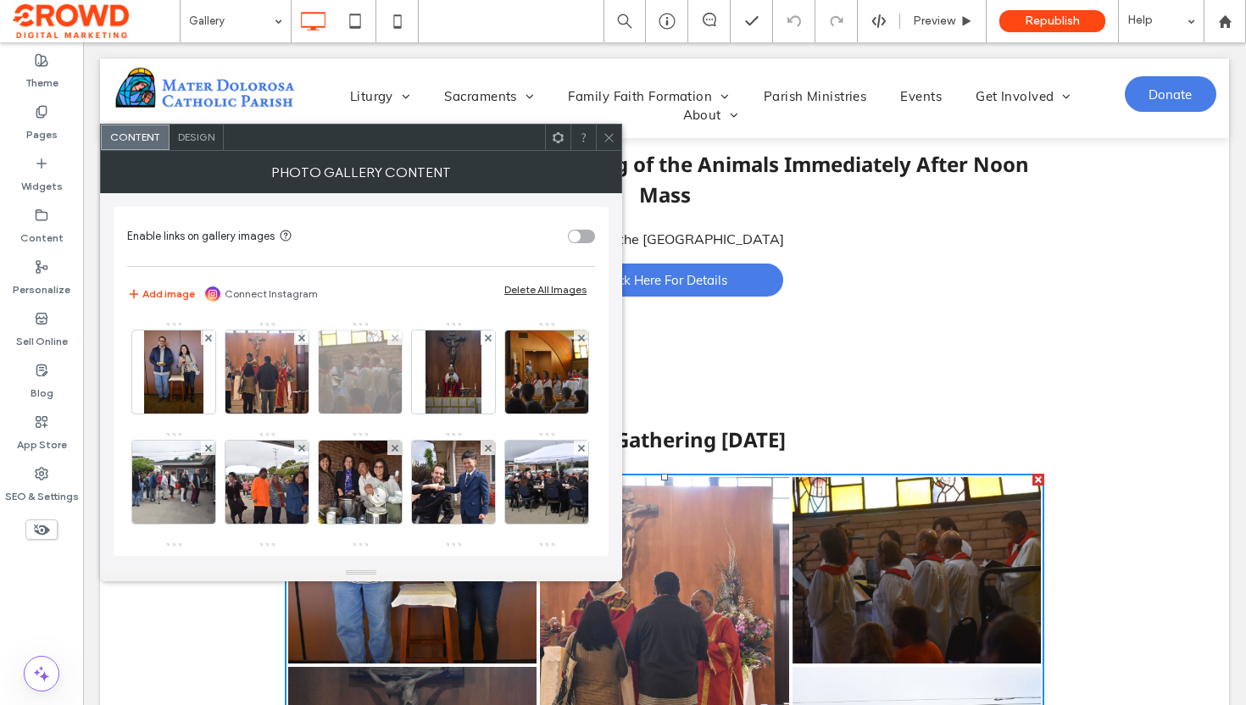
scroll to position [445, 0]
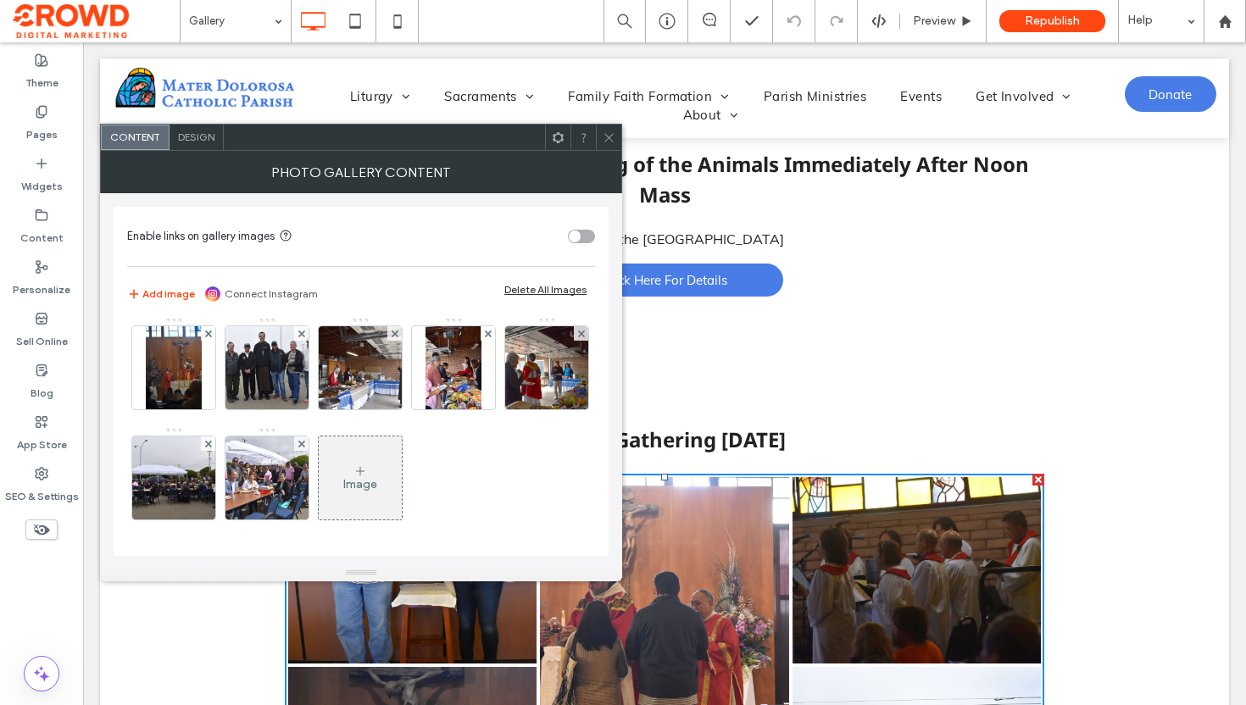
click at [363, 476] on icon at bounding box center [360, 471] width 14 height 14
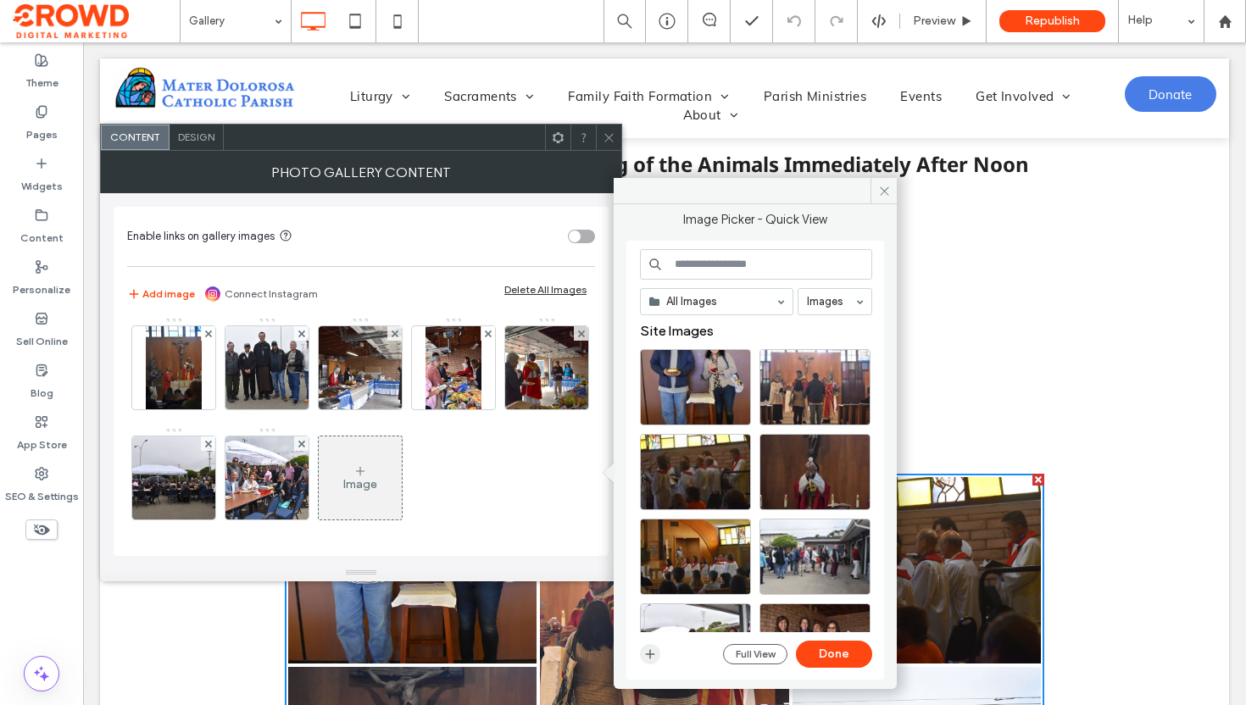
click at [648, 655] on icon "button" at bounding box center [650, 655] width 14 height 14
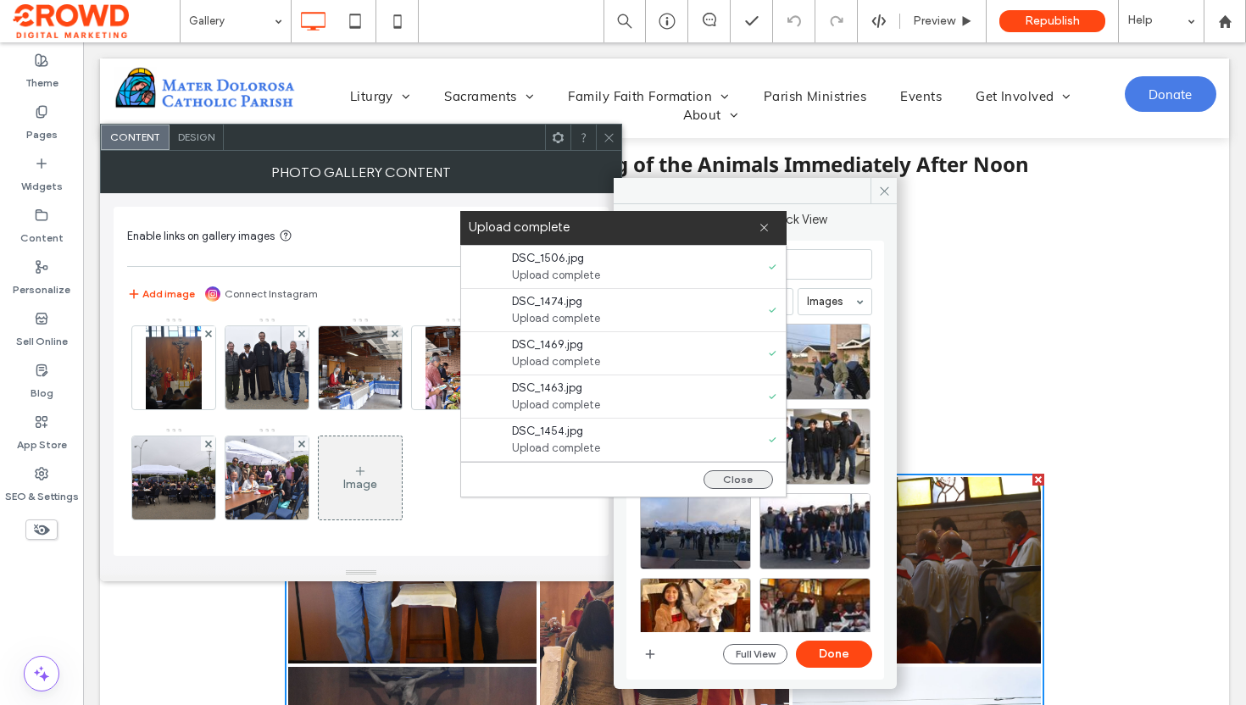
click at [743, 487] on button "Close" at bounding box center [739, 479] width 70 height 19
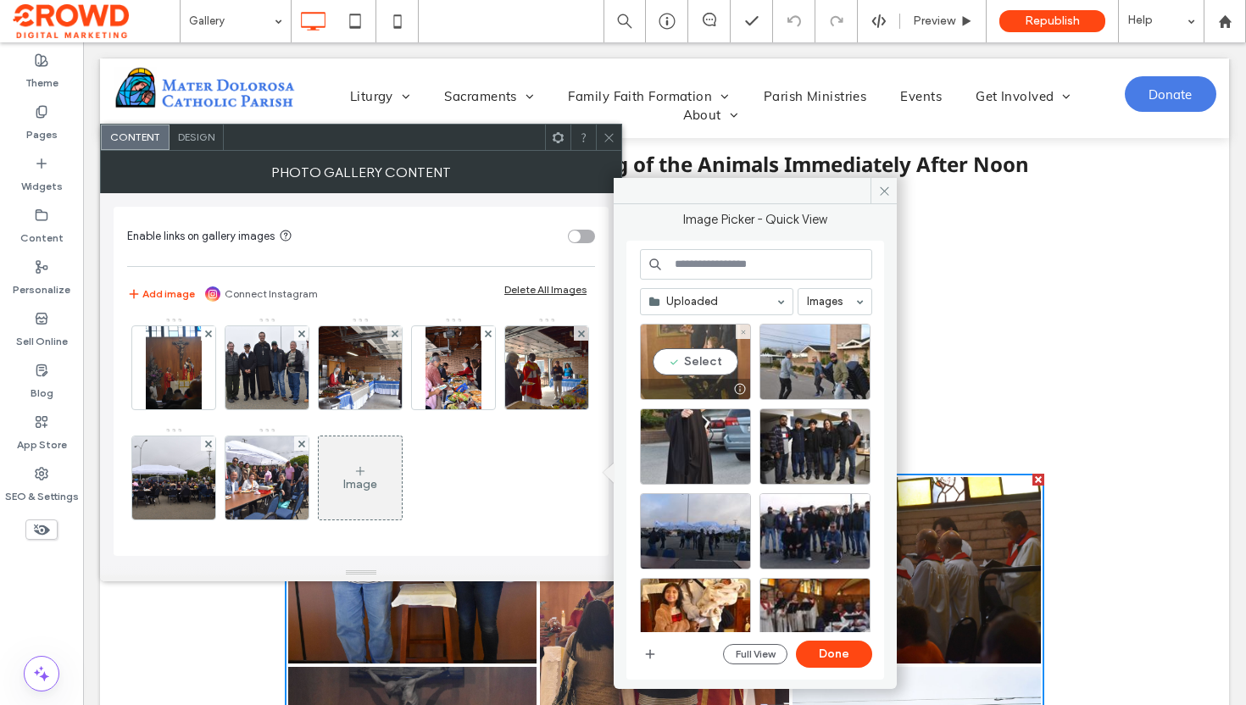
click at [687, 369] on div "Select" at bounding box center [695, 362] width 111 height 76
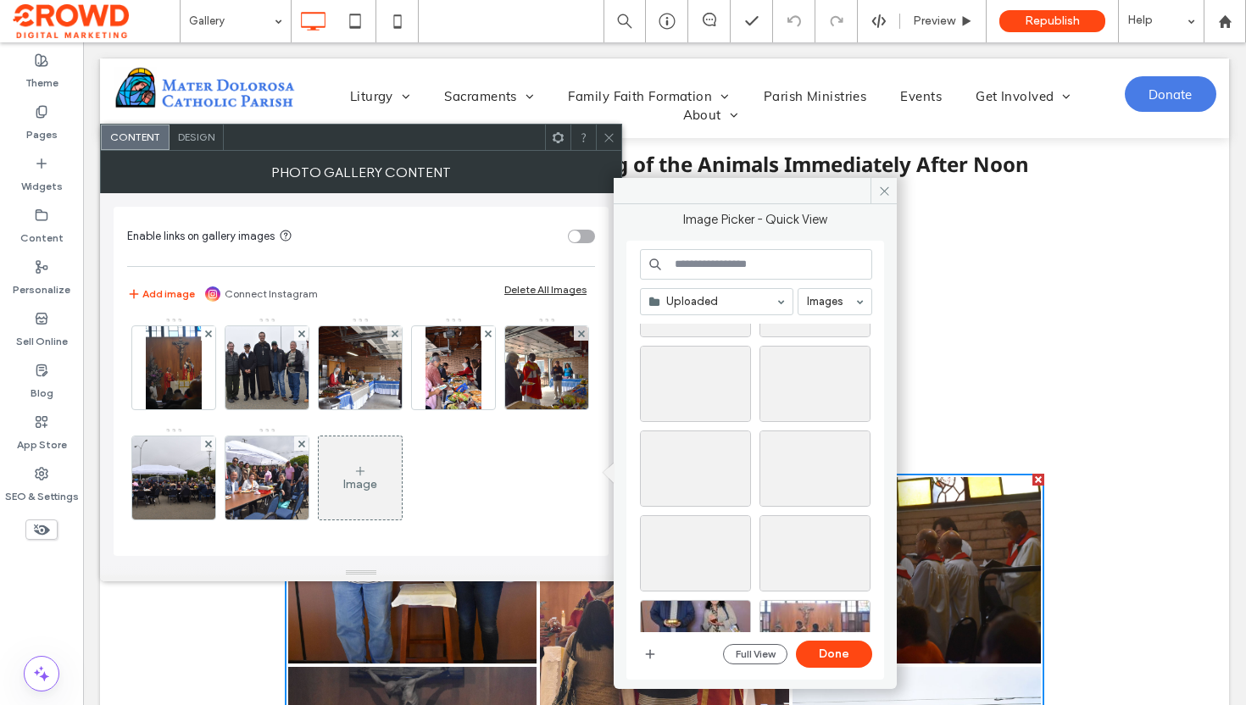
scroll to position [629, 0]
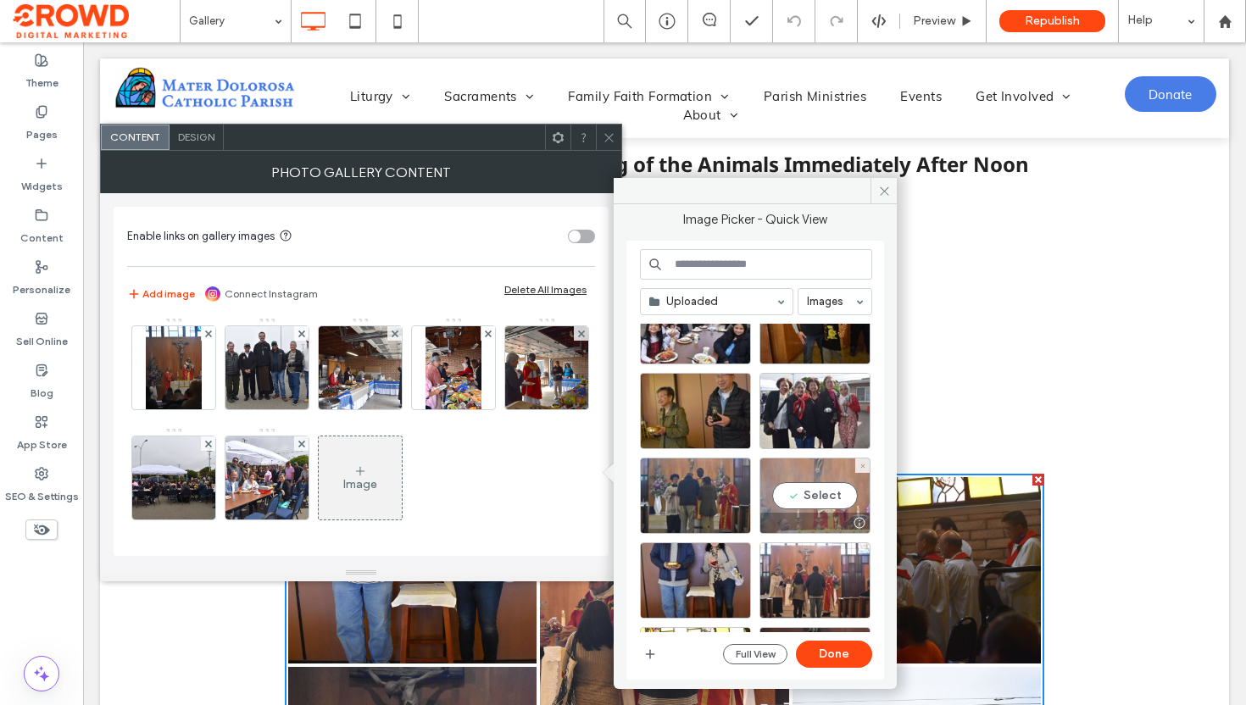
click at [823, 488] on div "Select" at bounding box center [814, 496] width 111 height 76
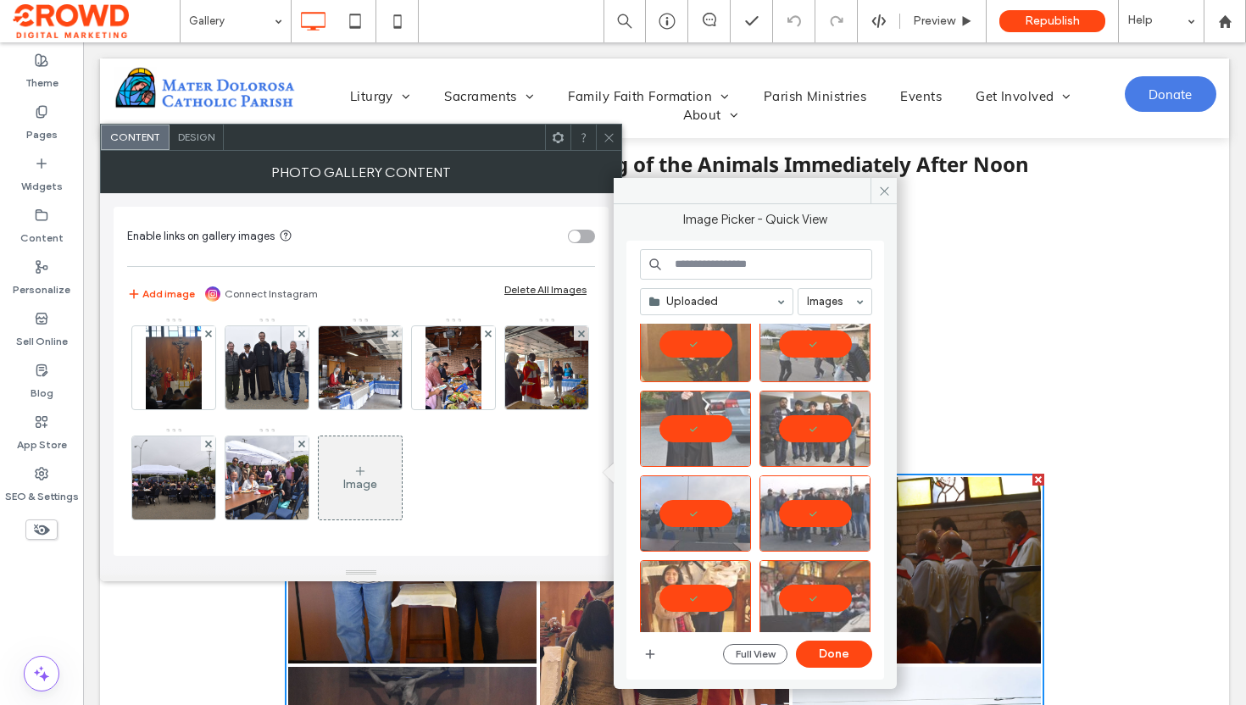
scroll to position [0, 0]
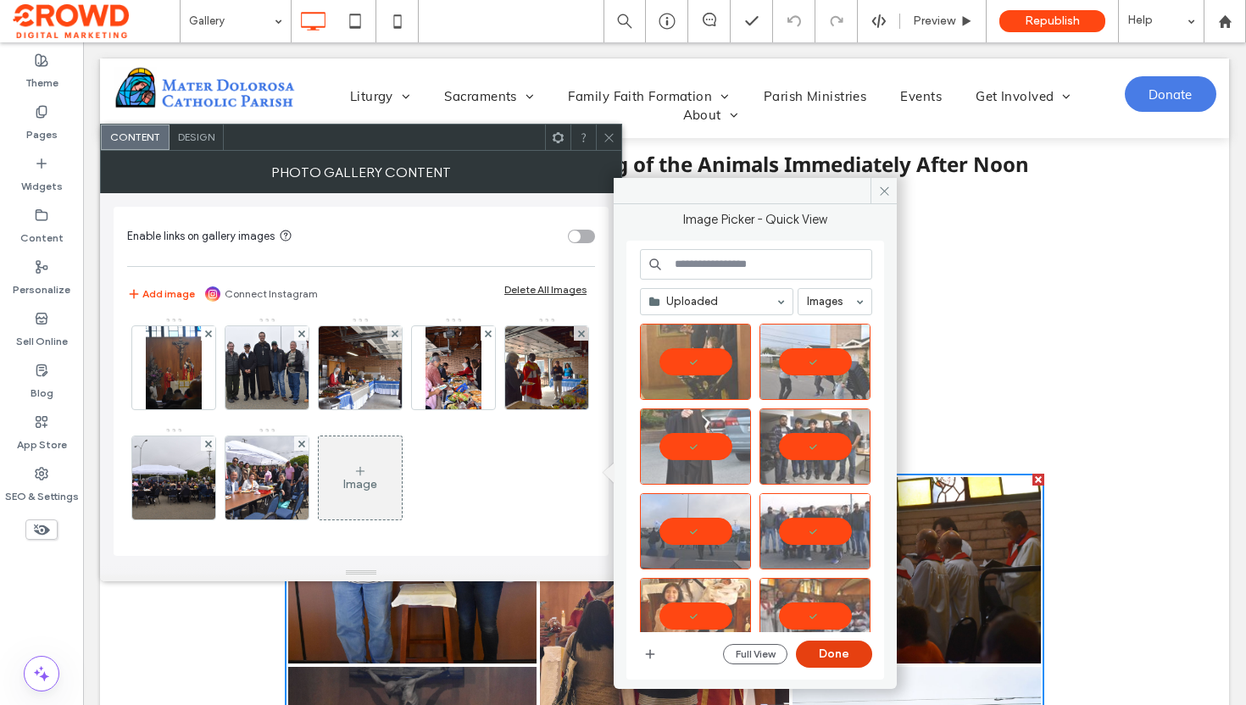
click at [823, 658] on button "Done" at bounding box center [834, 654] width 76 height 27
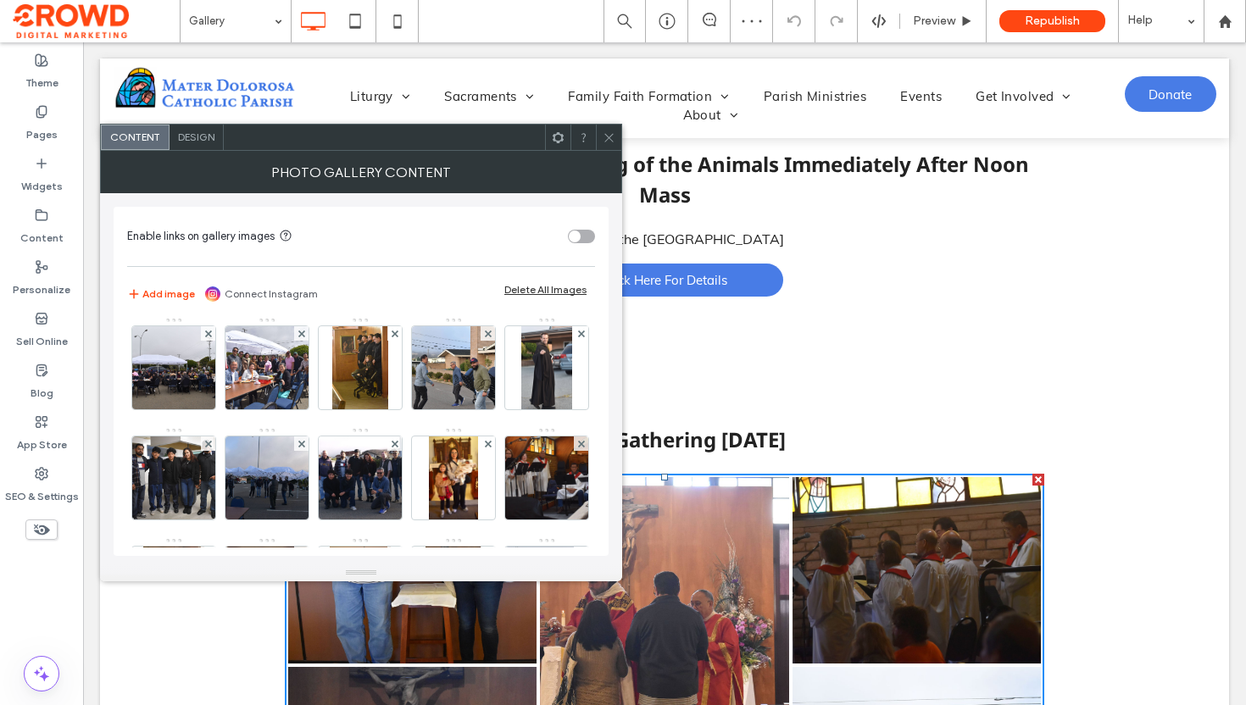
click at [617, 134] on div at bounding box center [608, 137] width 25 height 25
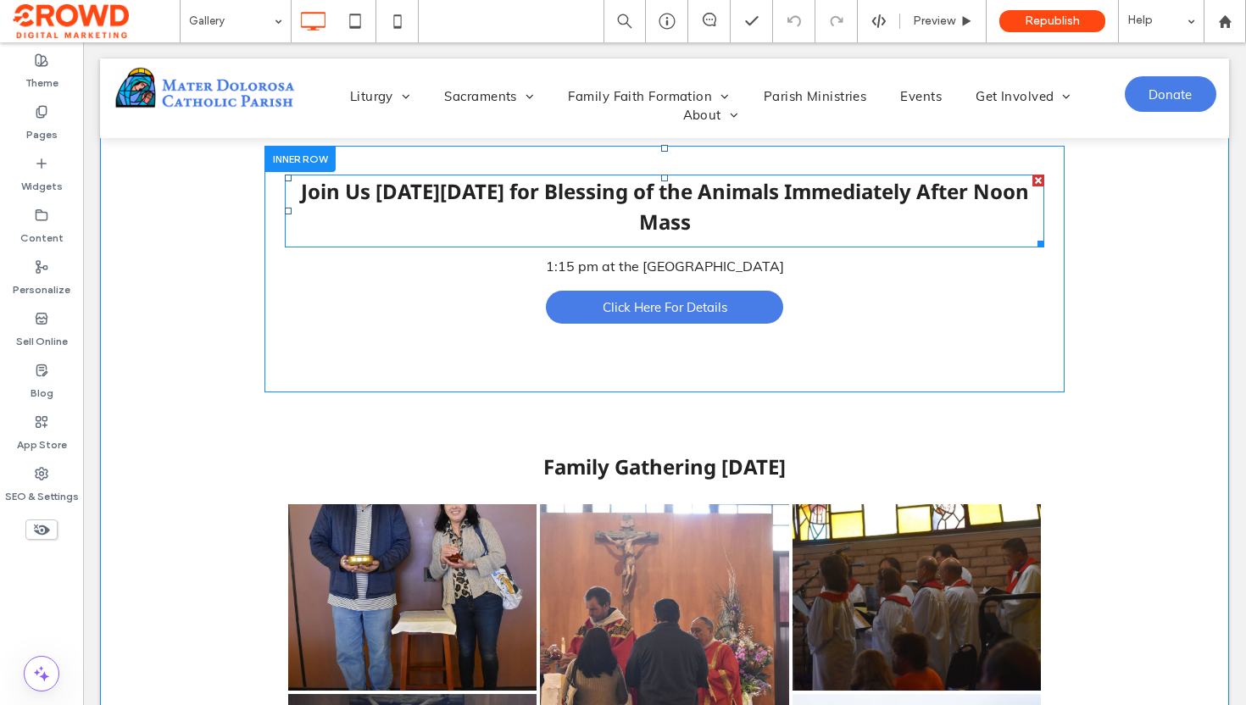
scroll to position [96, 0]
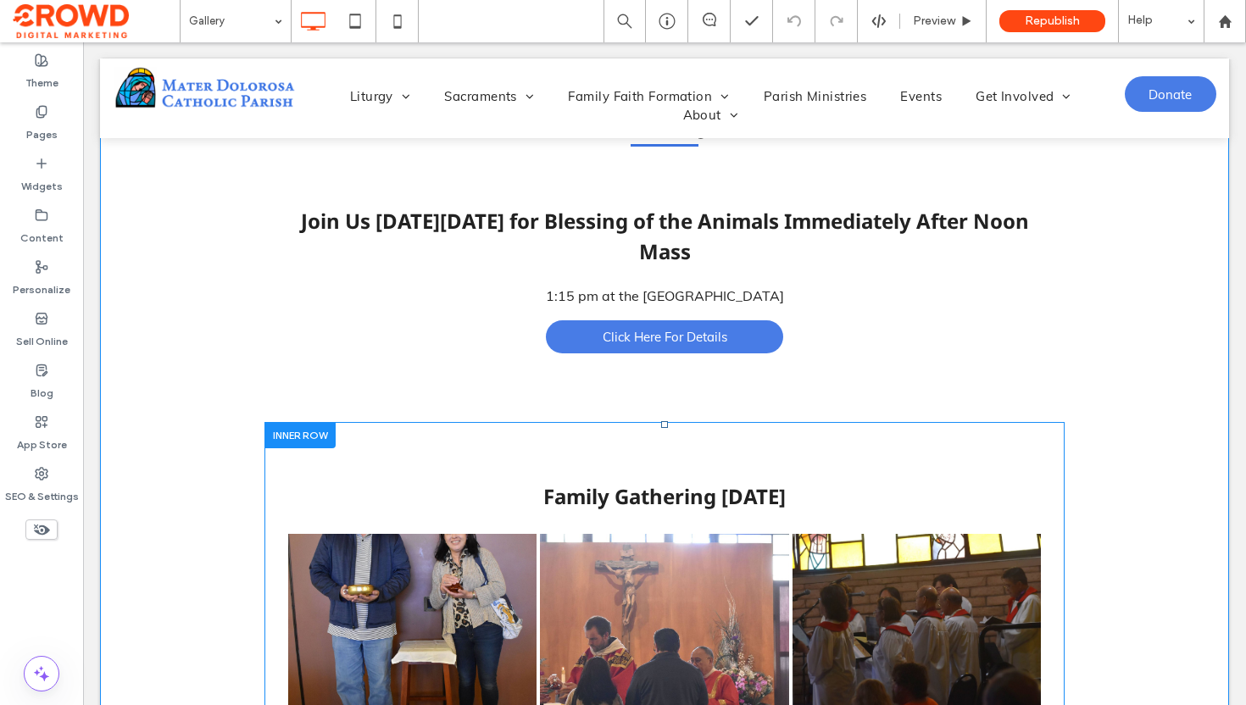
click at [314, 431] on div at bounding box center [299, 435] width 71 height 26
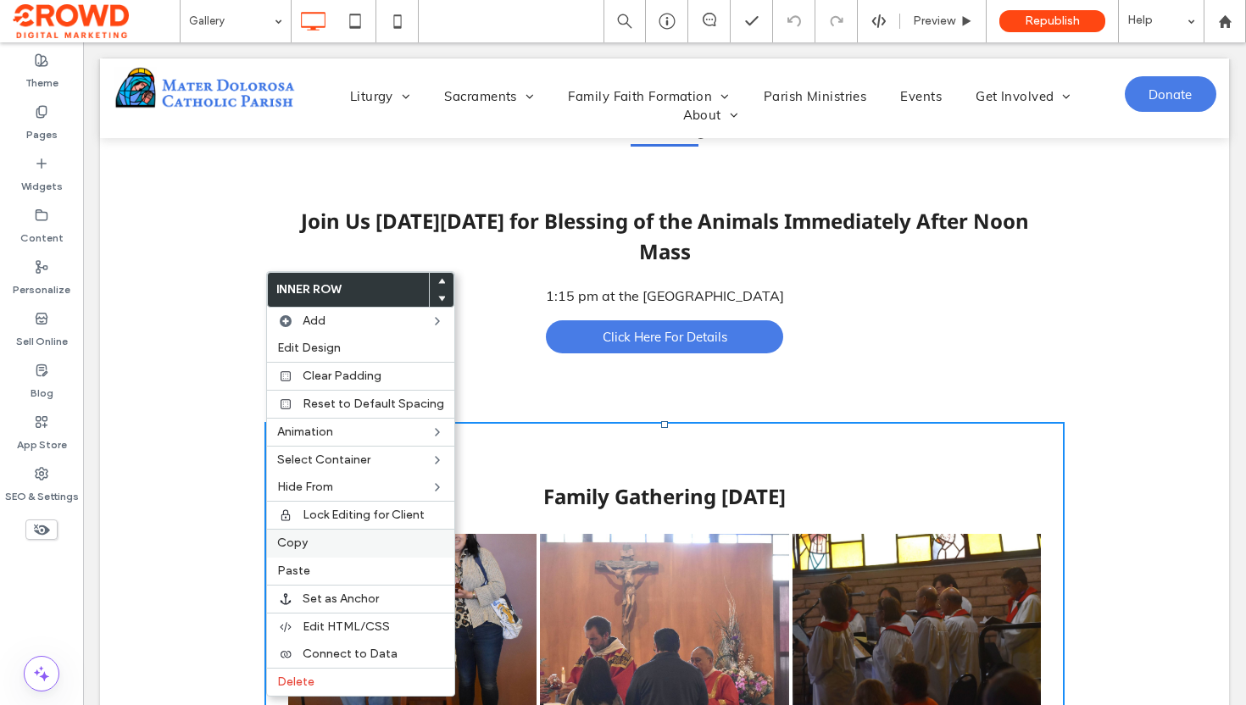
click at [313, 543] on label "Copy" at bounding box center [360, 544] width 167 height 14
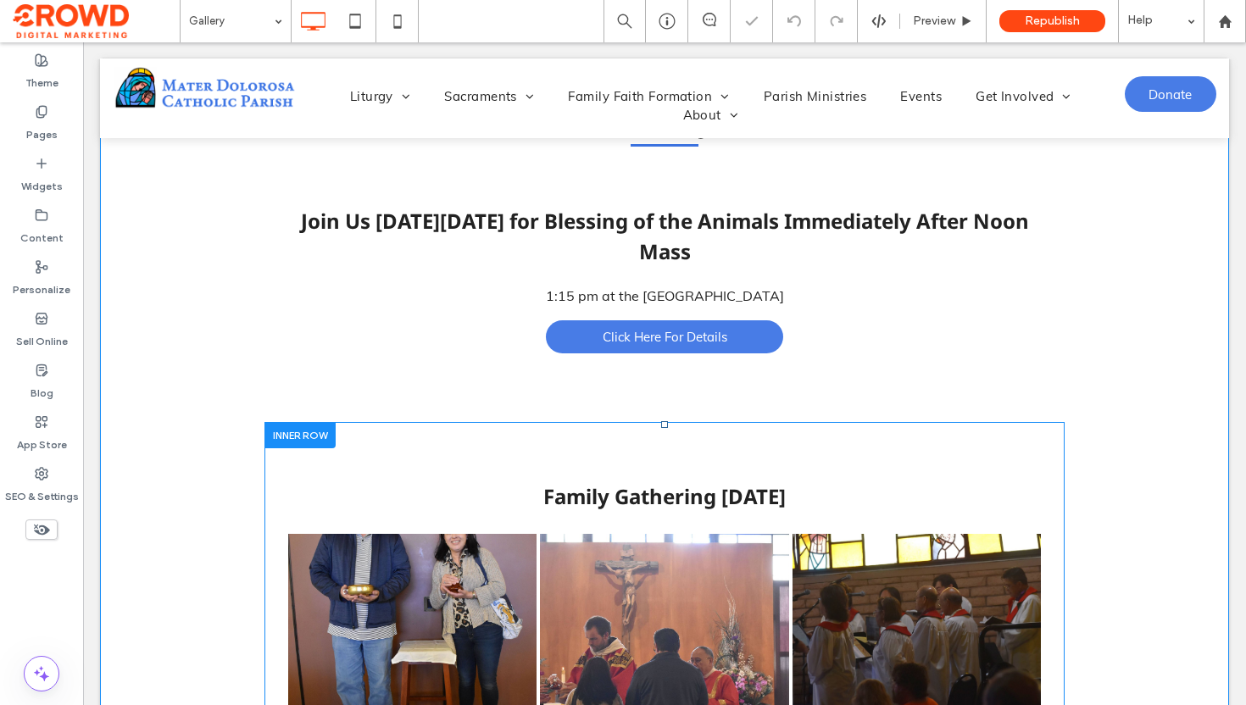
click at [299, 435] on div at bounding box center [299, 435] width 71 height 26
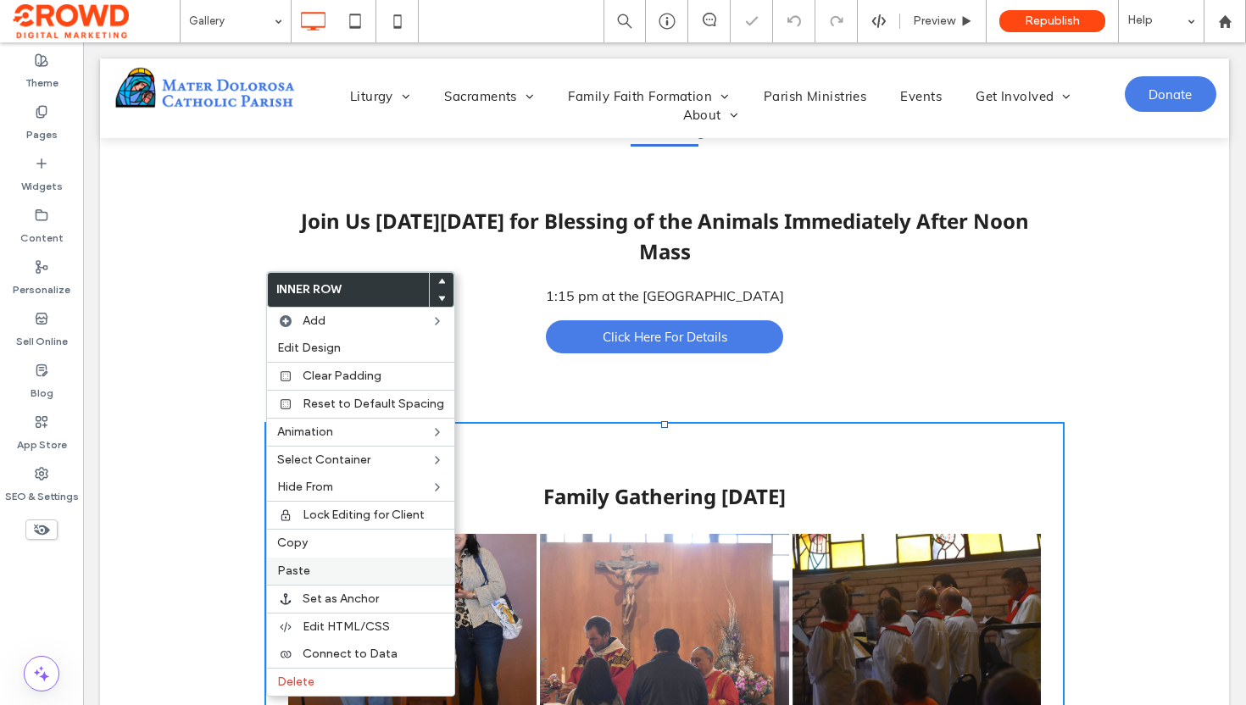
click at [310, 570] on label "Paste" at bounding box center [360, 572] width 167 height 14
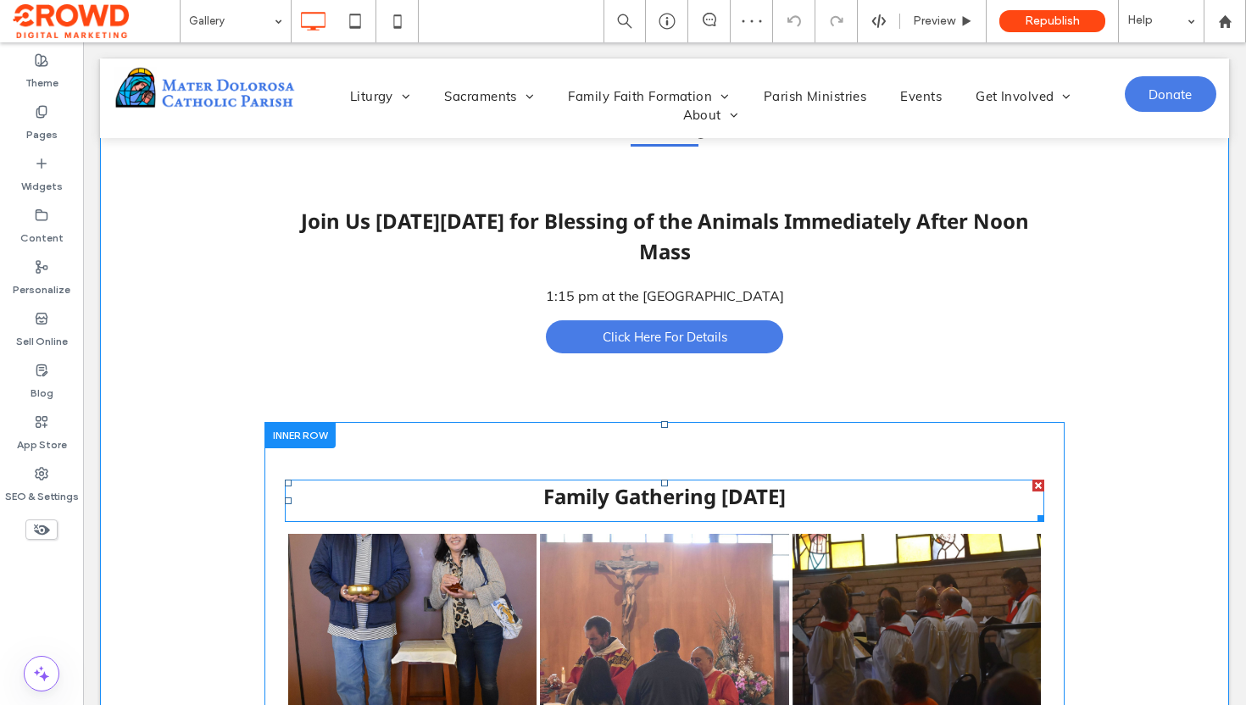
click at [566, 495] on span "Family Gathering September 14, 2025" at bounding box center [664, 496] width 242 height 28
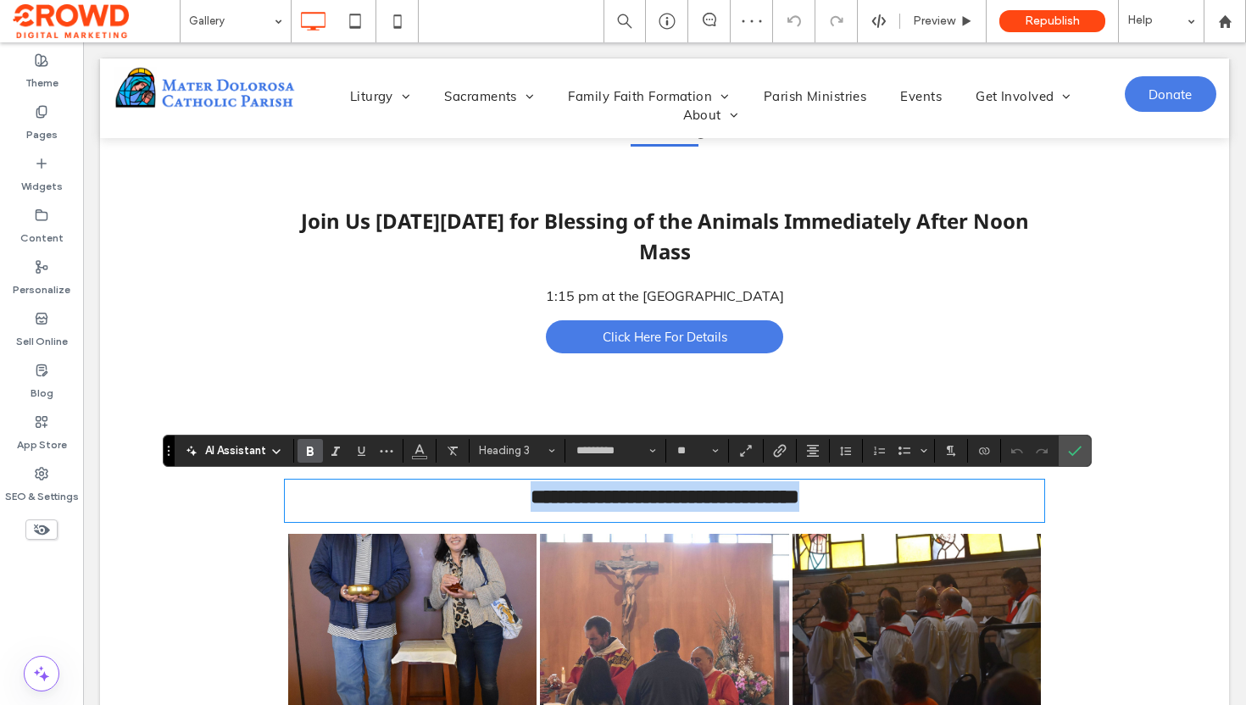
paste div
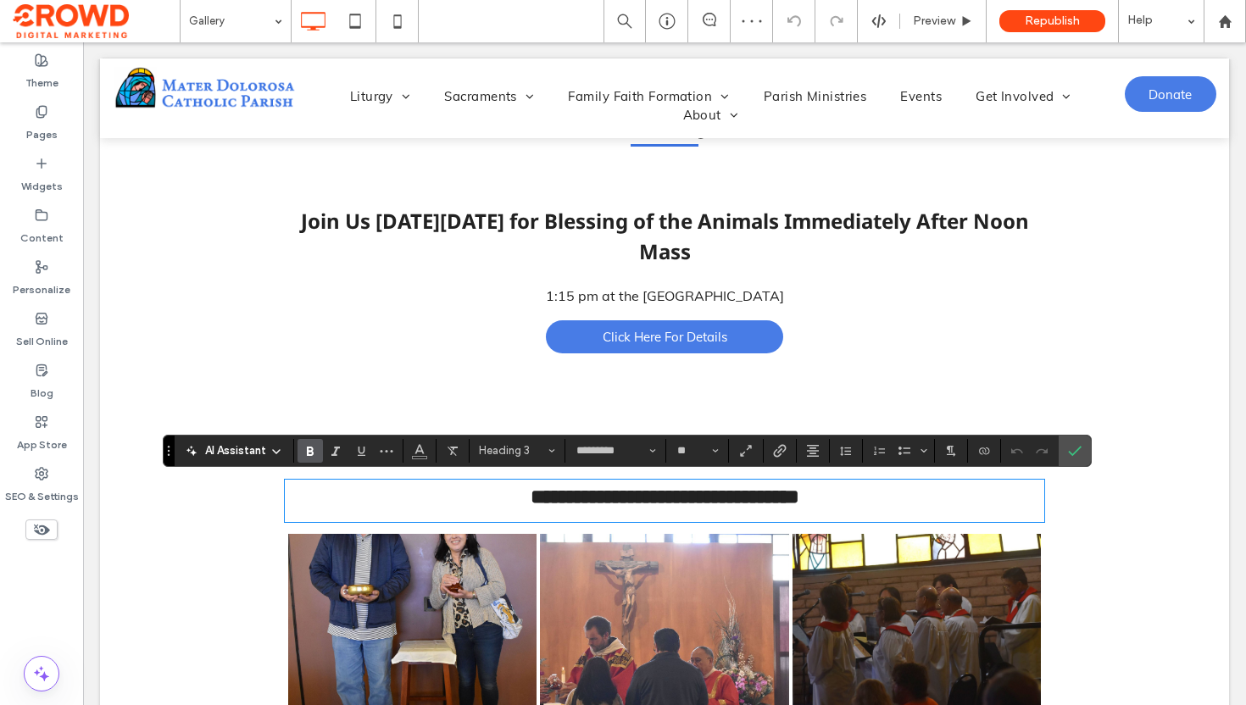
type input "****"
type input "**"
click at [1078, 453] on icon "Confirm" at bounding box center [1075, 451] width 14 height 14
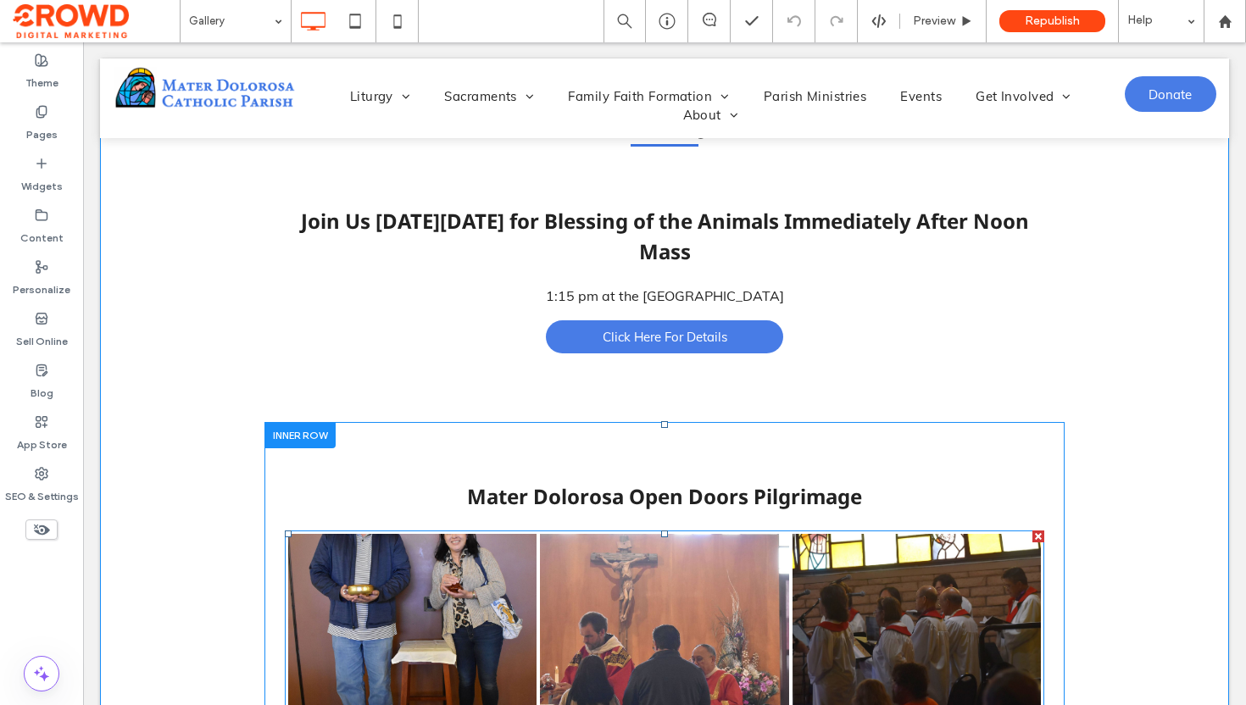
click at [551, 592] on link at bounding box center [665, 690] width 264 height 330
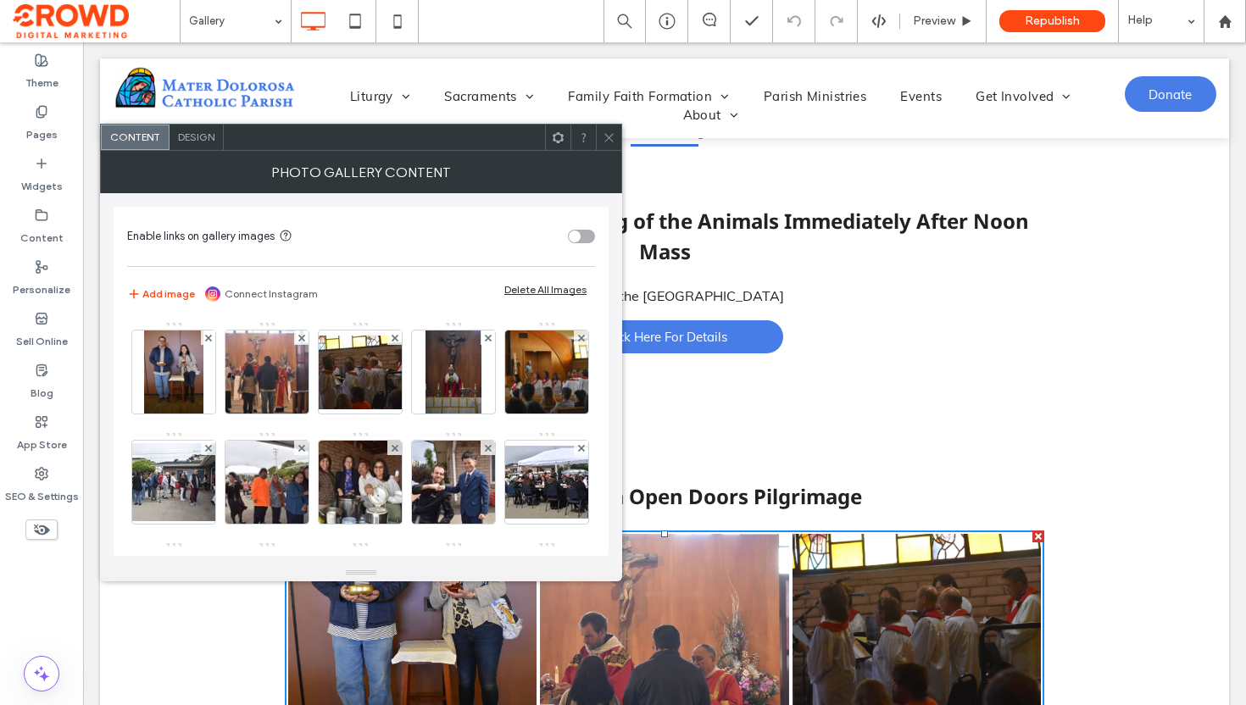
click at [551, 592] on link at bounding box center [665, 690] width 264 height 330
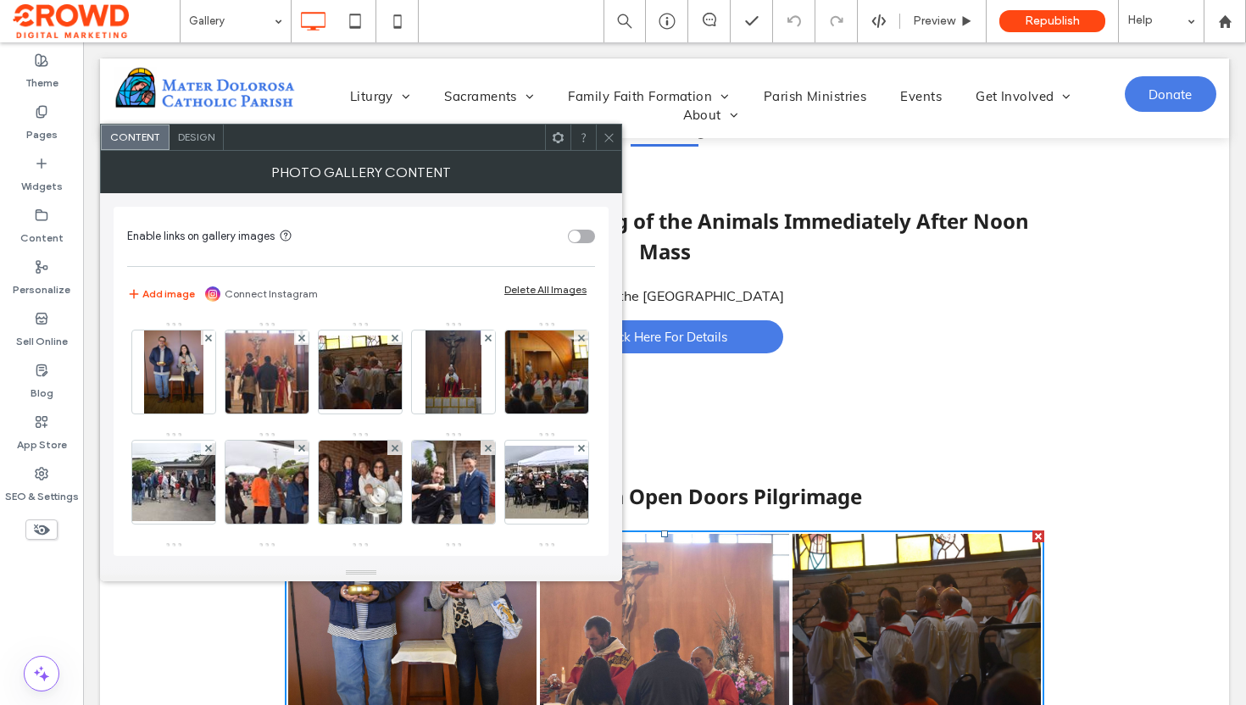
click at [530, 289] on div "Delete All Images" at bounding box center [545, 290] width 82 height 12
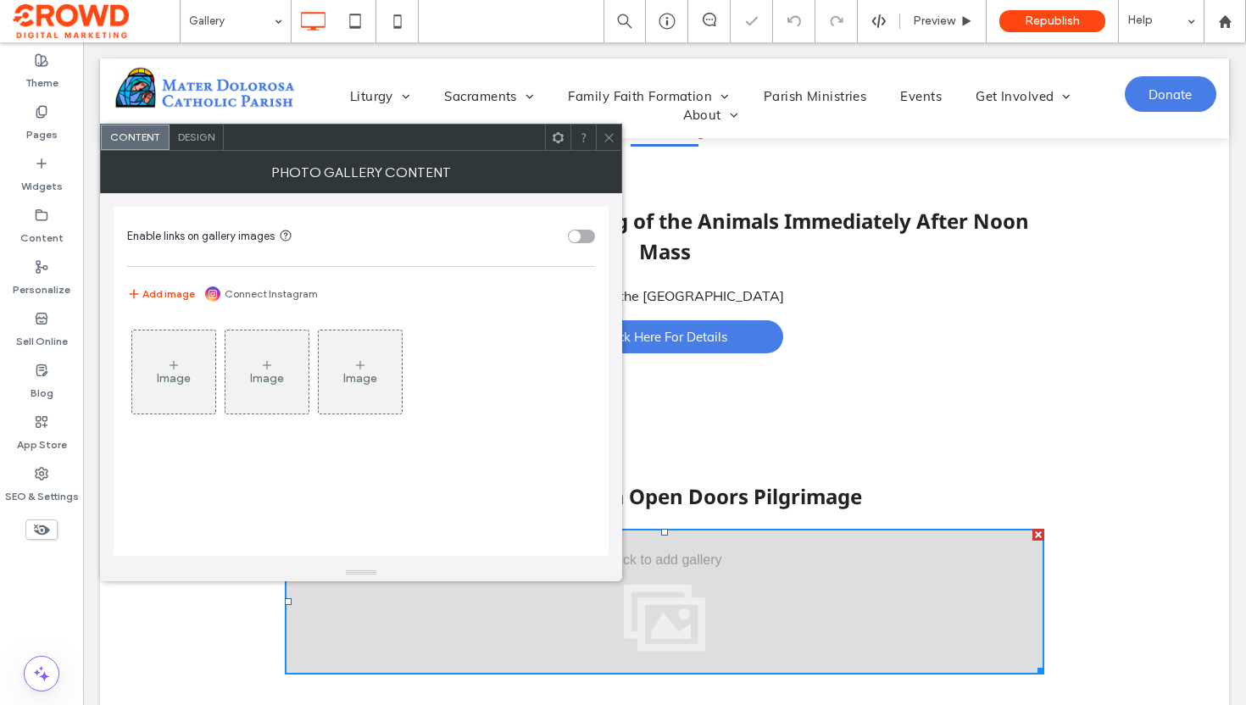
click at [170, 354] on div "Image" at bounding box center [173, 372] width 83 height 80
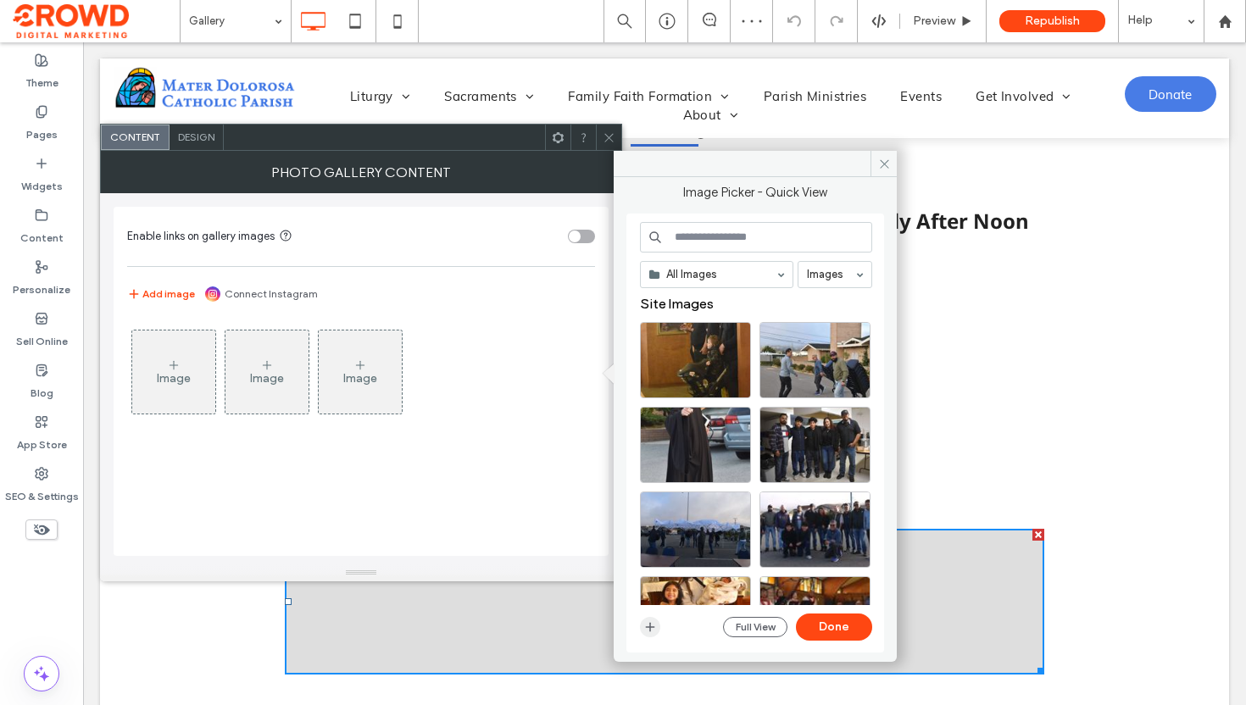
click at [650, 628] on use "button" at bounding box center [650, 627] width 9 height 9
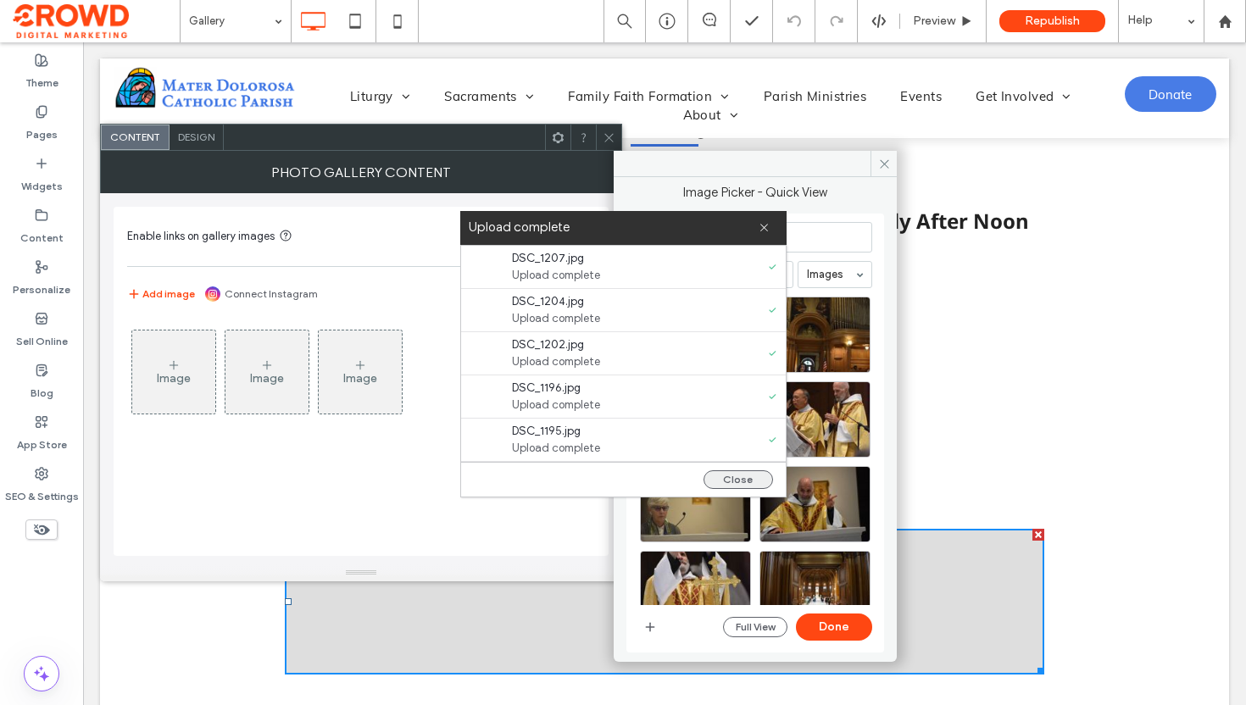
click at [726, 477] on button "Close" at bounding box center [739, 479] width 70 height 19
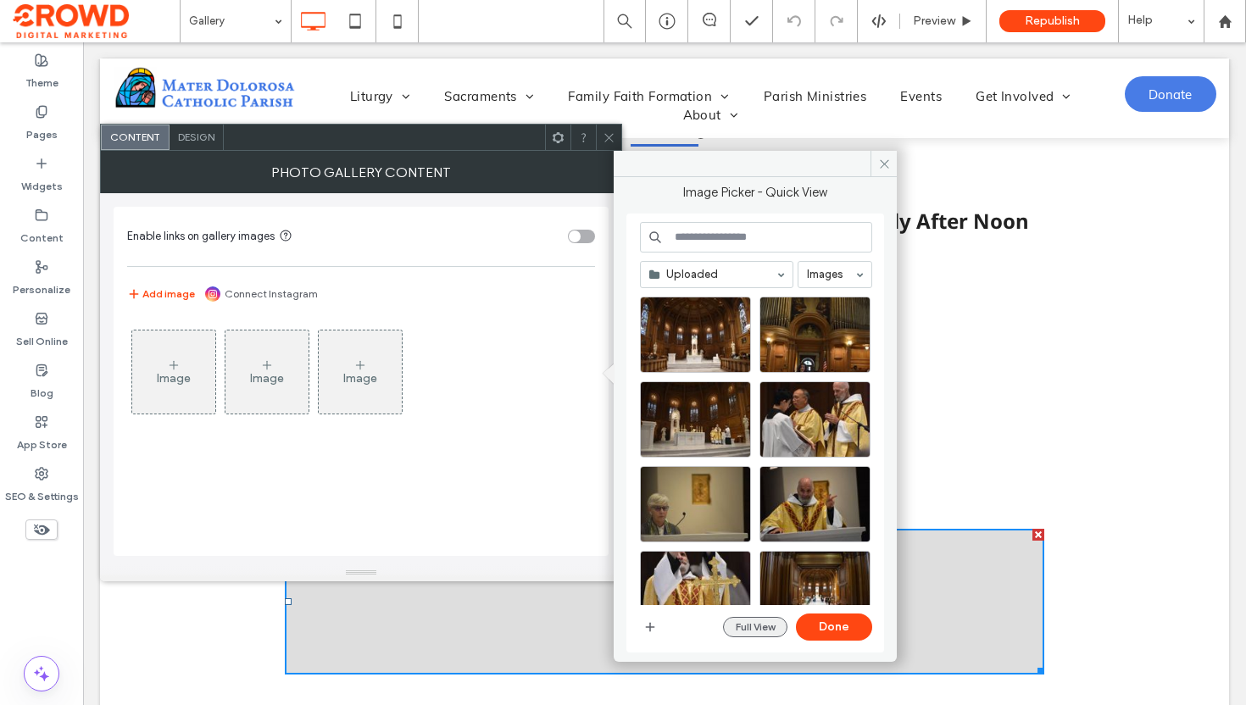
click at [742, 617] on button "Full View" at bounding box center [755, 627] width 64 height 20
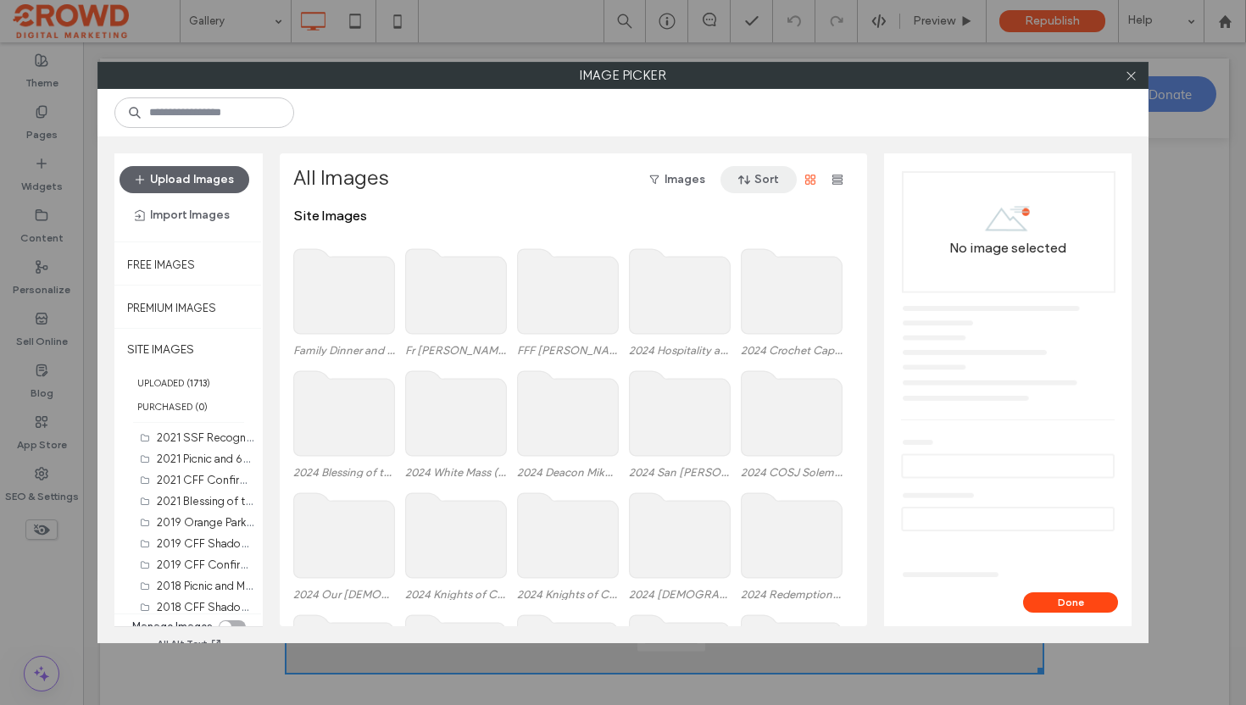
click at [757, 180] on button "Sort" at bounding box center [758, 179] width 76 height 27
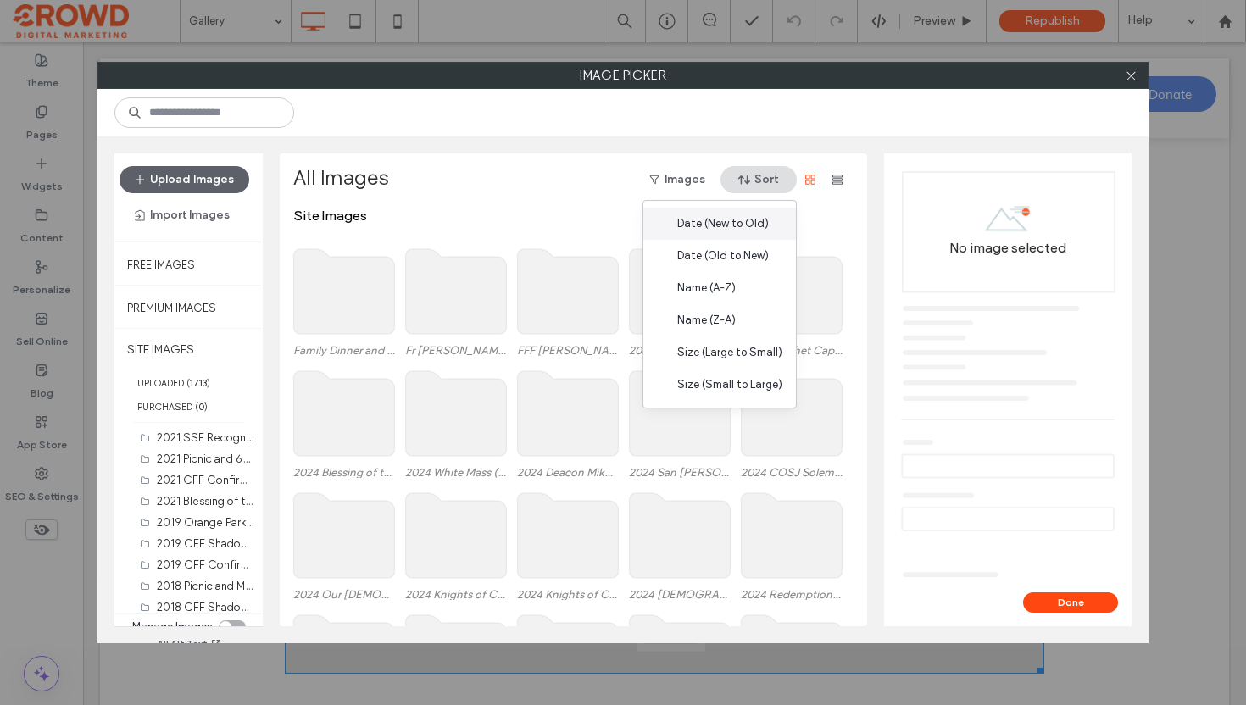
click at [733, 228] on span "Date (New to Old)" at bounding box center [723, 223] width 92 height 17
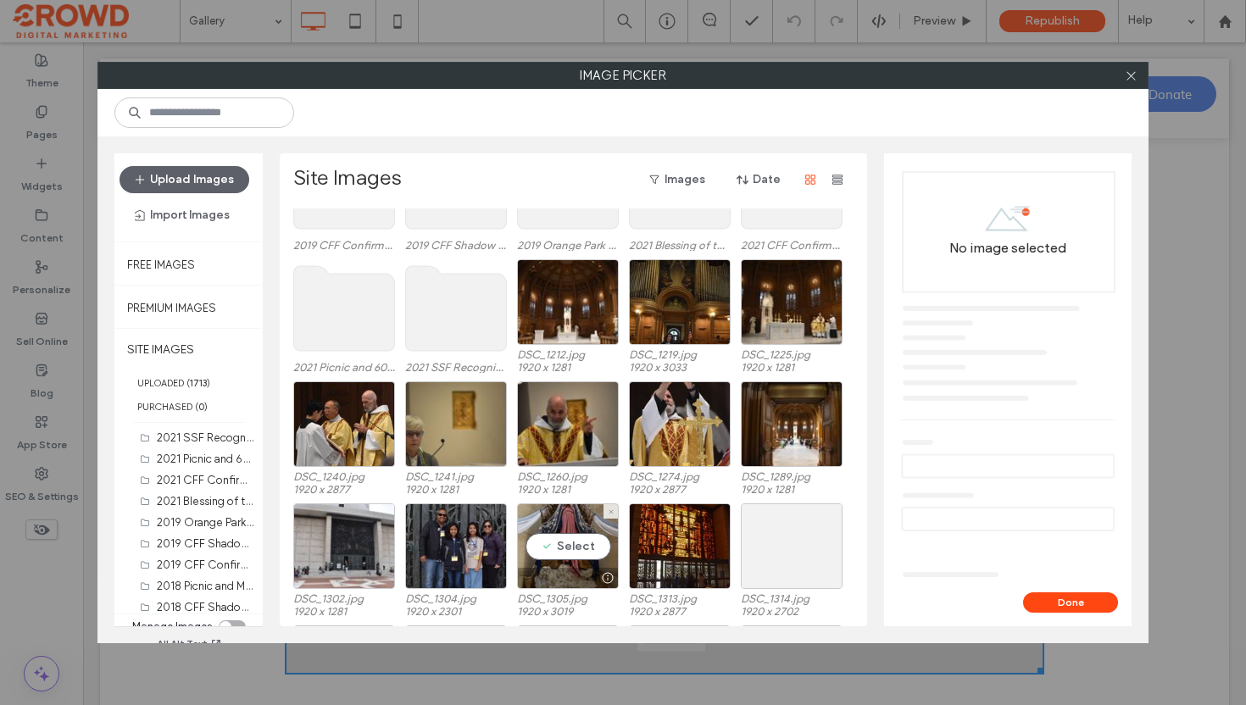
scroll to position [1042, 0]
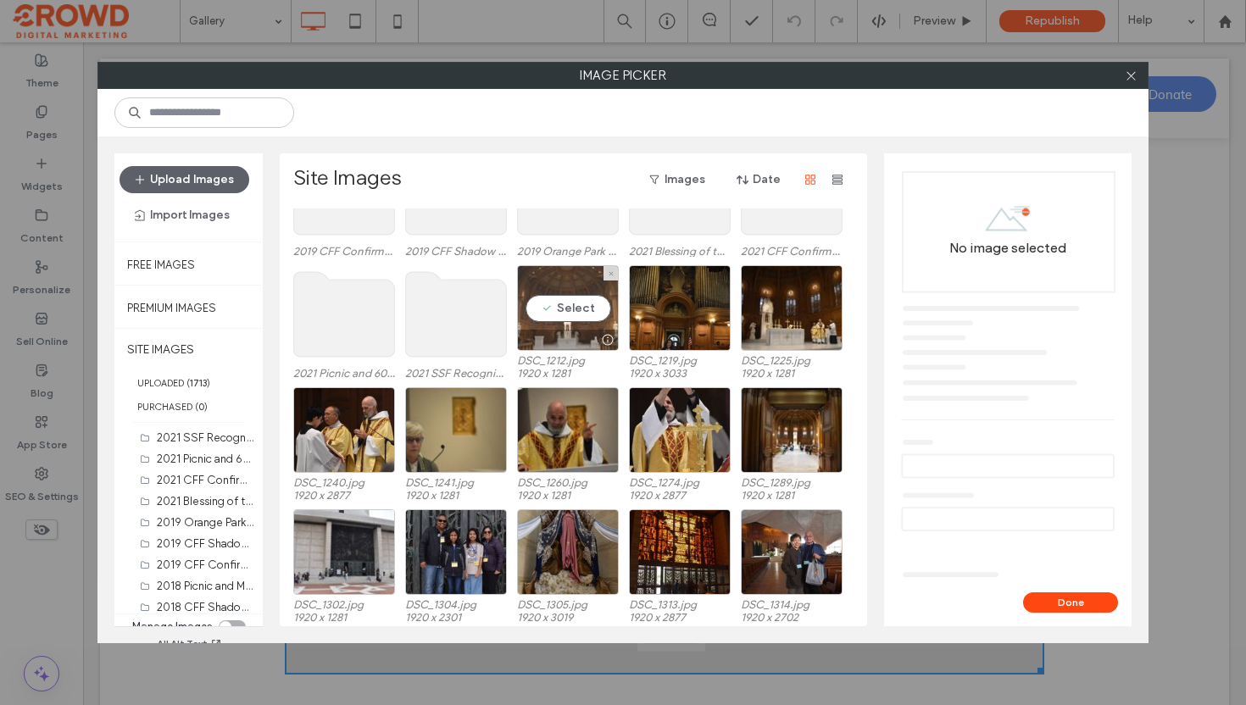
click at [572, 313] on div "Select" at bounding box center [568, 308] width 102 height 86
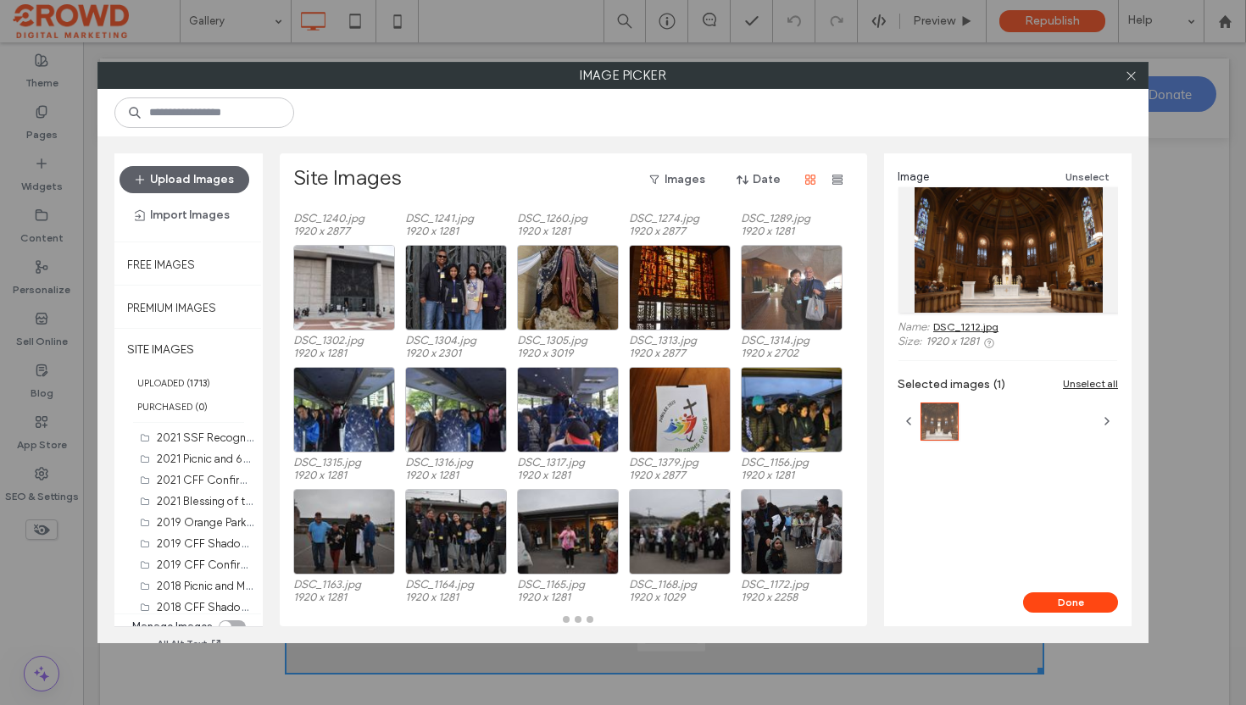
scroll to position [1342, 0]
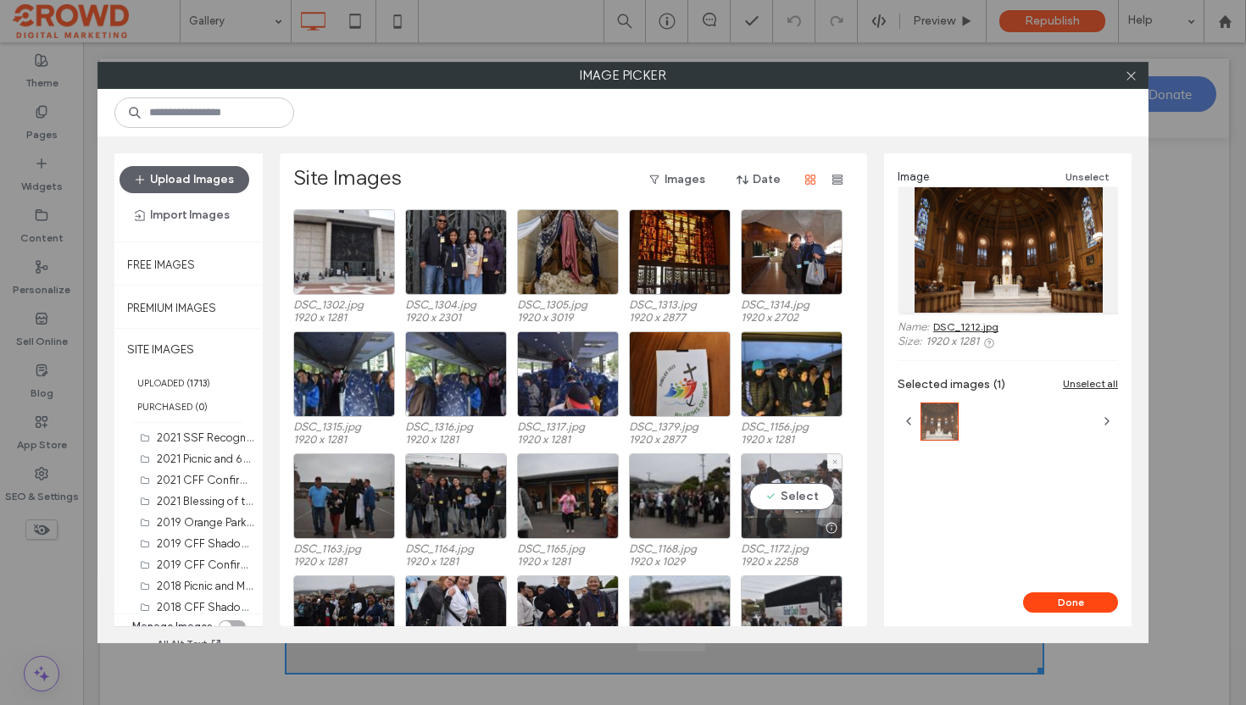
click at [778, 495] on div "Select" at bounding box center [792, 496] width 102 height 86
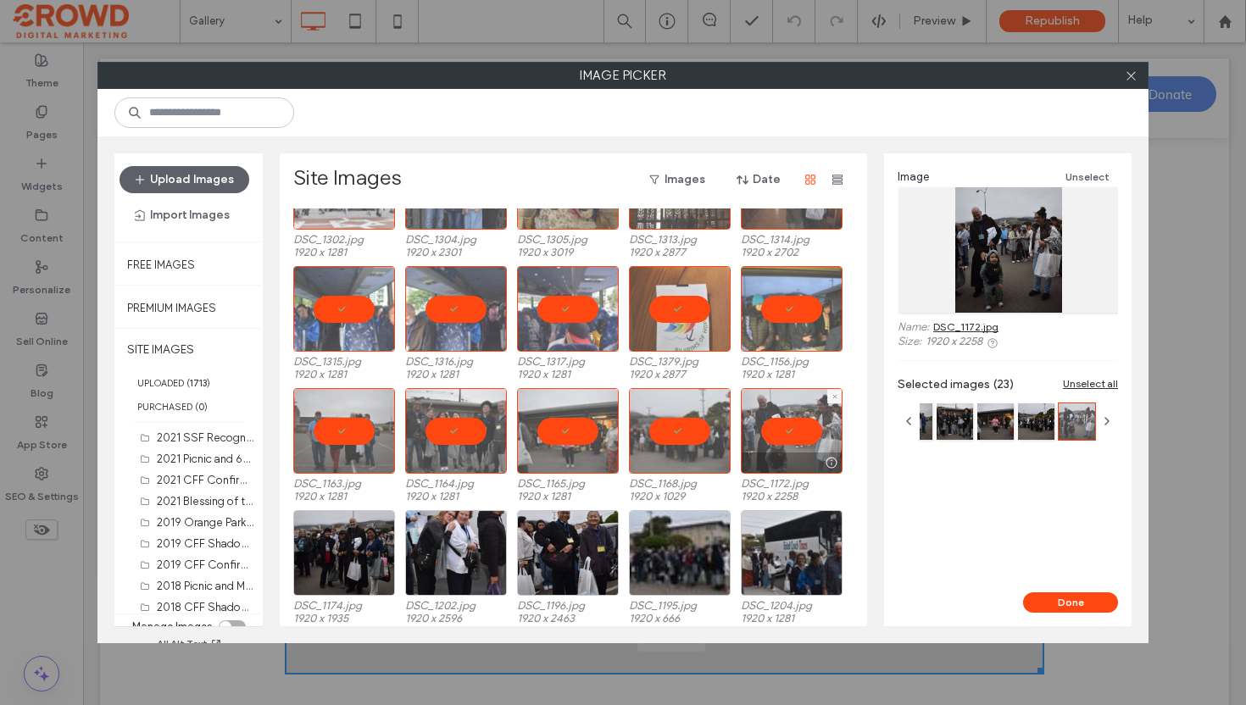
scroll to position [1411, 0]
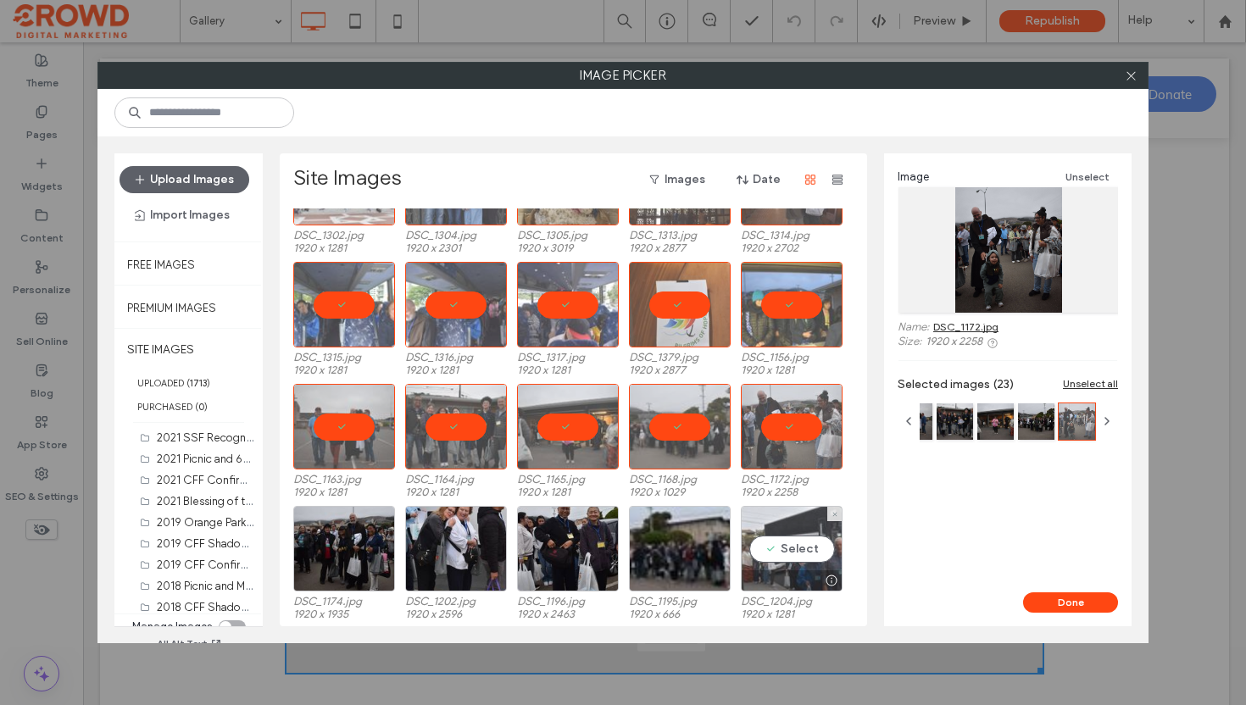
click at [784, 537] on div "Select" at bounding box center [792, 549] width 102 height 86
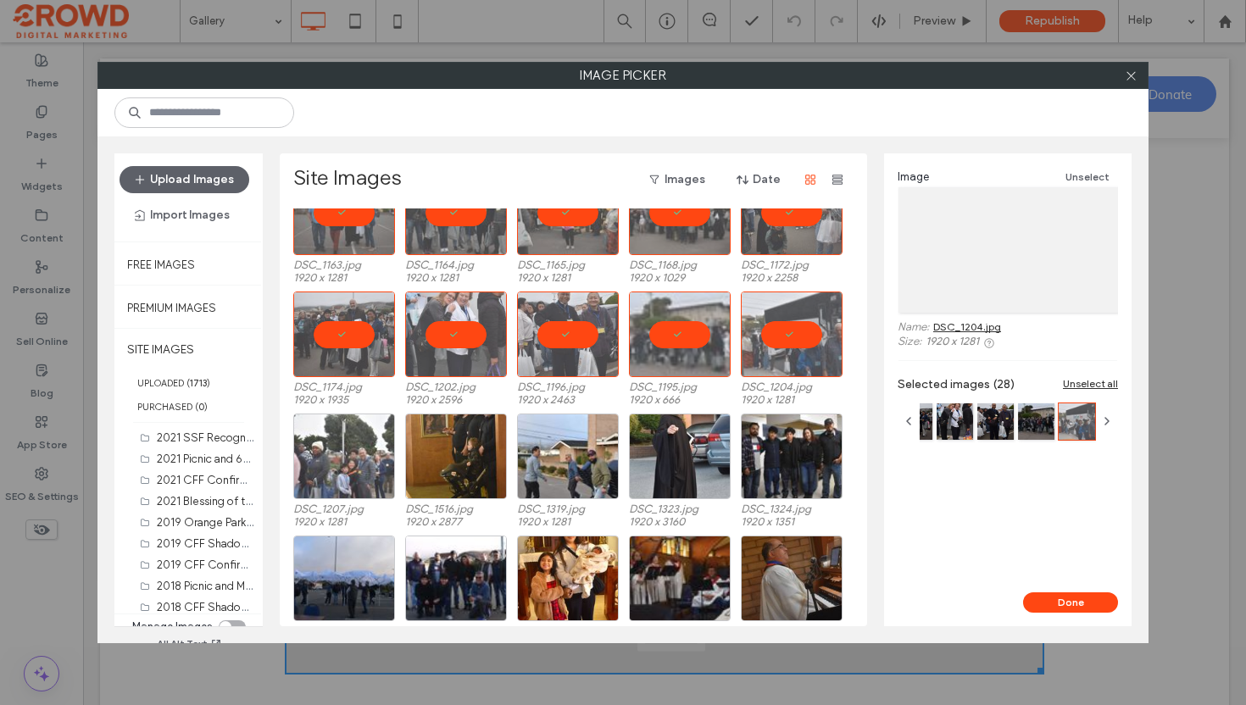
scroll to position [1635, 0]
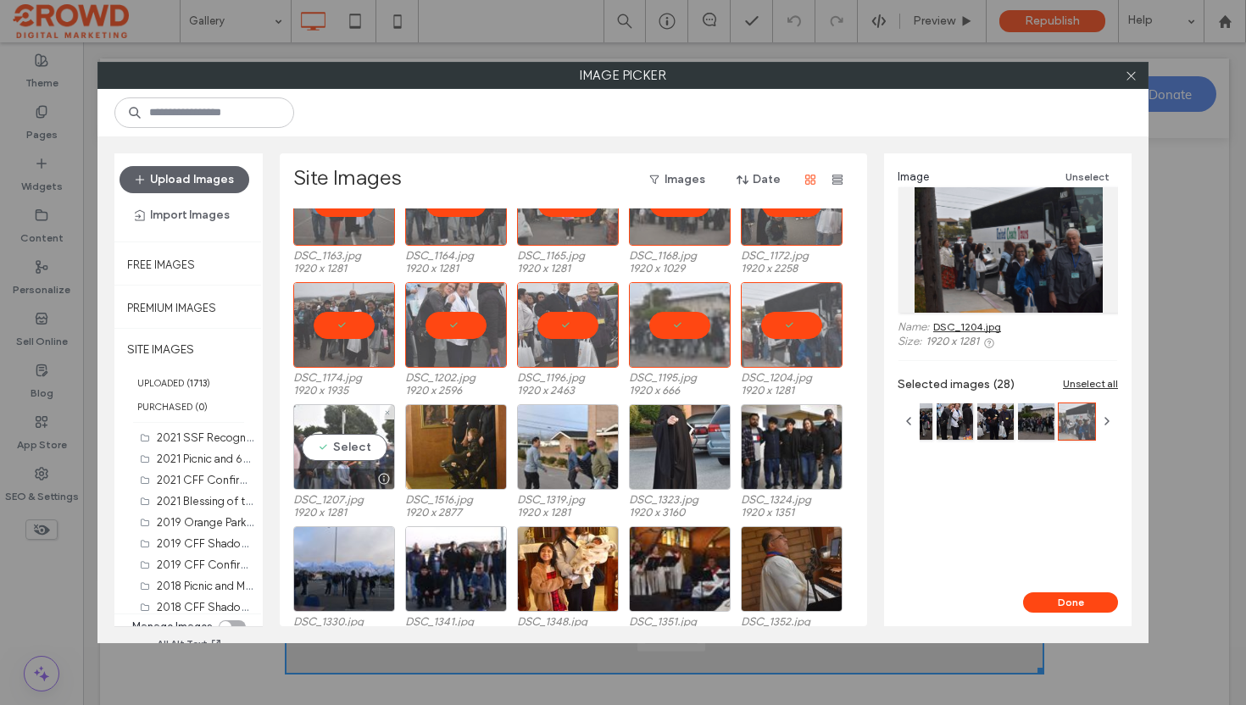
click at [313, 442] on div "Select" at bounding box center [344, 447] width 102 height 86
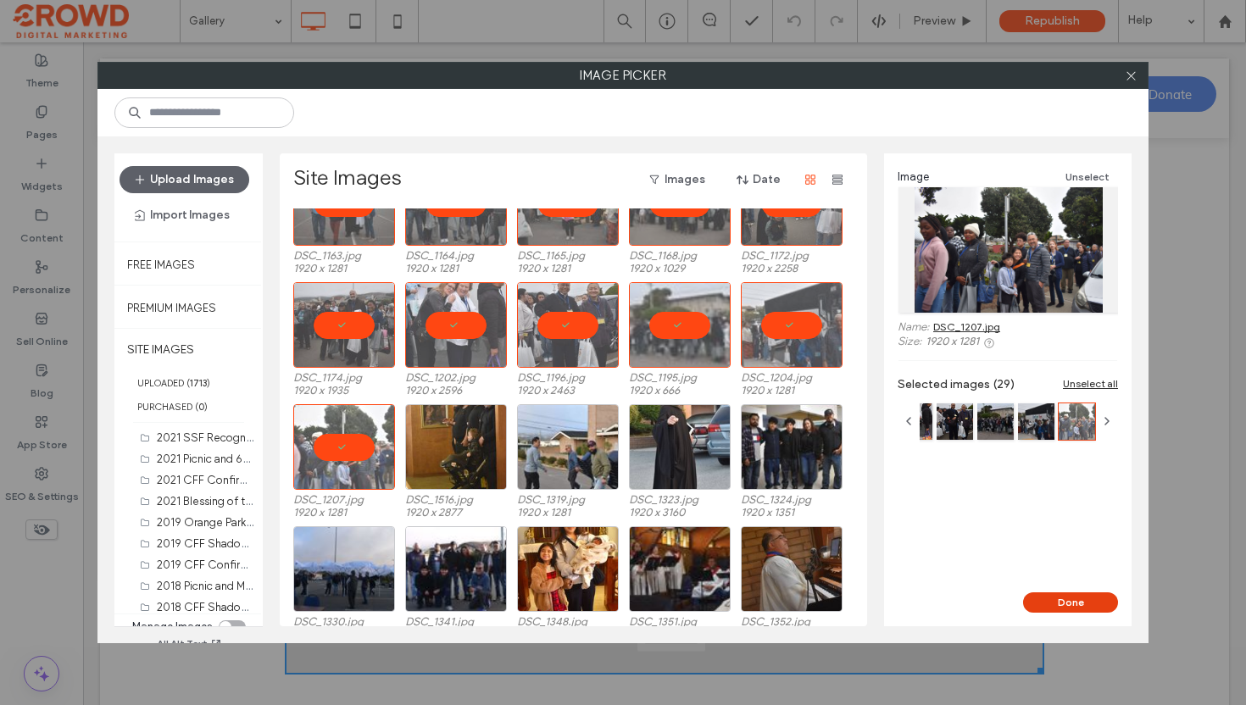
click at [1069, 607] on button "Done" at bounding box center [1070, 602] width 95 height 20
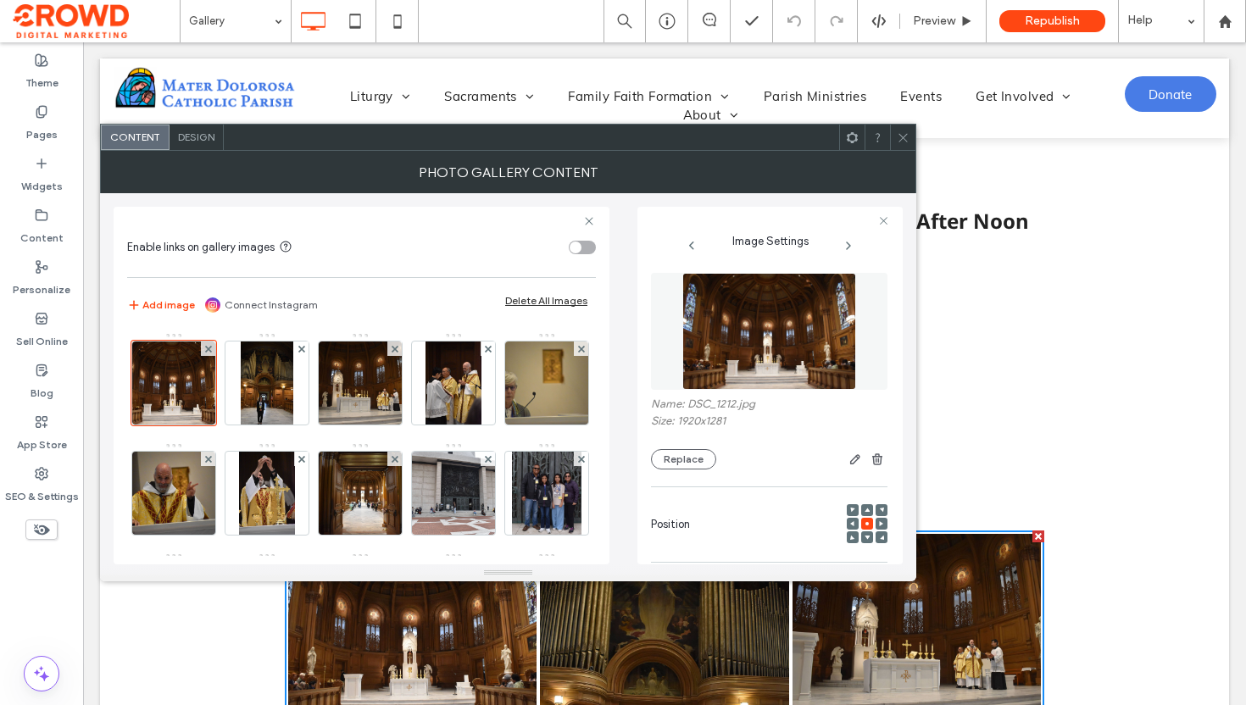
click at [899, 142] on icon at bounding box center [903, 137] width 13 height 13
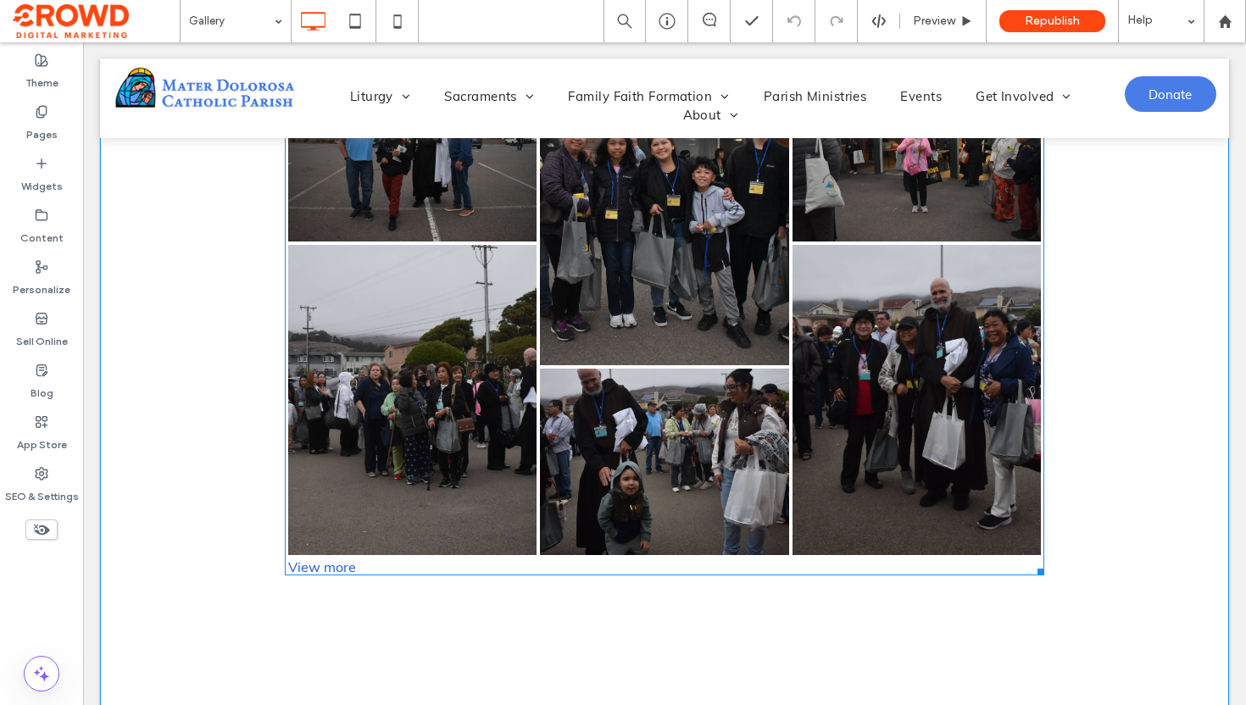
scroll to position [2167, 0]
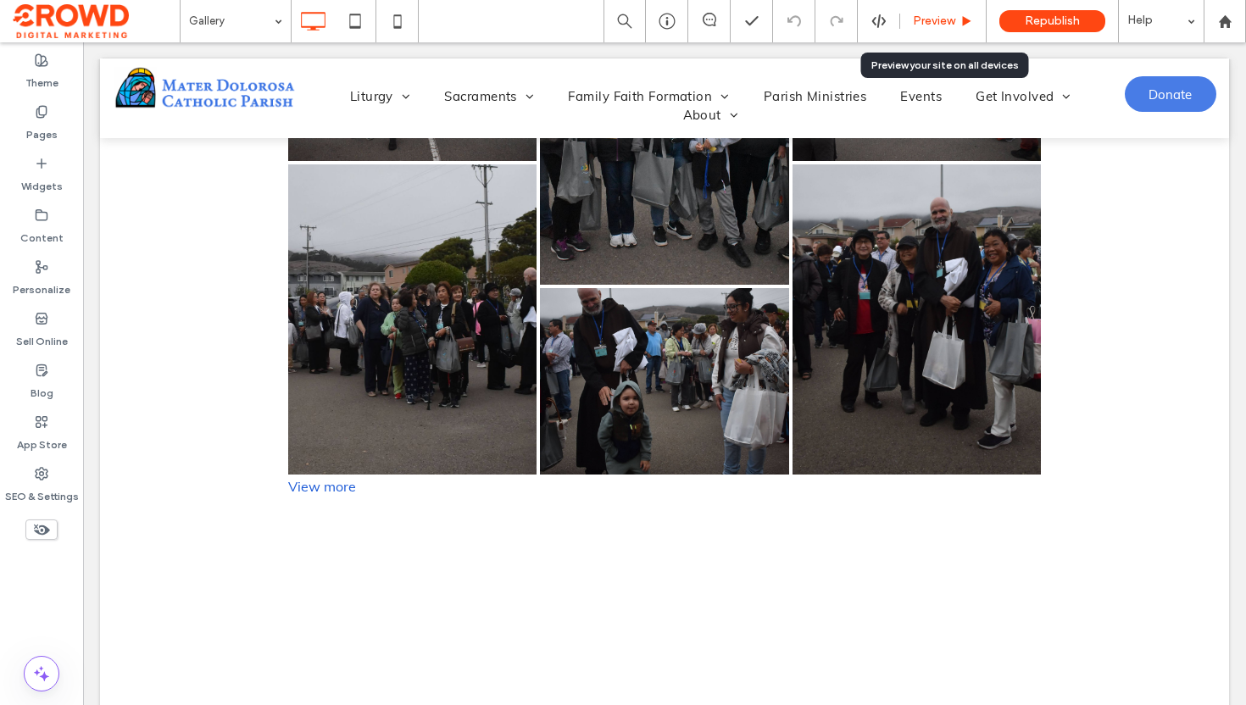
click at [929, 19] on span "Preview" at bounding box center [934, 21] width 42 height 14
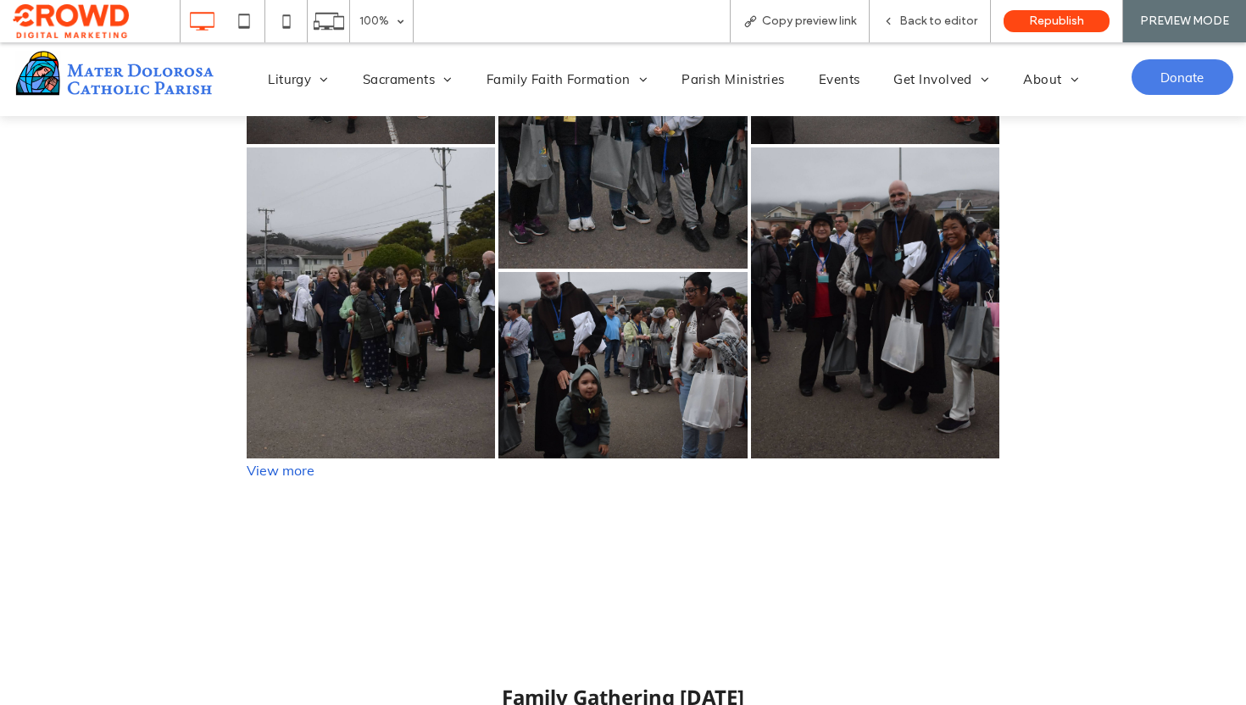
click at [128, 83] on img at bounding box center [114, 73] width 203 height 50
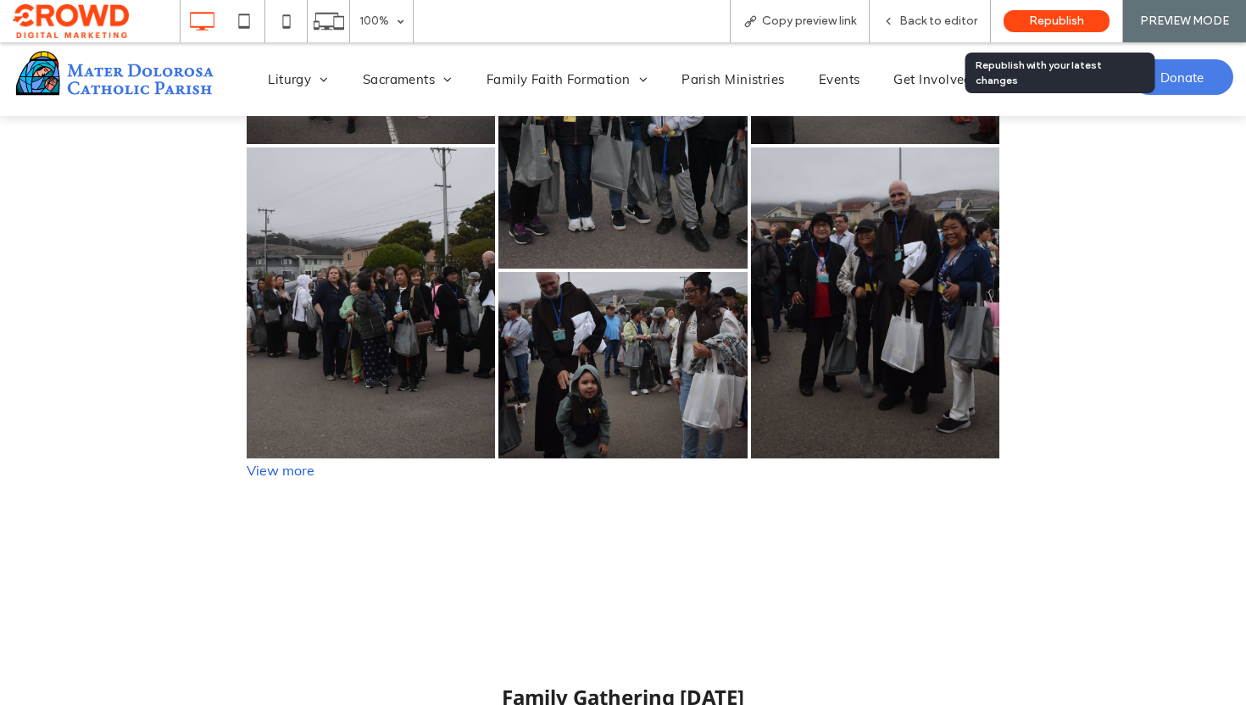
click at [1043, 19] on span "Republish" at bounding box center [1056, 21] width 55 height 14
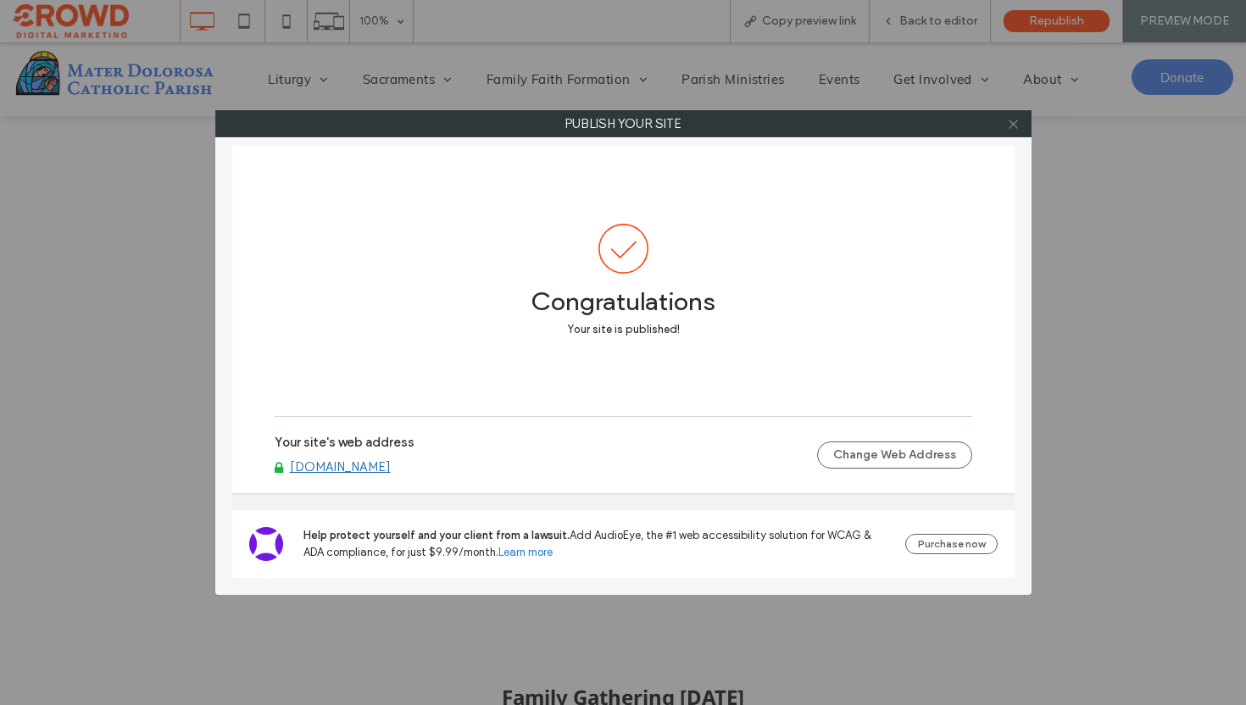
click at [1013, 126] on icon at bounding box center [1013, 124] width 13 height 13
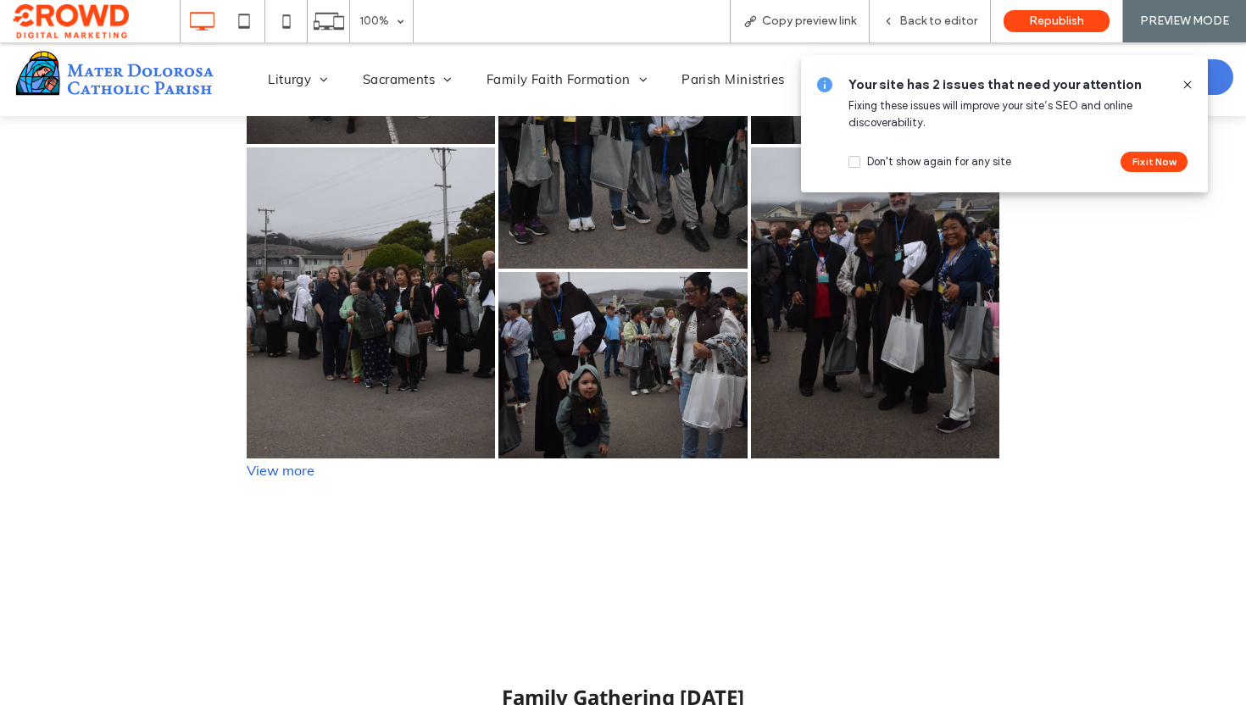
click at [1184, 80] on icon at bounding box center [1188, 85] width 14 height 14
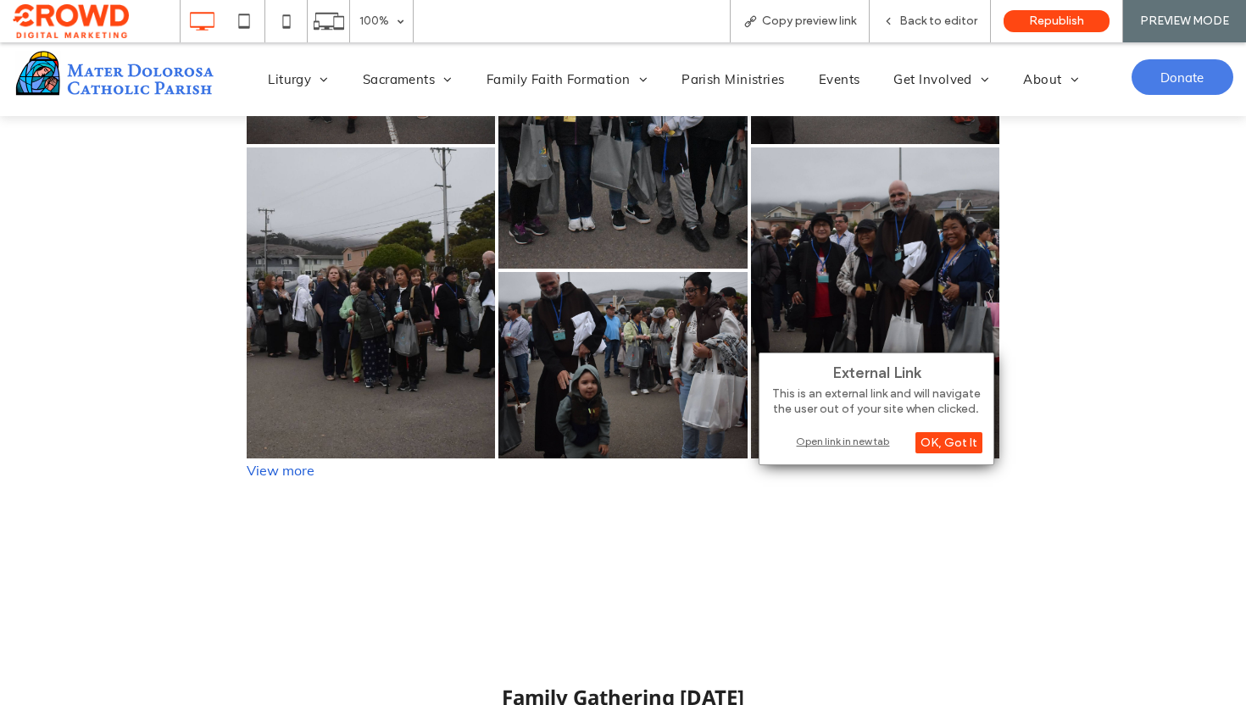
click at [834, 440] on div "Open link in new tab" at bounding box center [876, 441] width 212 height 17
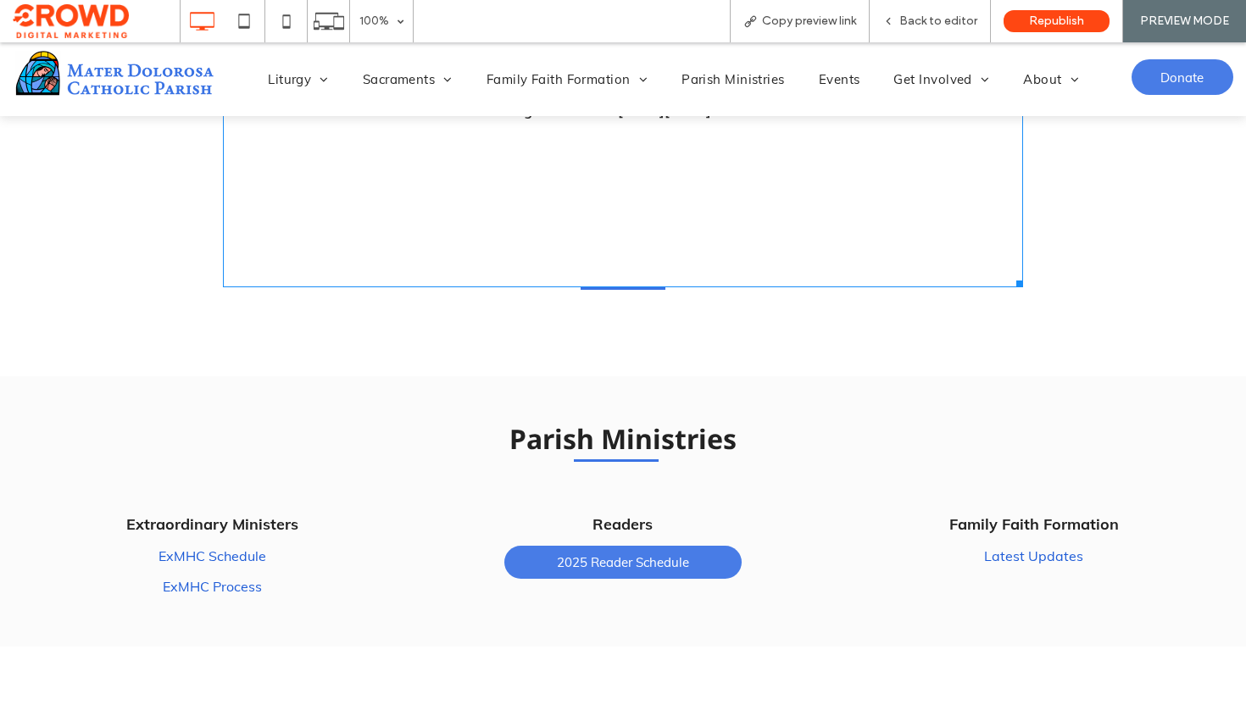
scroll to position [3856, 0]
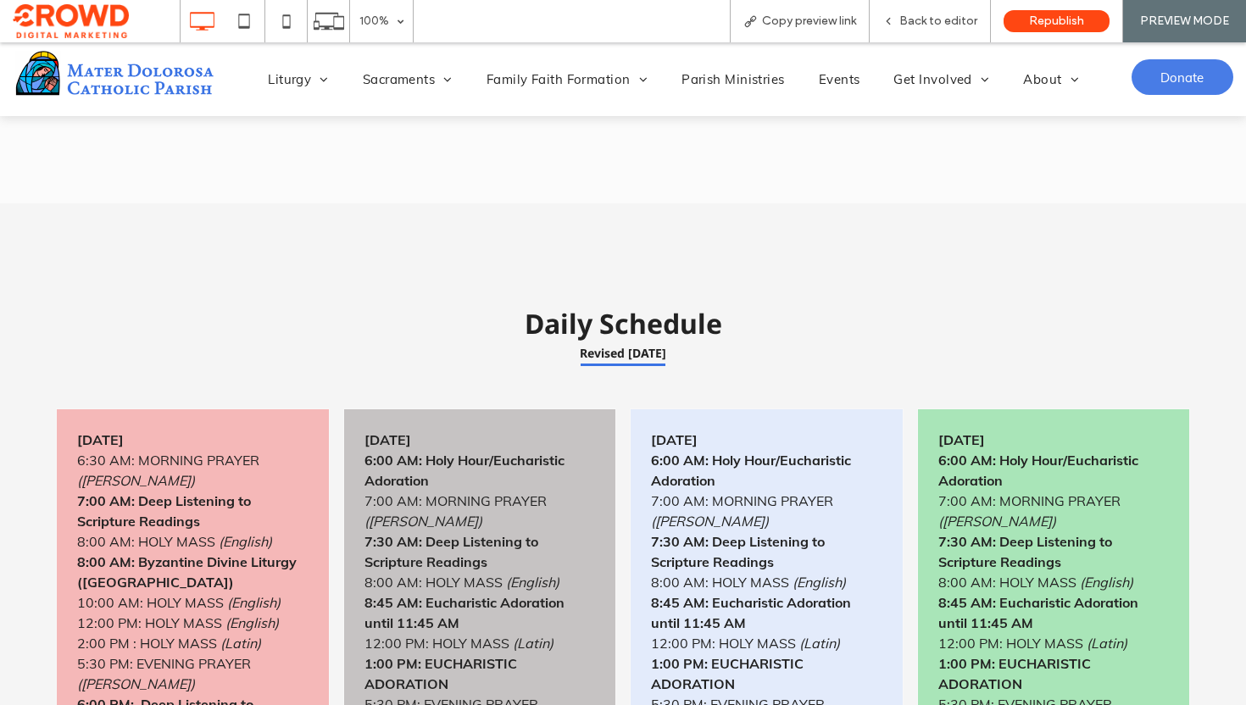
scroll to position [3683, 0]
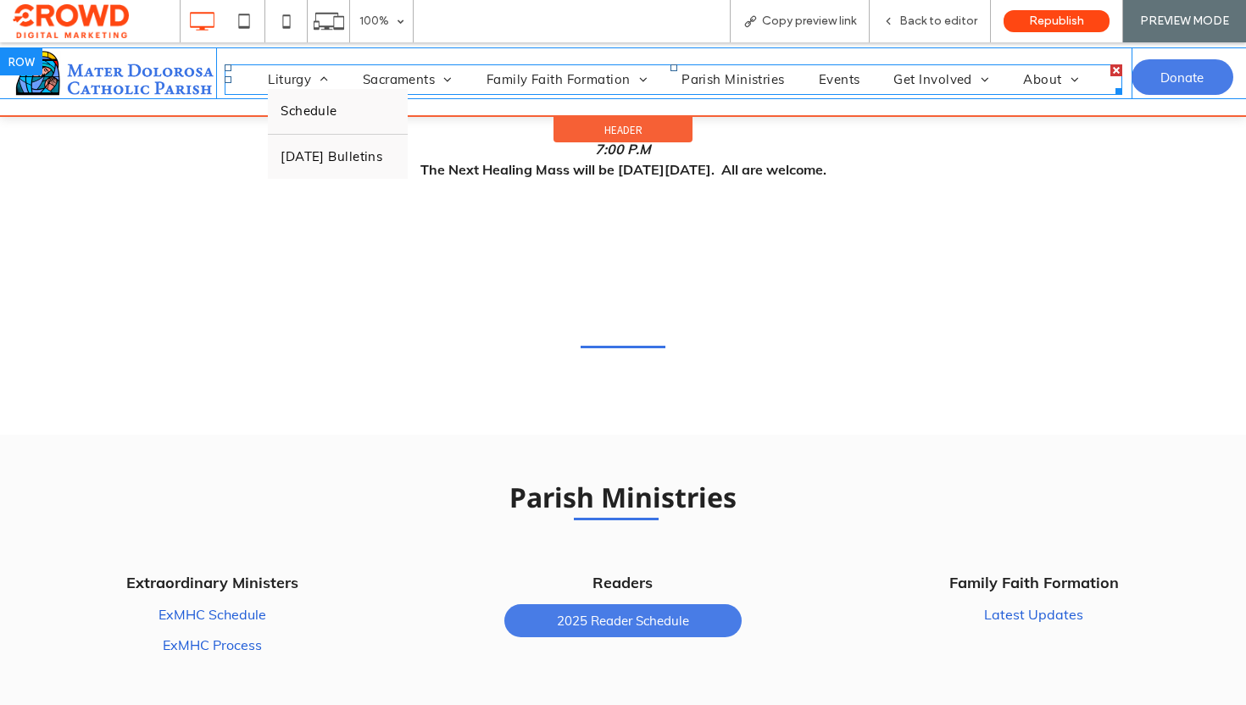
click at [289, 83] on li "Liturgy Schedule [DATE] Bulletins" at bounding box center [298, 79] width 95 height 19
click at [298, 117] on span "Schedule" at bounding box center [309, 111] width 57 height 19
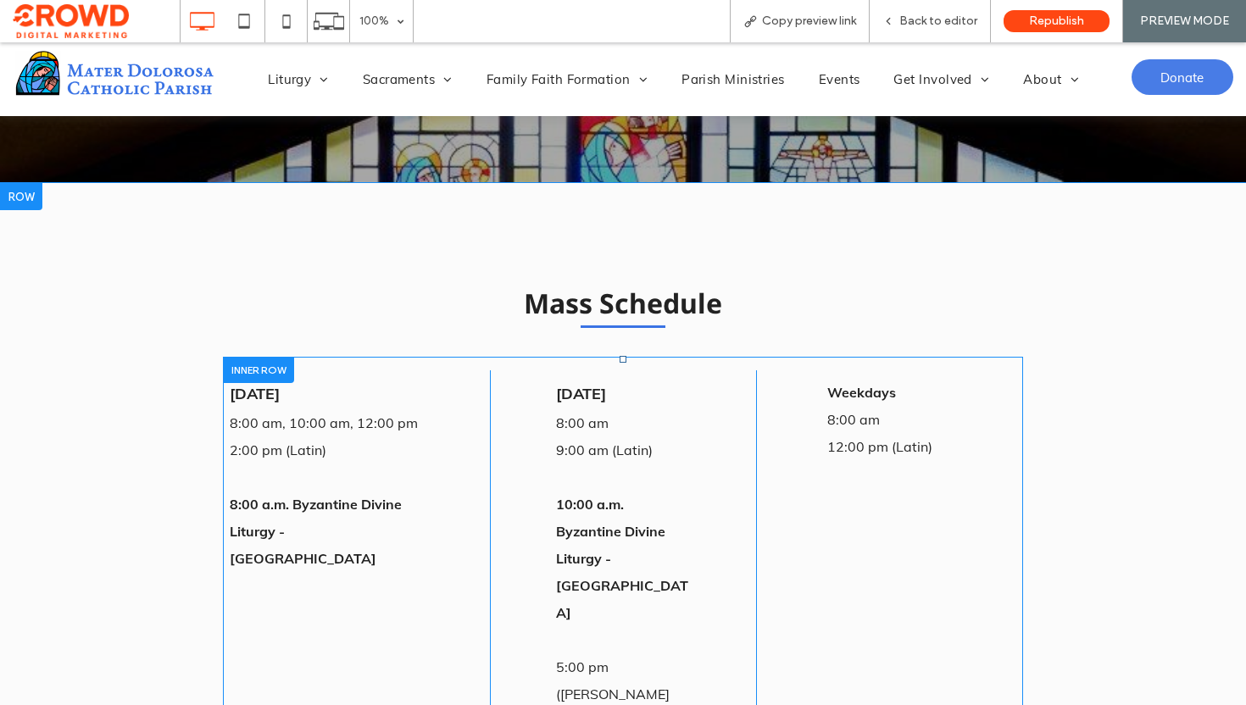
scroll to position [1231, 0]
